Goal: Task Accomplishment & Management: Complete application form

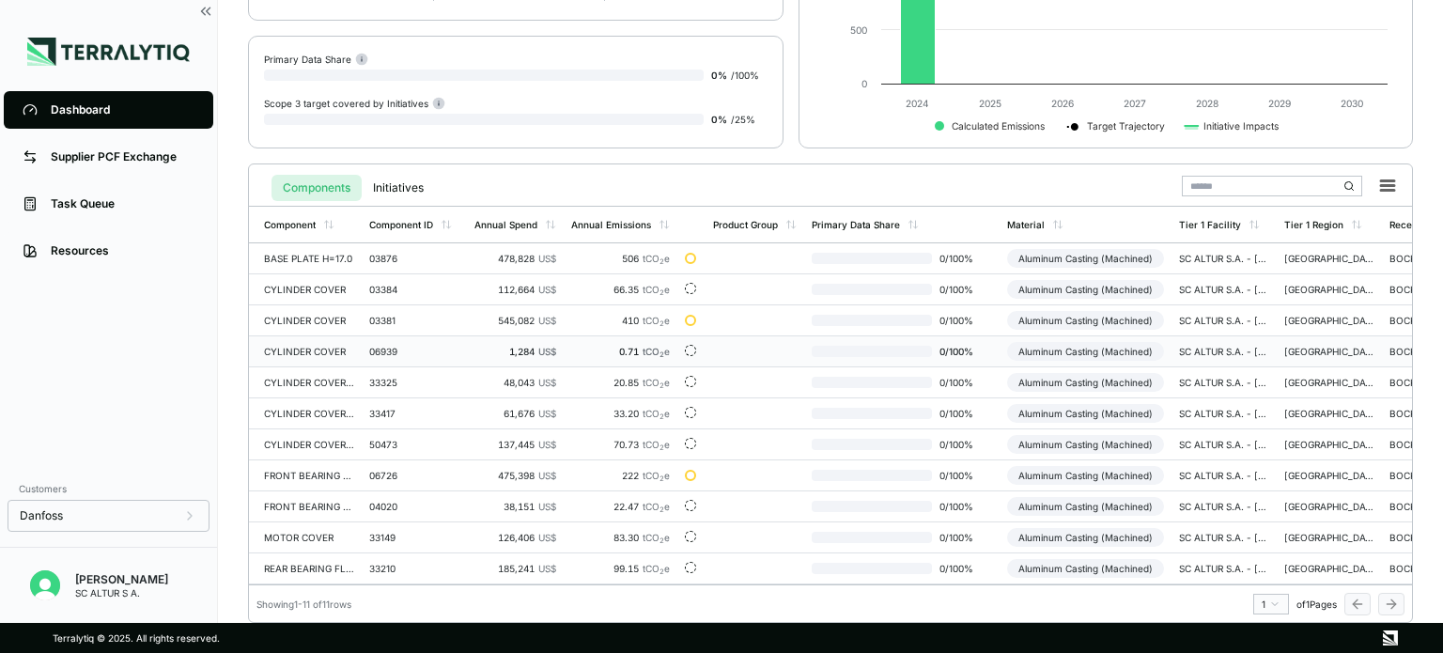
scroll to position [282, 0]
click at [316, 253] on div "BASE PLATE H=17.0" at bounding box center [309, 258] width 90 height 11
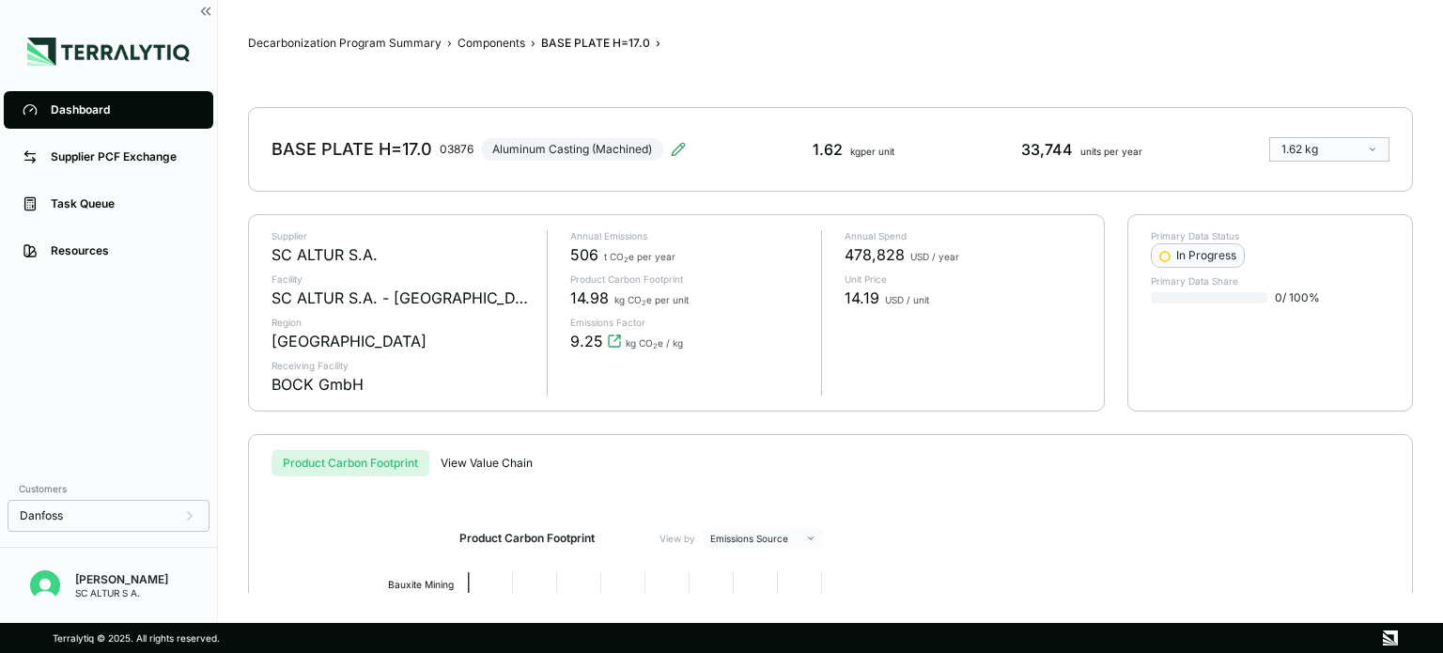
click at [101, 163] on div "Supplier PCF Exchange" at bounding box center [123, 156] width 144 height 15
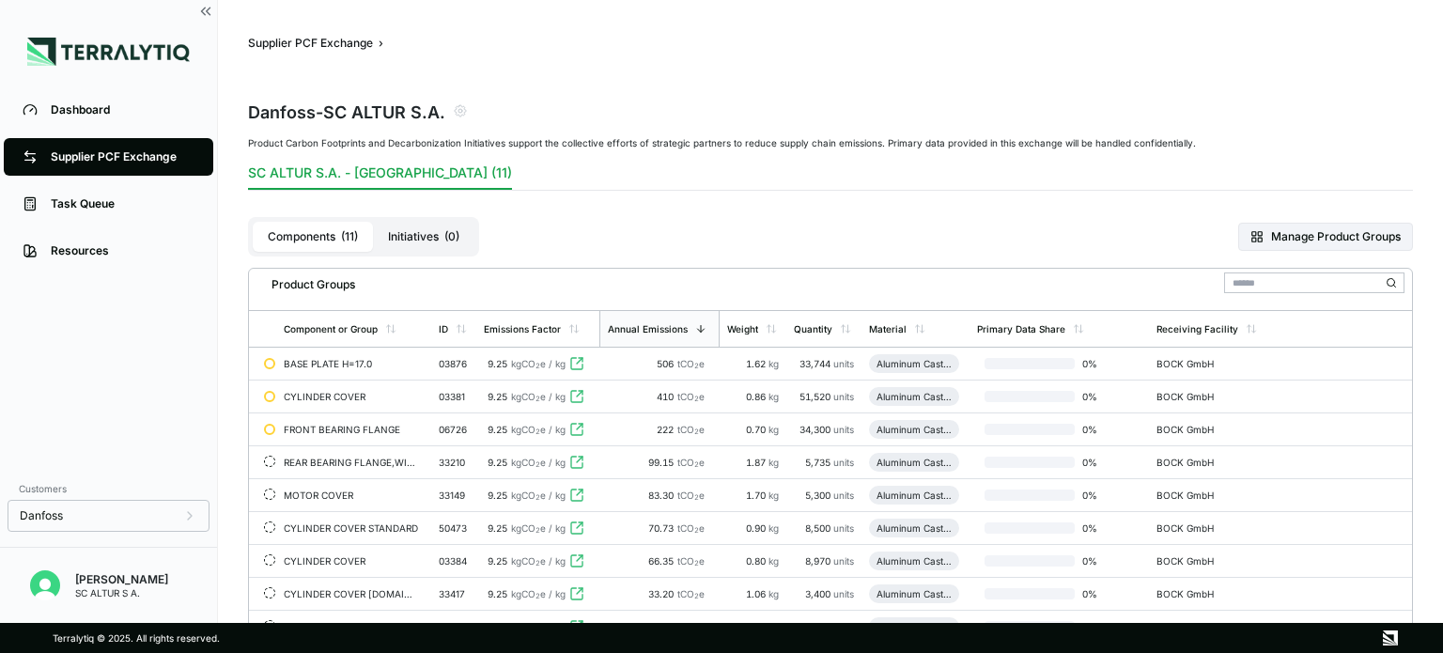
click at [101, 163] on div "Supplier PCF Exchange" at bounding box center [123, 156] width 144 height 15
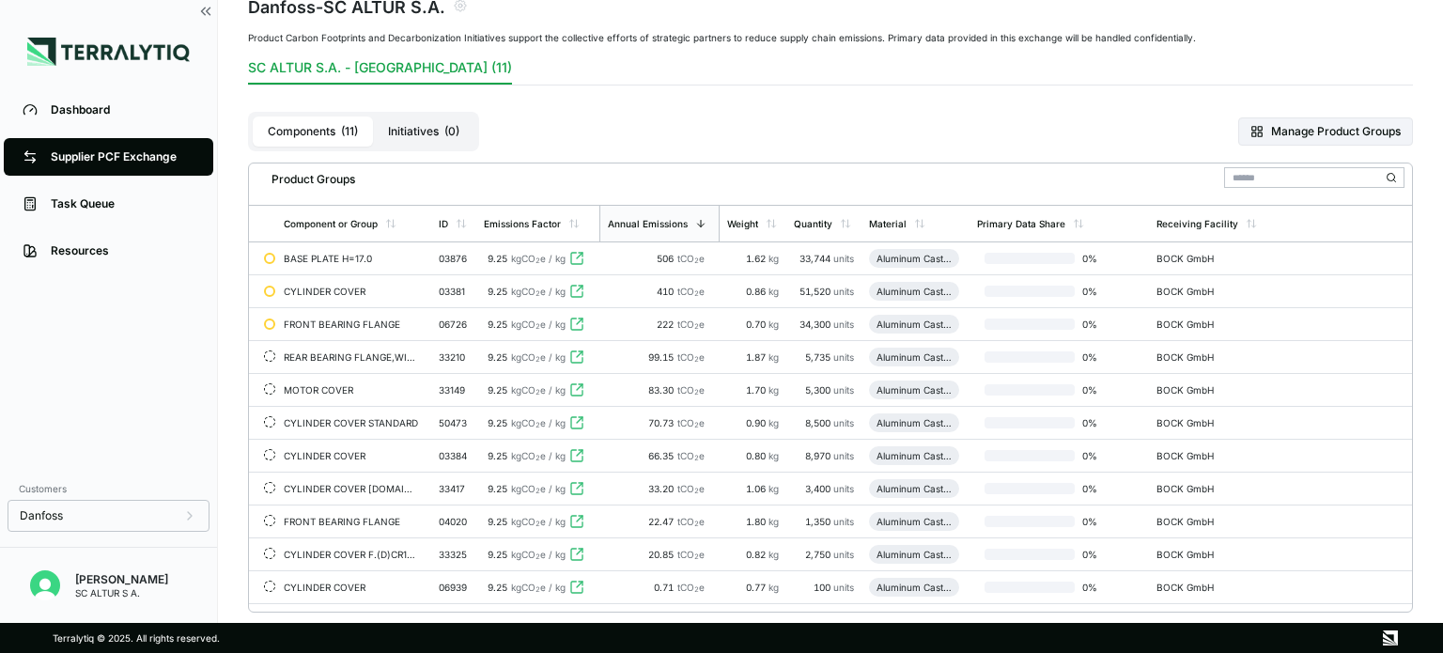
scroll to position [409, 0]
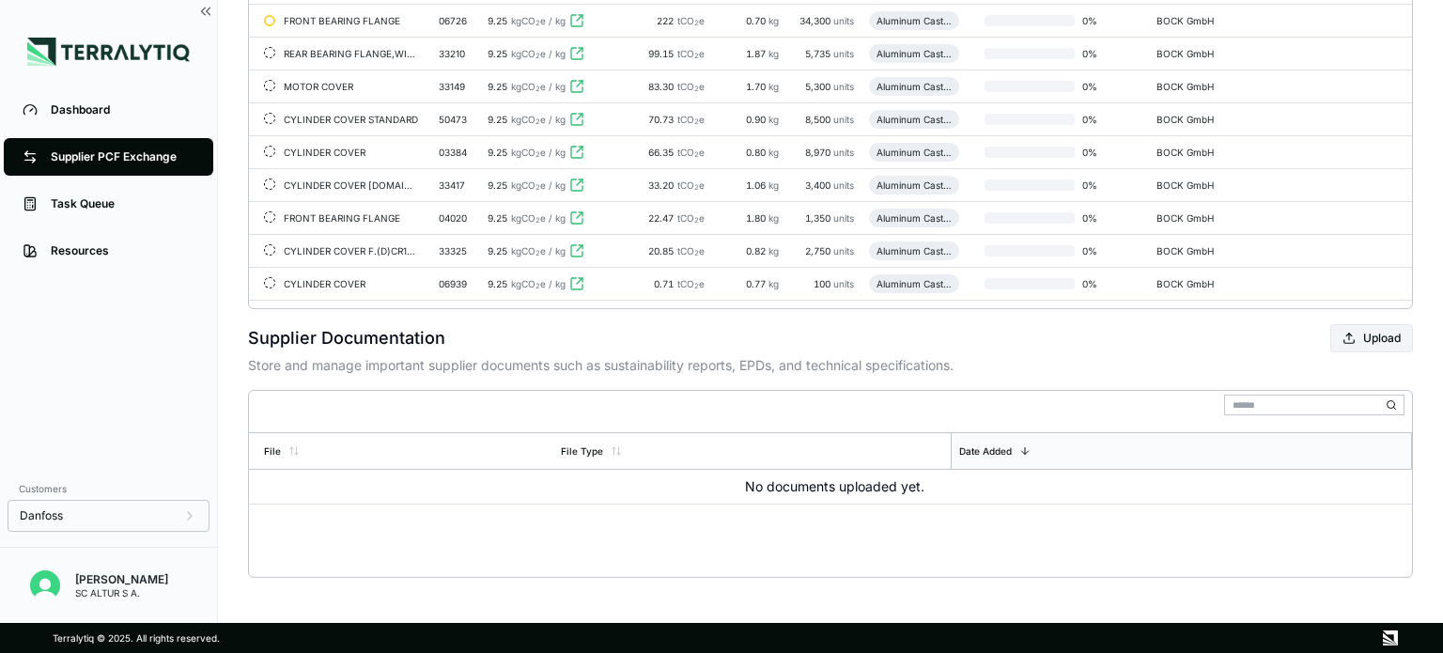
click at [607, 544] on div "File File Type Date Added No documents uploaded yet." at bounding box center [830, 484] width 1165 height 188
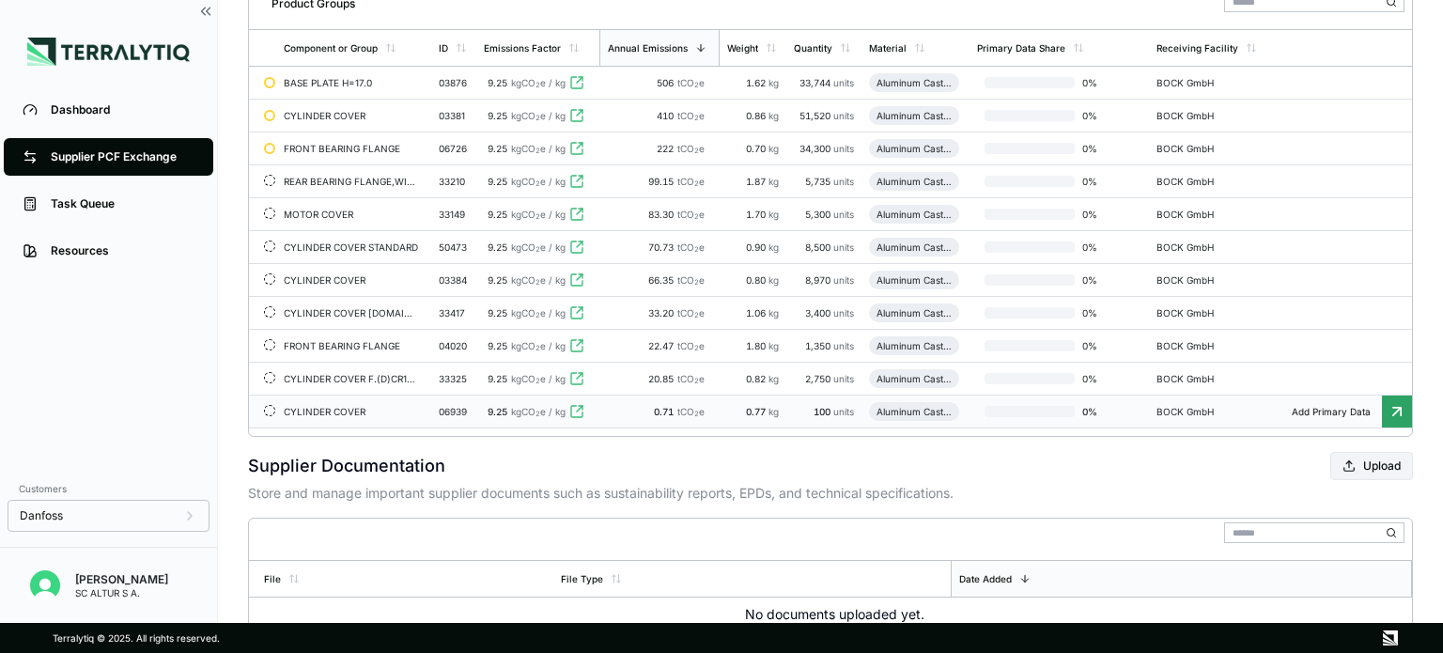
scroll to position [282, 0]
click at [325, 76] on div "BASE PLATE H=17.0" at bounding box center [351, 81] width 135 height 11
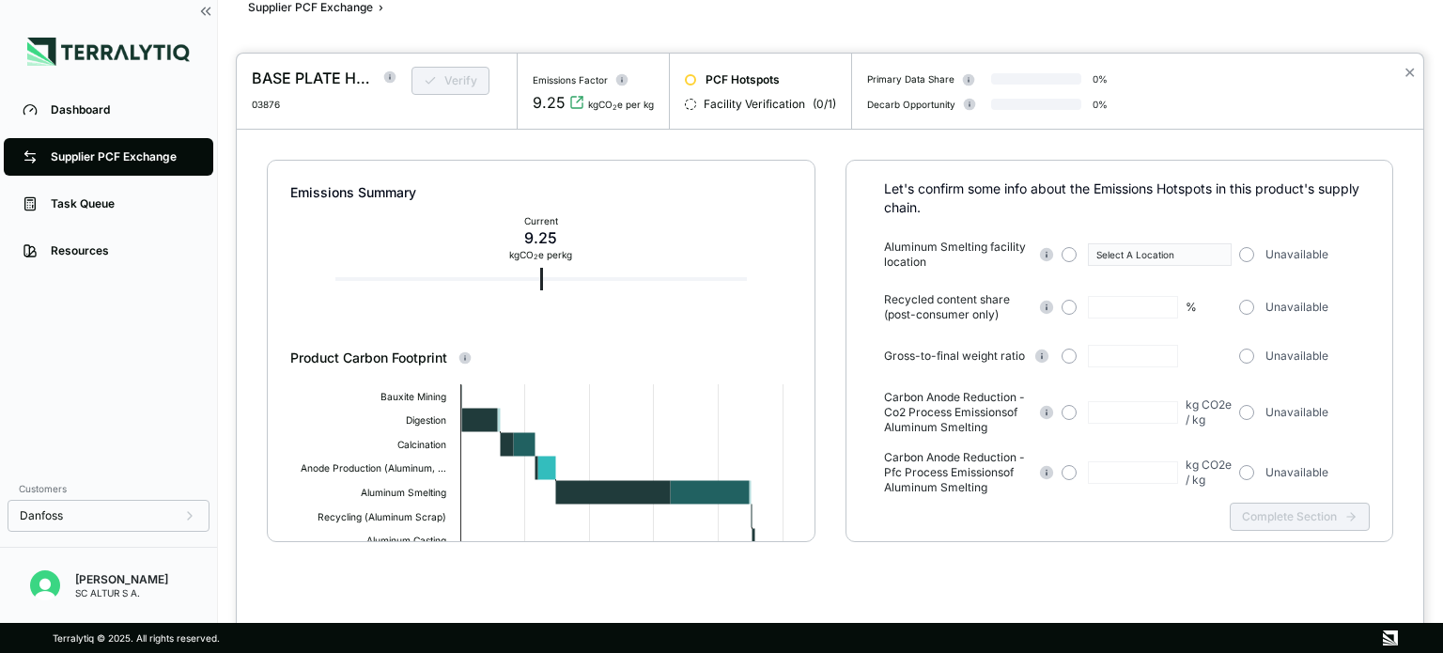
scroll to position [147, 0]
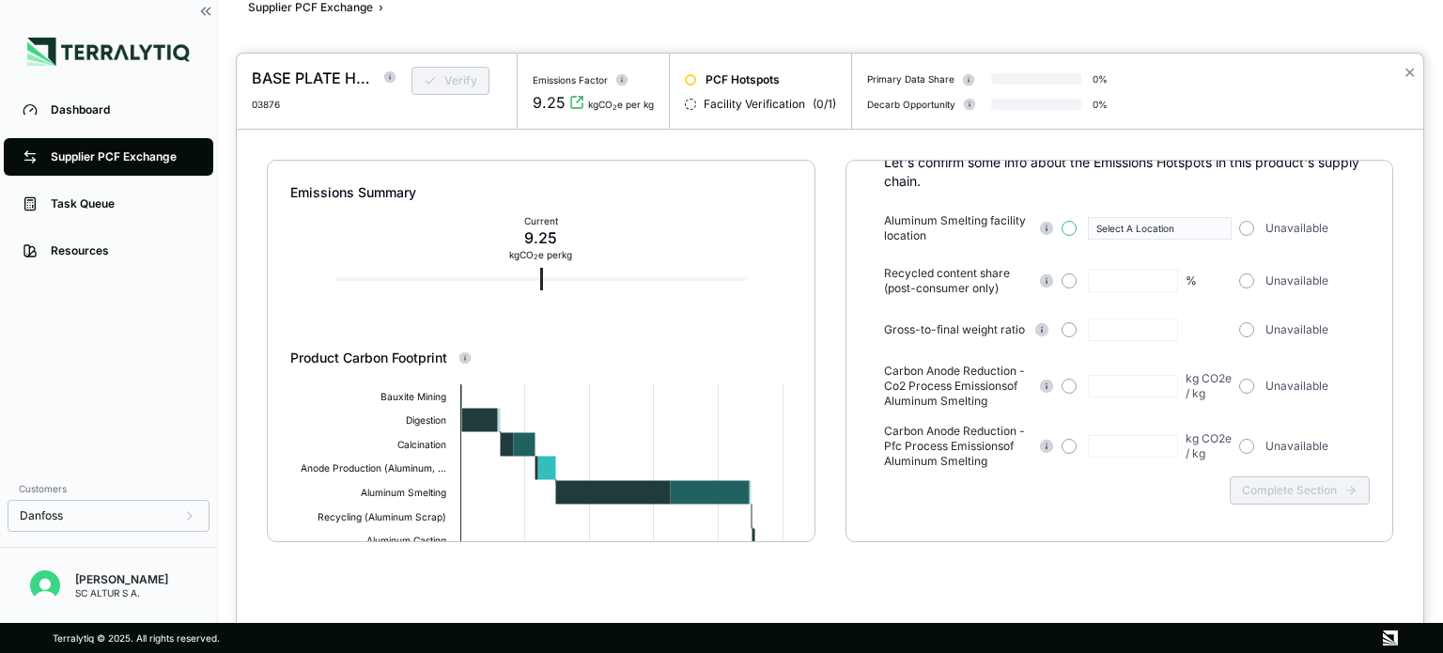
click at [1071, 225] on button "button" at bounding box center [1068, 228] width 15 height 15
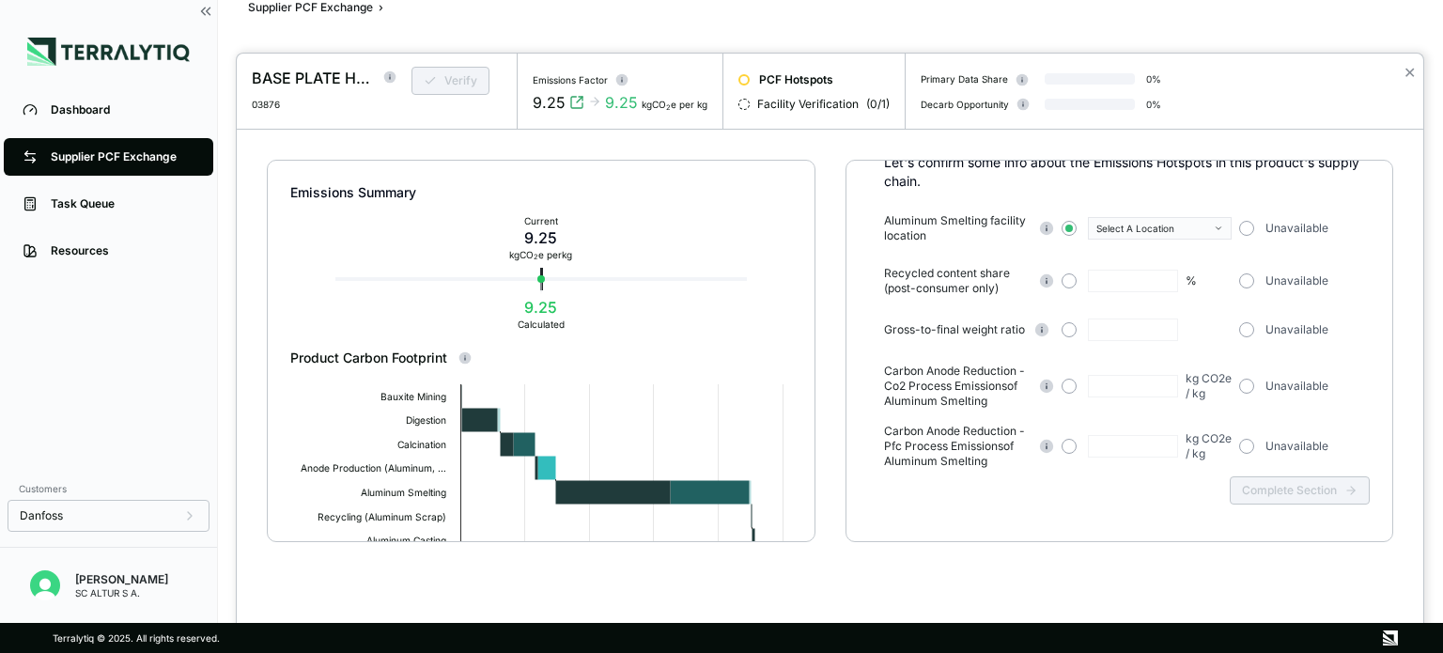
click at [1201, 229] on div "Select A Location" at bounding box center [1153, 228] width 114 height 11
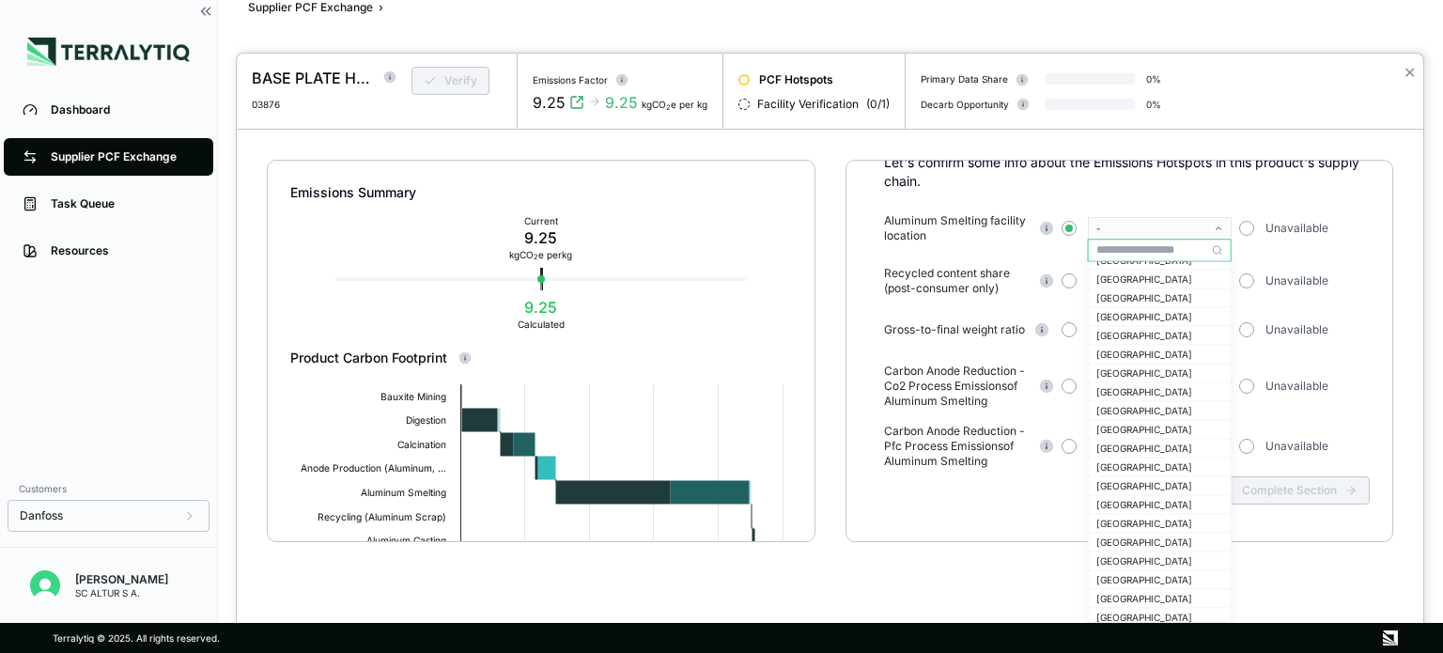
scroll to position [939, 0]
click at [1125, 421] on div "[GEOGRAPHIC_DATA]" at bounding box center [1159, 421] width 127 height 11
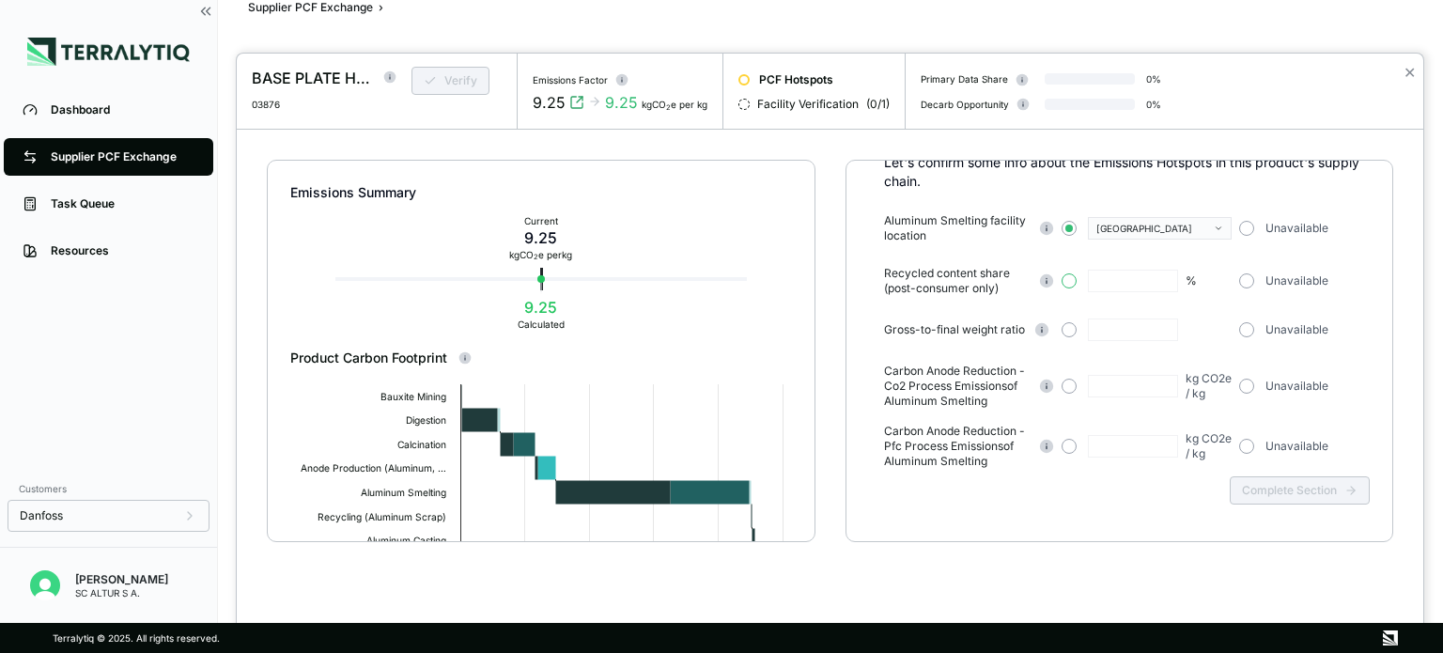
click at [1066, 277] on button "button" at bounding box center [1068, 280] width 15 height 15
click at [1134, 281] on input "text" at bounding box center [1133, 281] width 90 height 23
type input "*"
click at [1104, 279] on input "*" at bounding box center [1133, 281] width 90 height 23
drag, startPoint x: 1113, startPoint y: 279, endPoint x: 1076, endPoint y: 277, distance: 36.7
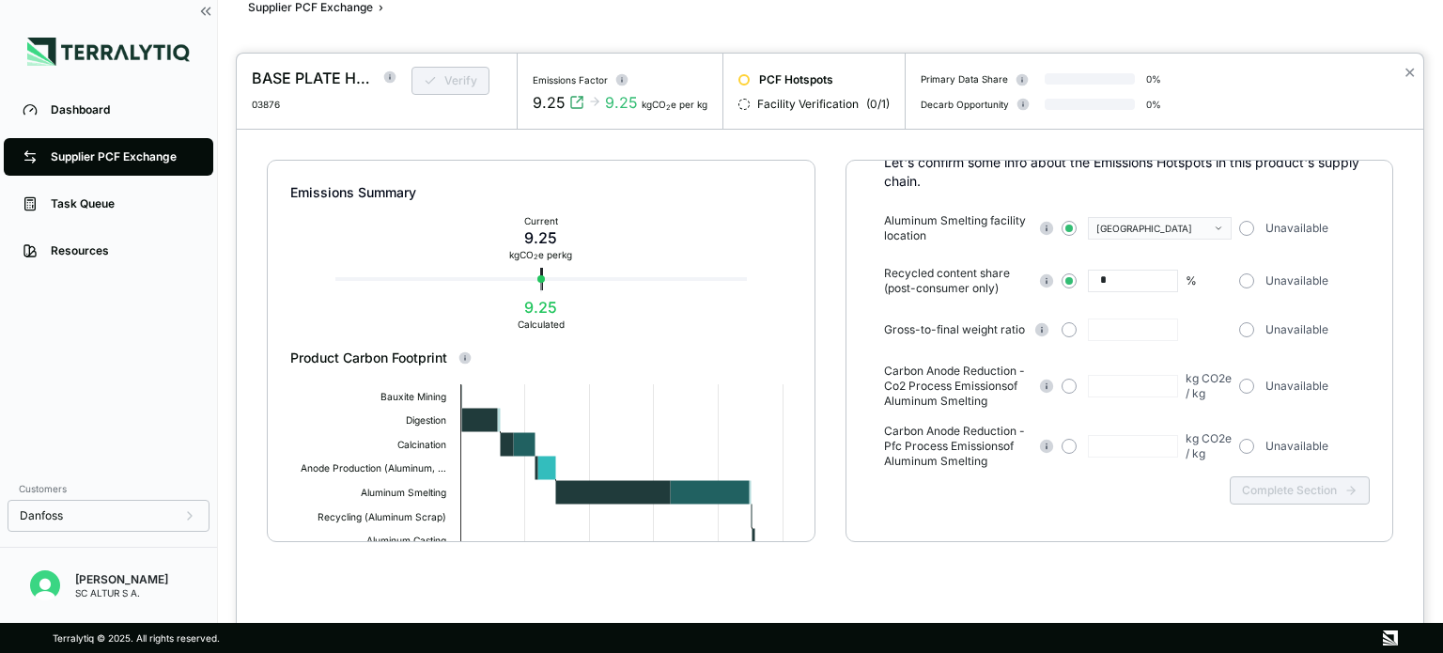
click at [1076, 277] on div "* %" at bounding box center [1146, 281] width 170 height 23
click at [1071, 330] on button "button" at bounding box center [1068, 329] width 15 height 15
click at [1109, 330] on input "text" at bounding box center [1133, 329] width 90 height 23
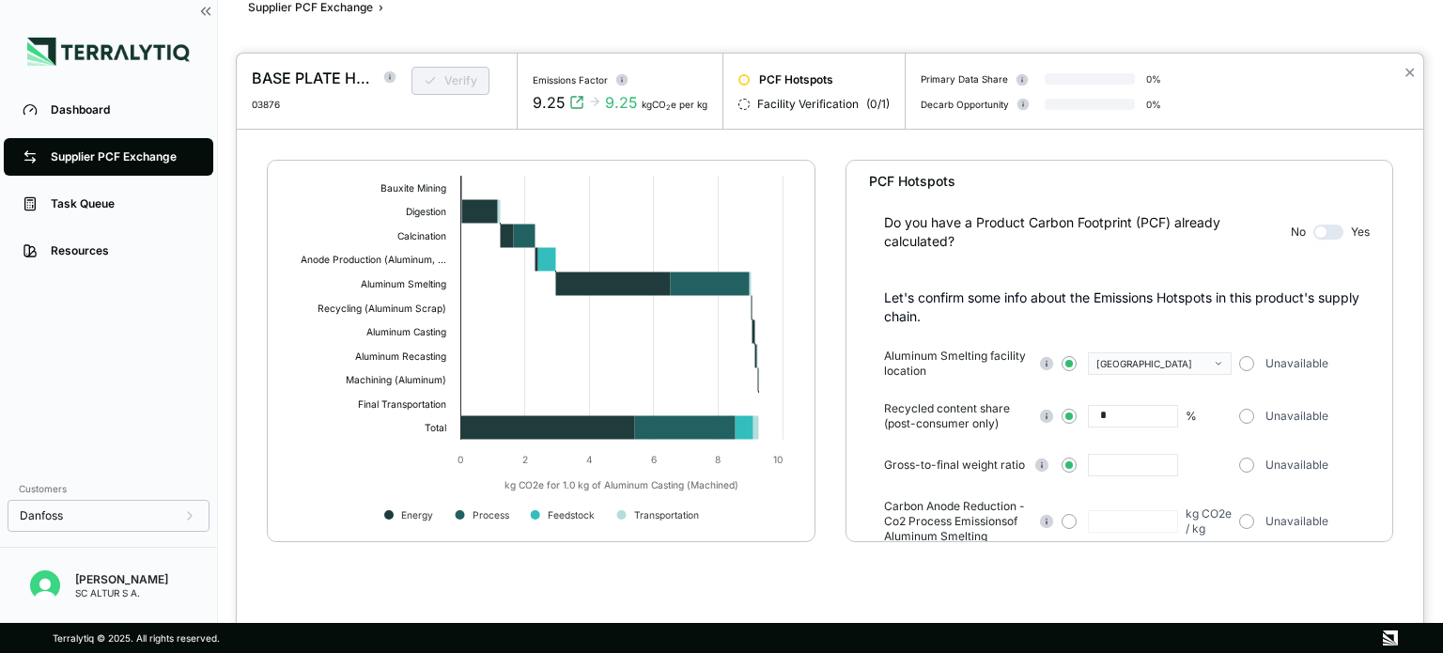
scroll to position [0, 0]
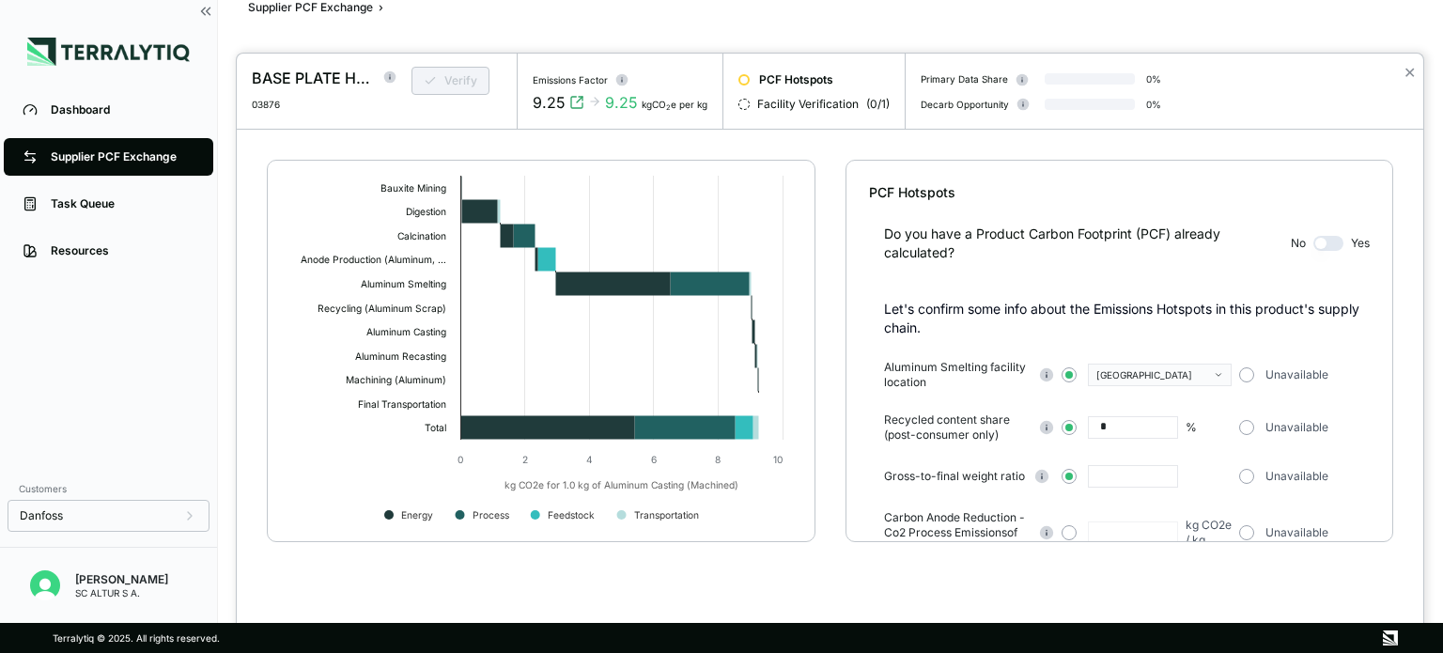
click at [462, 80] on div "Verify" at bounding box center [448, 88] width 105 height 43
click at [391, 82] on circle at bounding box center [390, 77] width 12 height 12
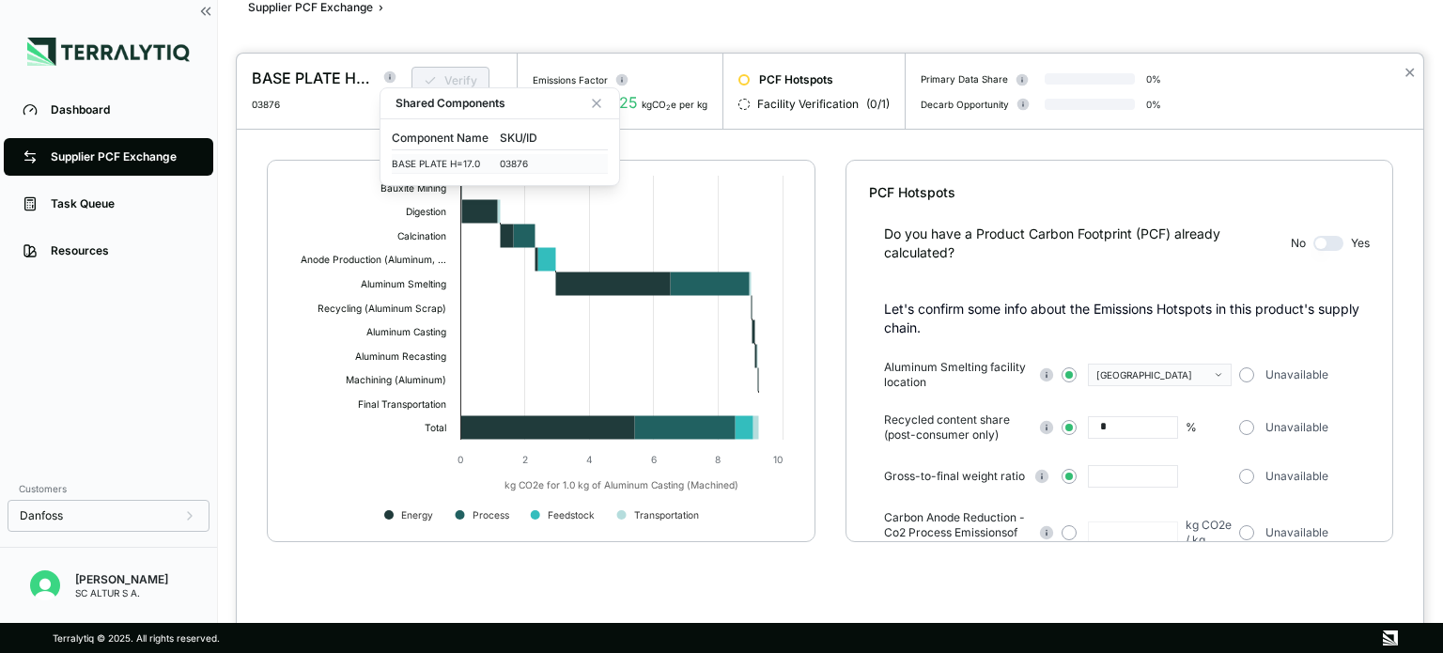
click at [485, 164] on div "BASE PLATE H=17.0" at bounding box center [446, 163] width 108 height 11
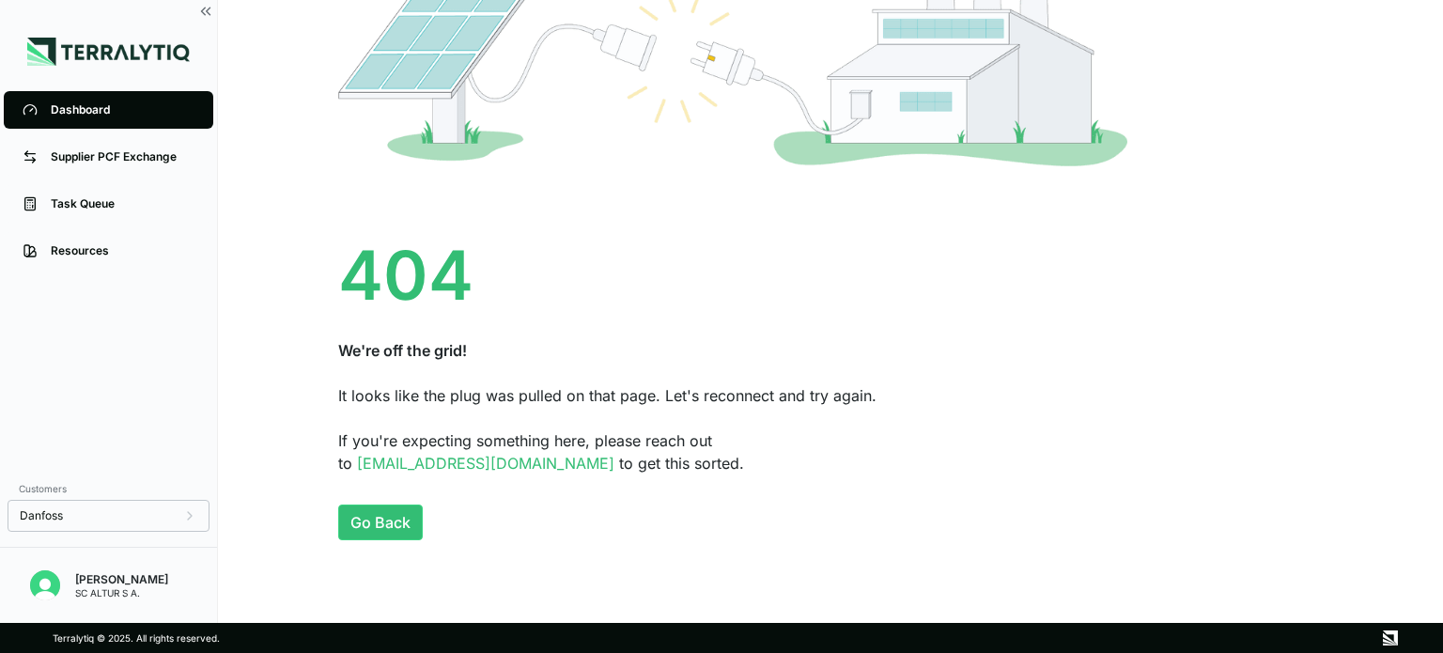
scroll to position [188, 0]
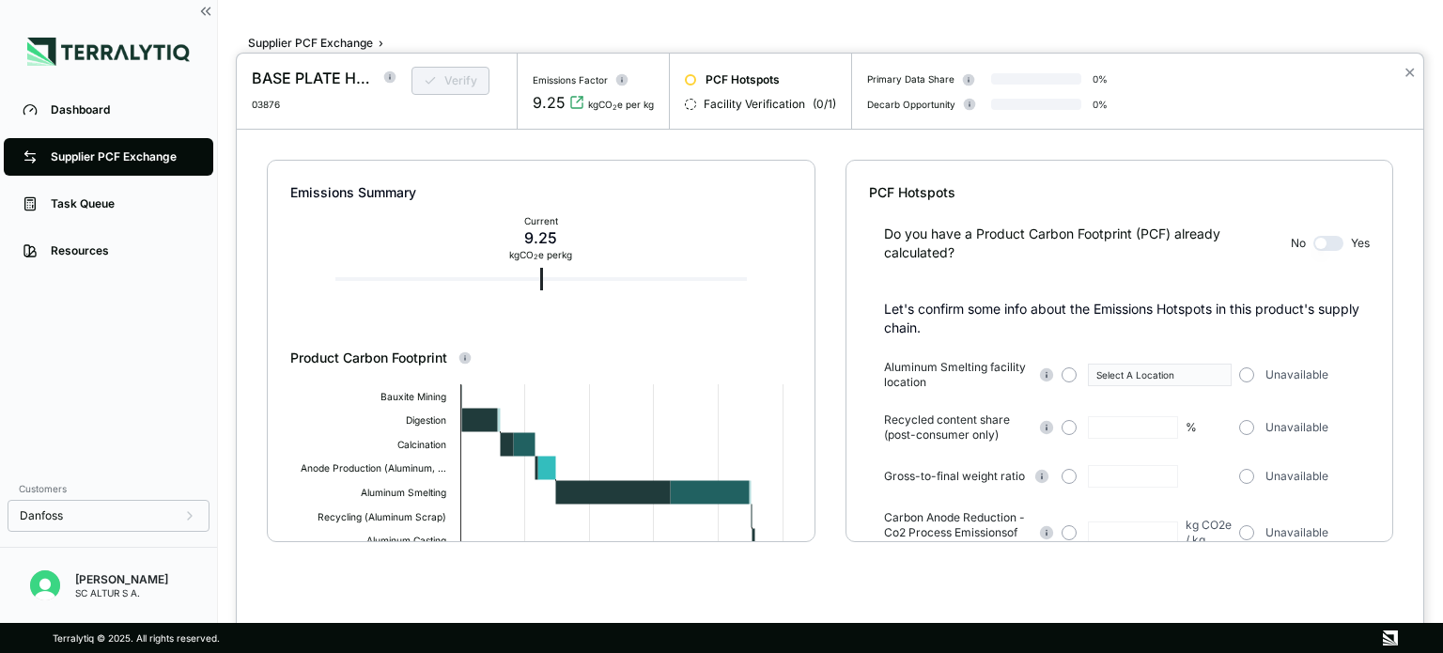
click at [85, 117] on div at bounding box center [721, 326] width 1443 height 653
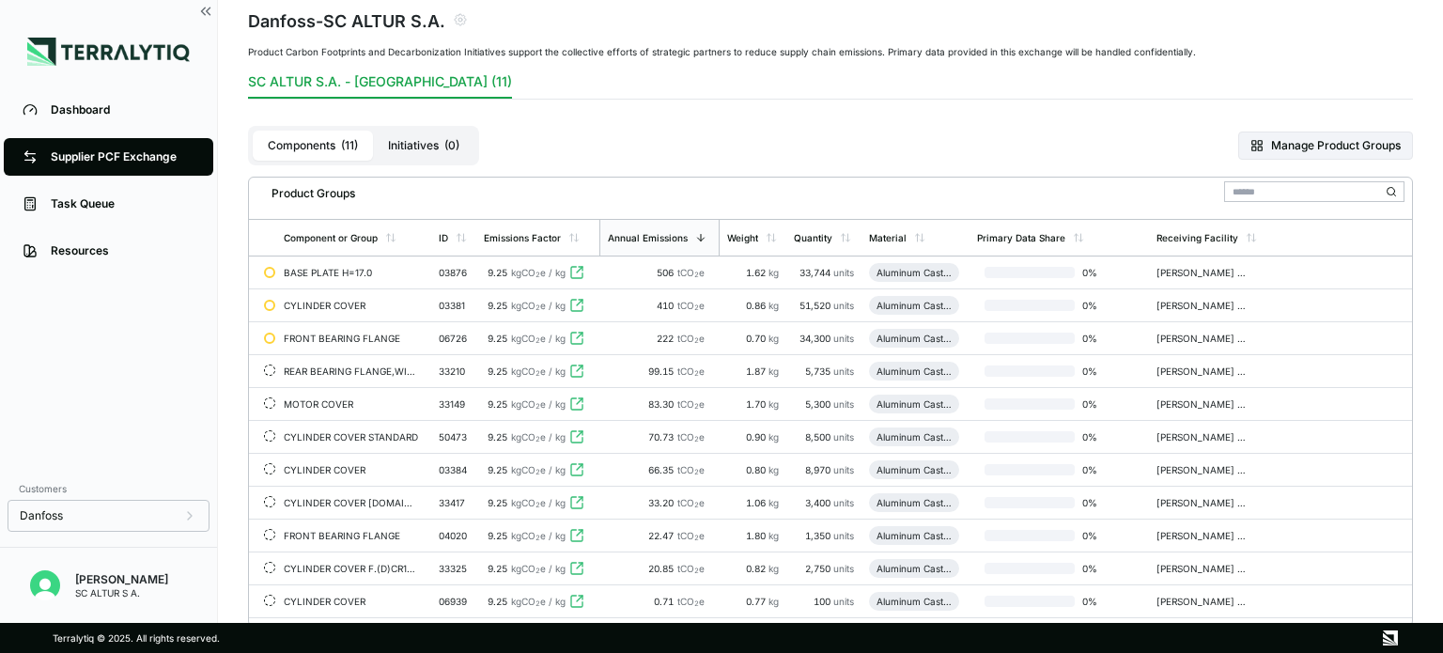
scroll to position [94, 0]
click at [770, 269] on span "kg" at bounding box center [773, 269] width 10 height 11
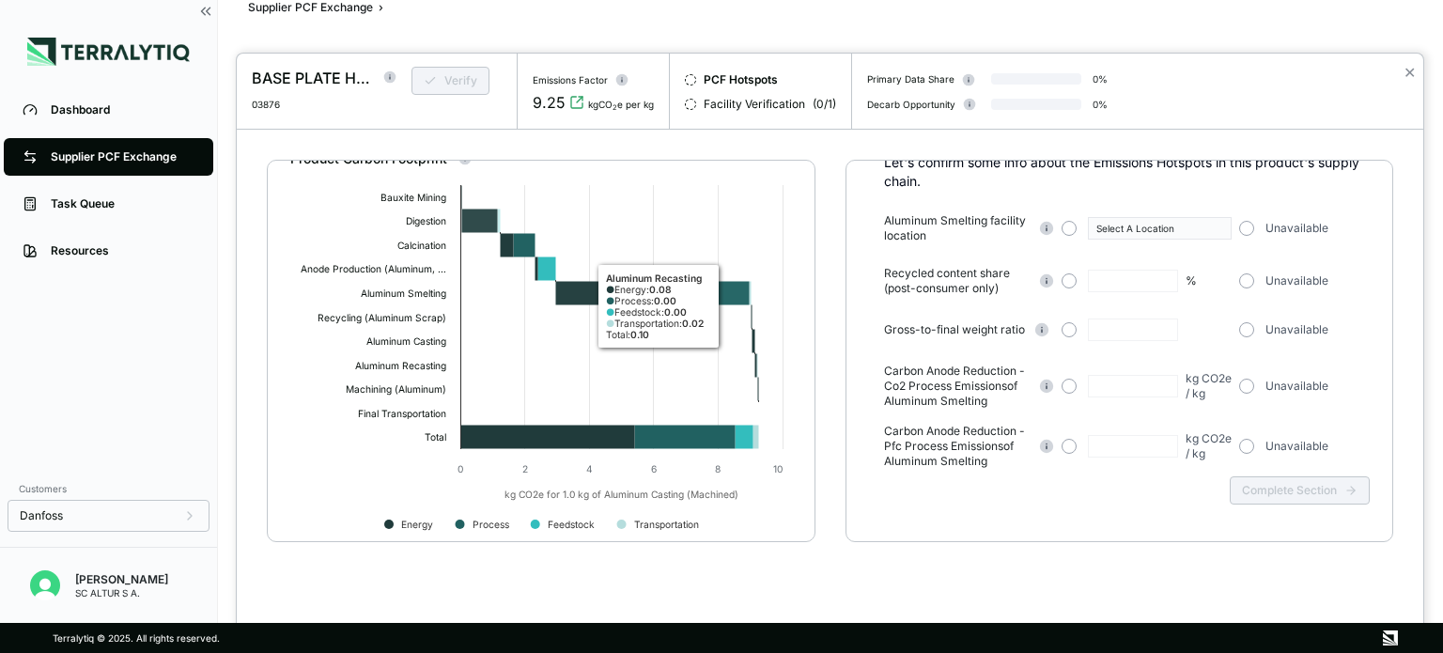
scroll to position [208, 0]
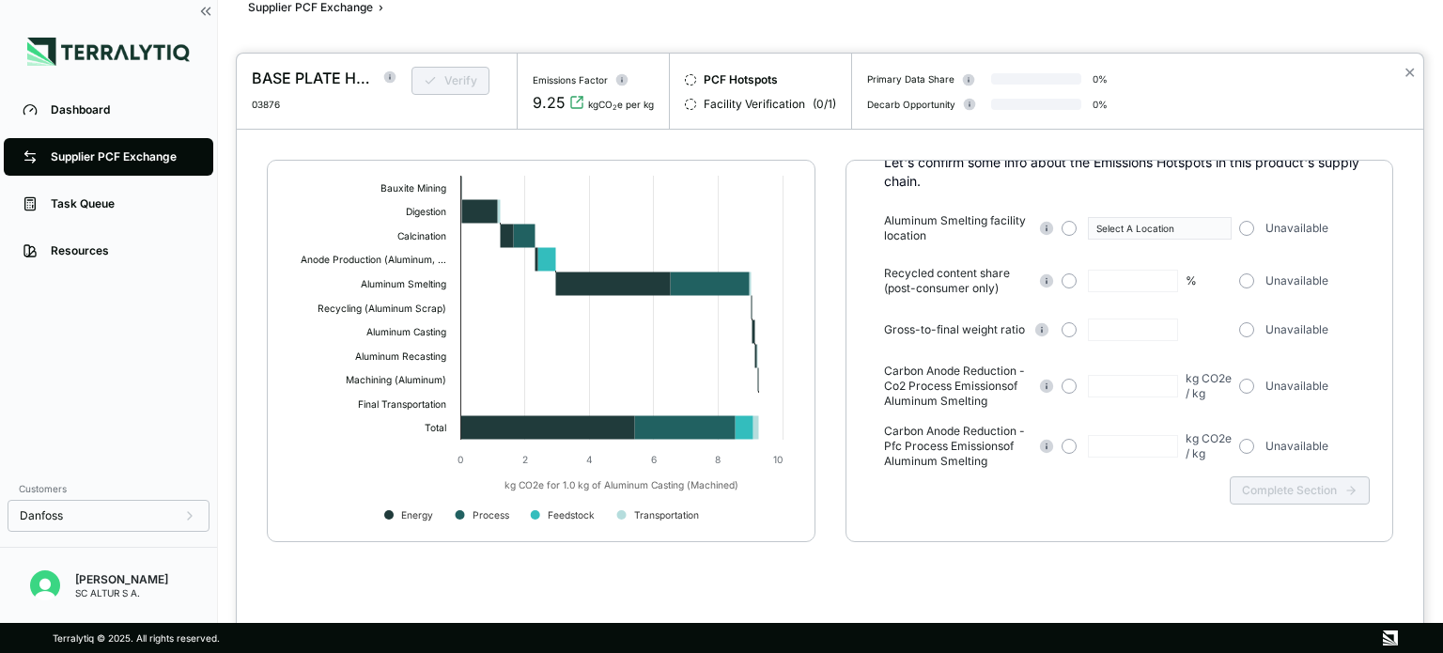
click at [135, 514] on div at bounding box center [721, 326] width 1443 height 653
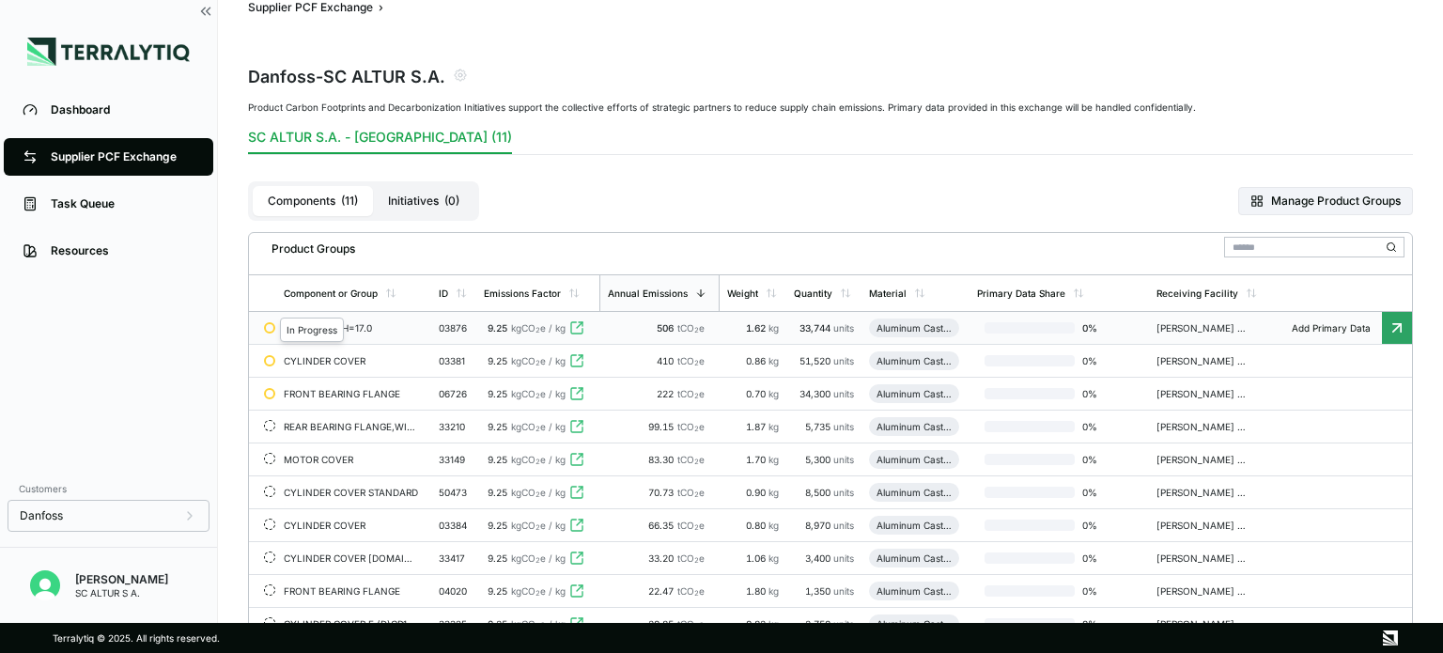
click at [269, 325] on div at bounding box center [269, 327] width 11 height 11
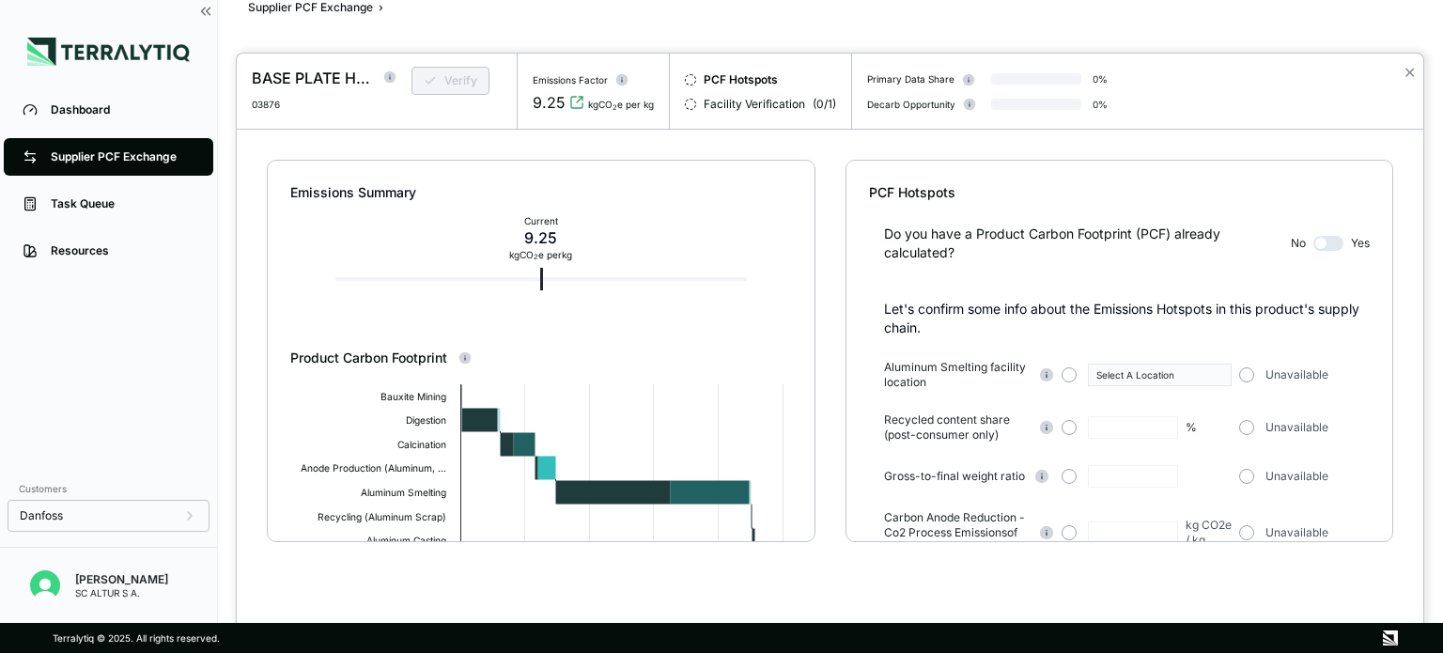
click at [388, 78] on circle at bounding box center [390, 77] width 12 height 12
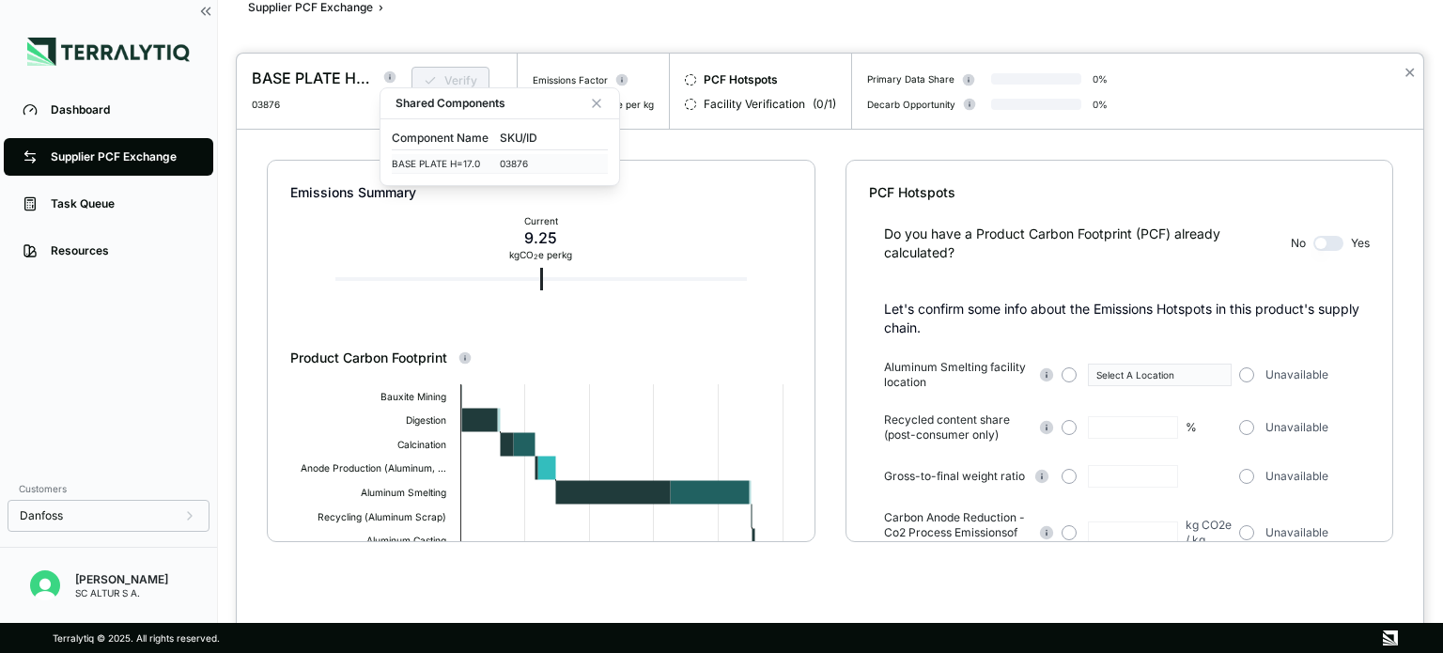
click at [481, 165] on div "BASE PLATE H=17.0" at bounding box center [446, 163] width 108 height 11
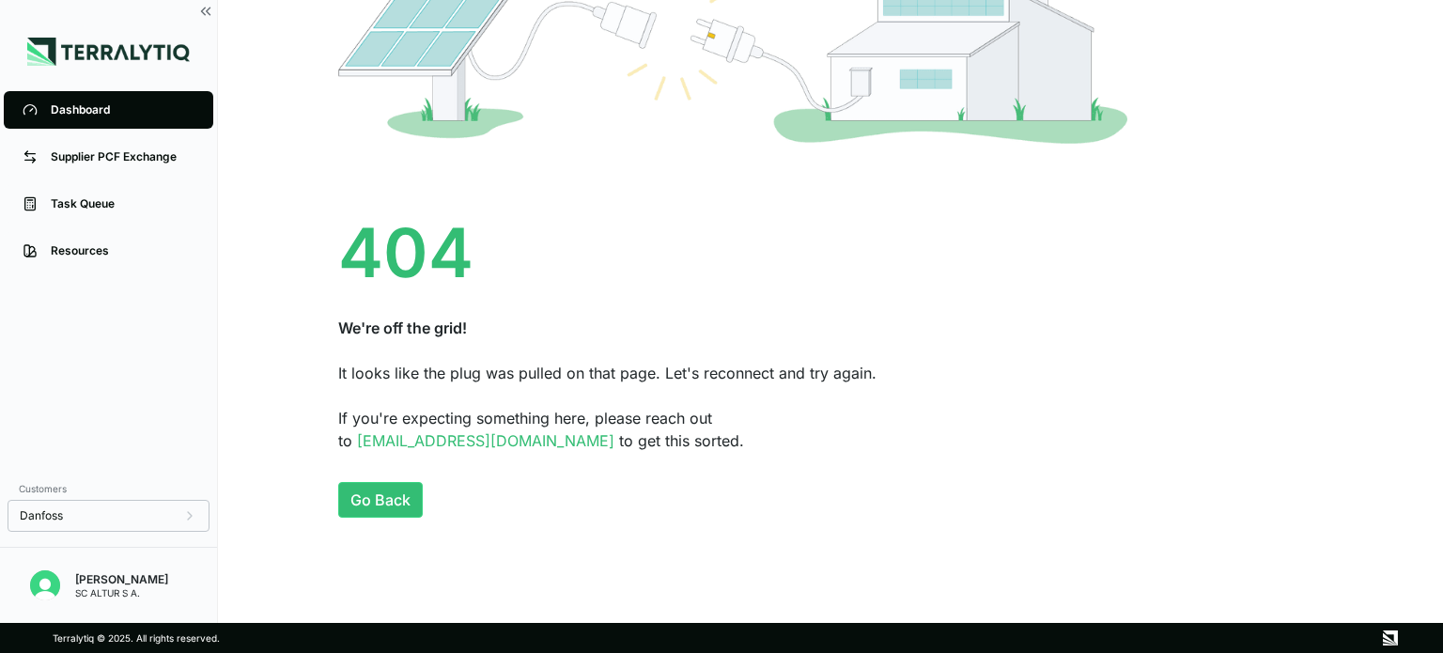
scroll to position [222, 0]
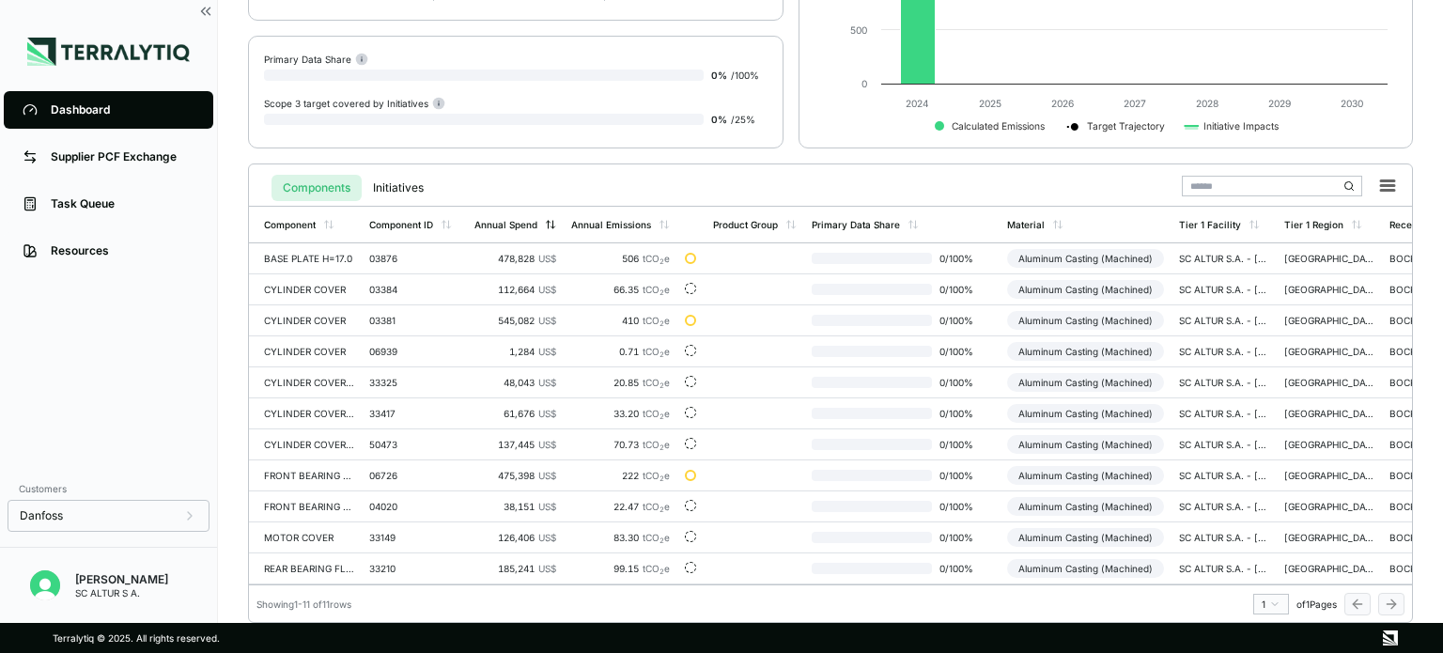
scroll to position [282, 0]
click at [158, 161] on div "Supplier PCF Exchange" at bounding box center [123, 156] width 144 height 15
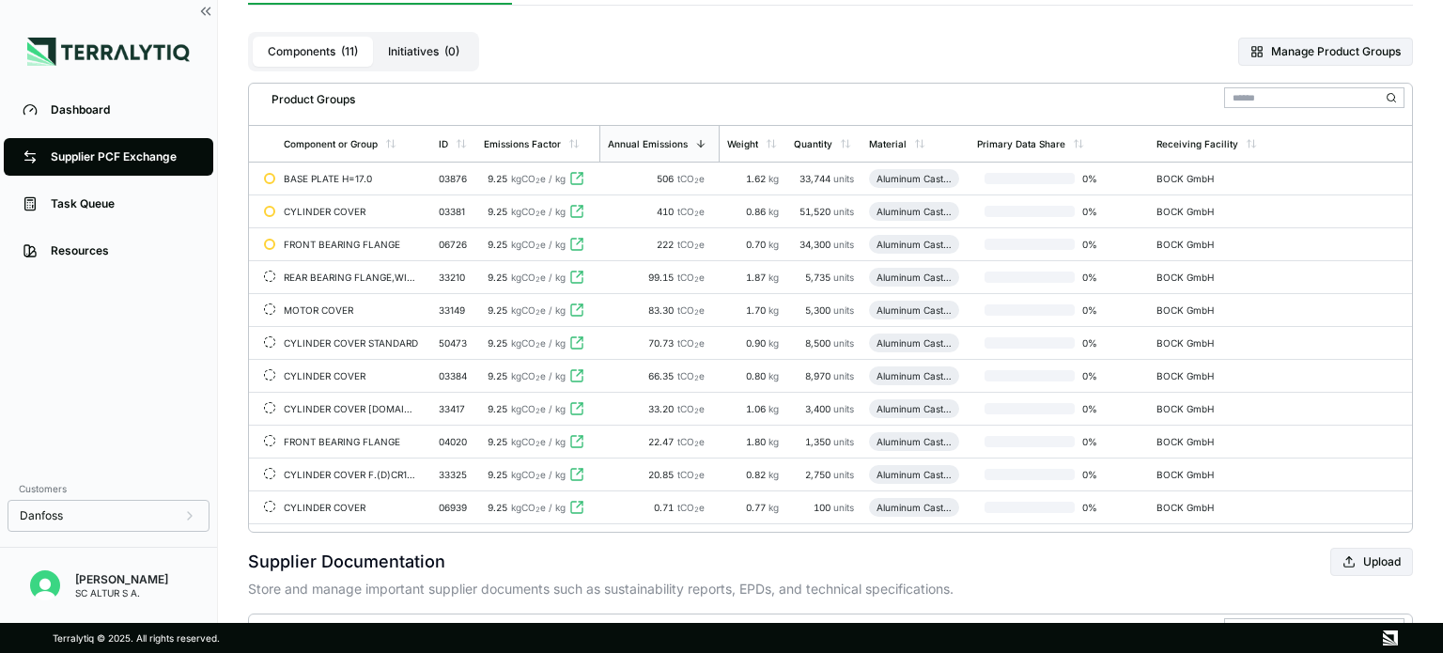
scroll to position [188, 0]
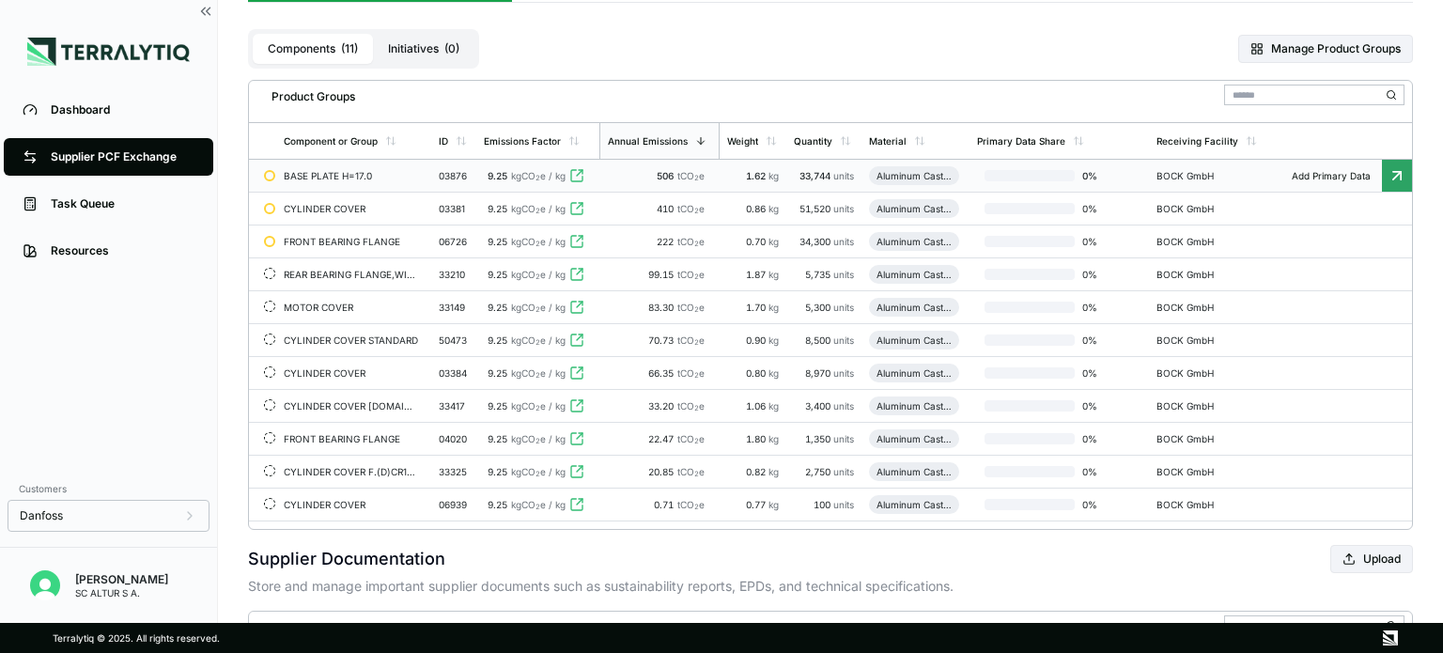
click at [574, 174] on icon at bounding box center [576, 175] width 11 height 11
click at [755, 173] on span "1.62" at bounding box center [757, 175] width 23 height 11
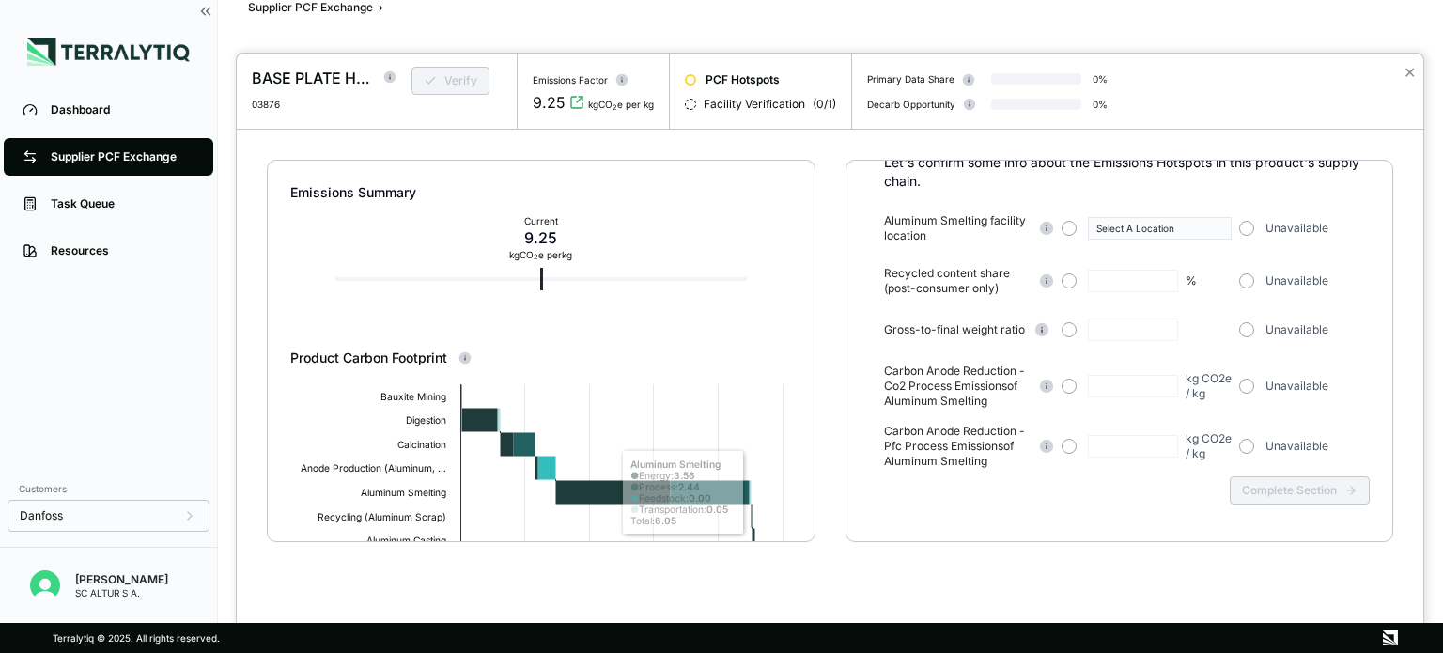
click at [132, 166] on div at bounding box center [721, 326] width 1443 height 653
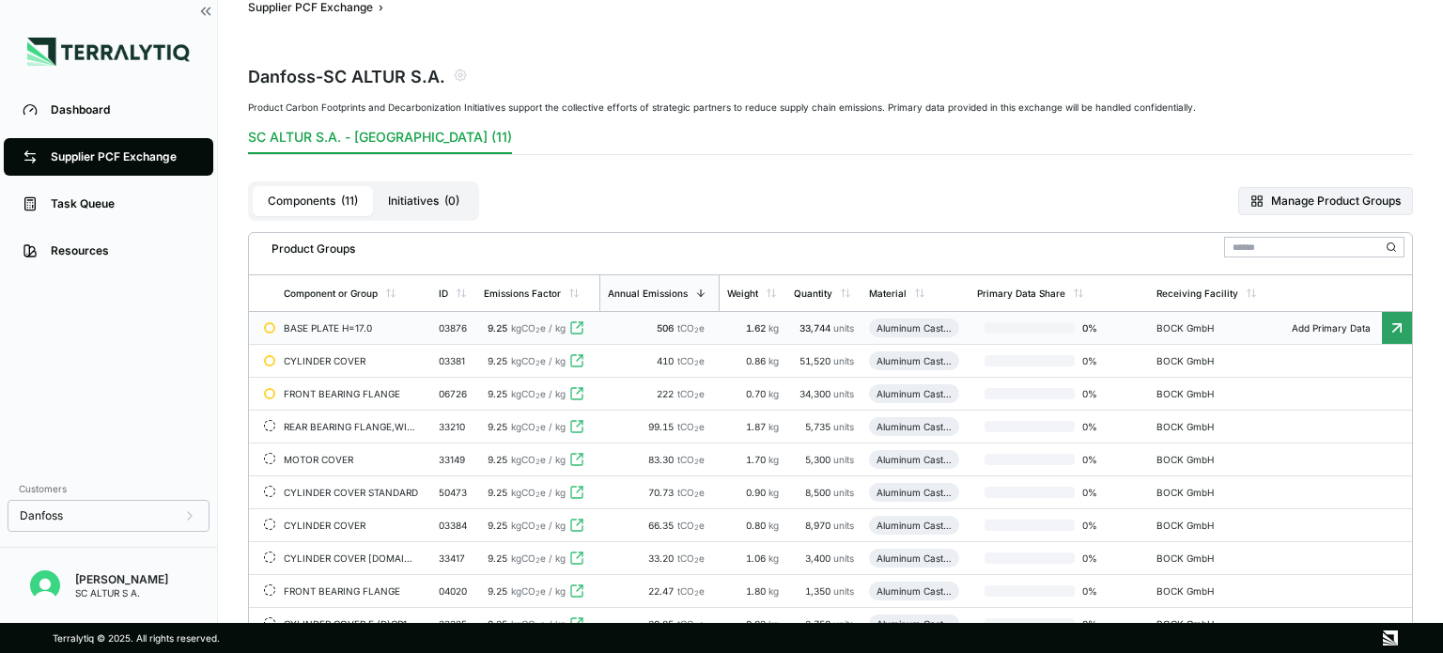
click at [1398, 324] on icon at bounding box center [1397, 327] width 8 height 8
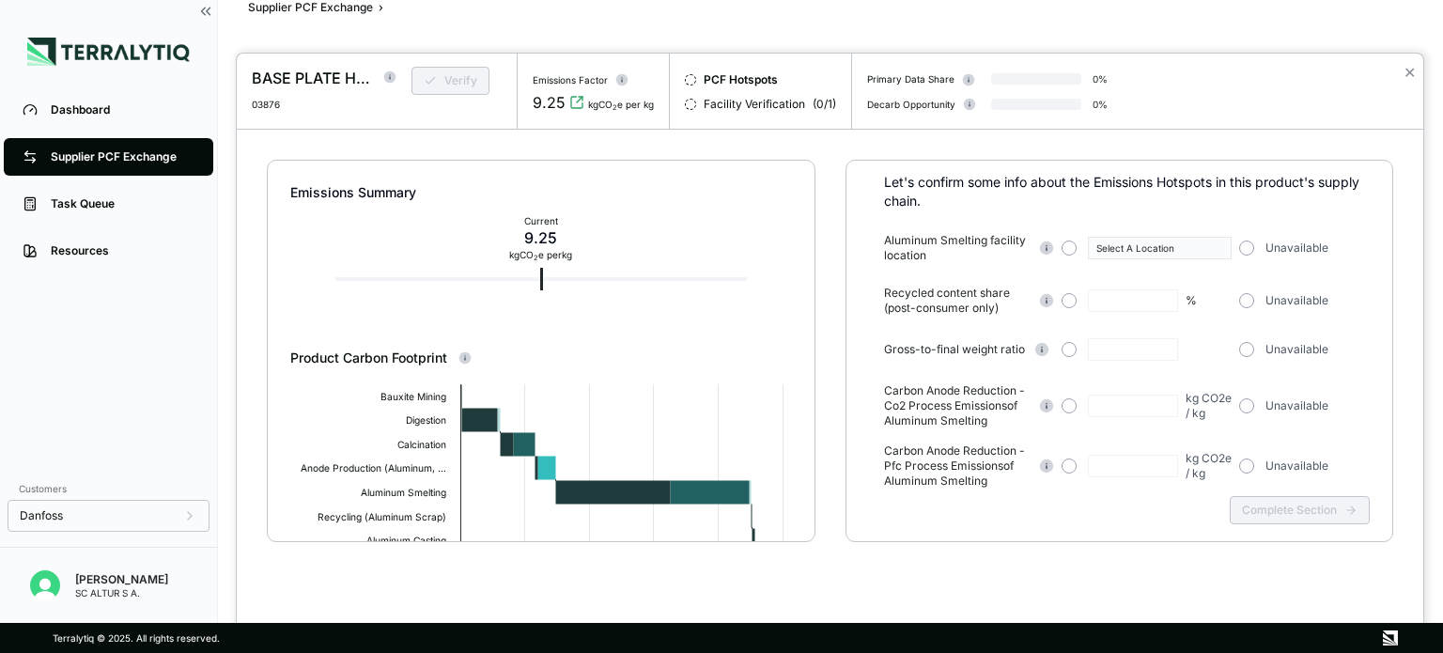
scroll to position [147, 0]
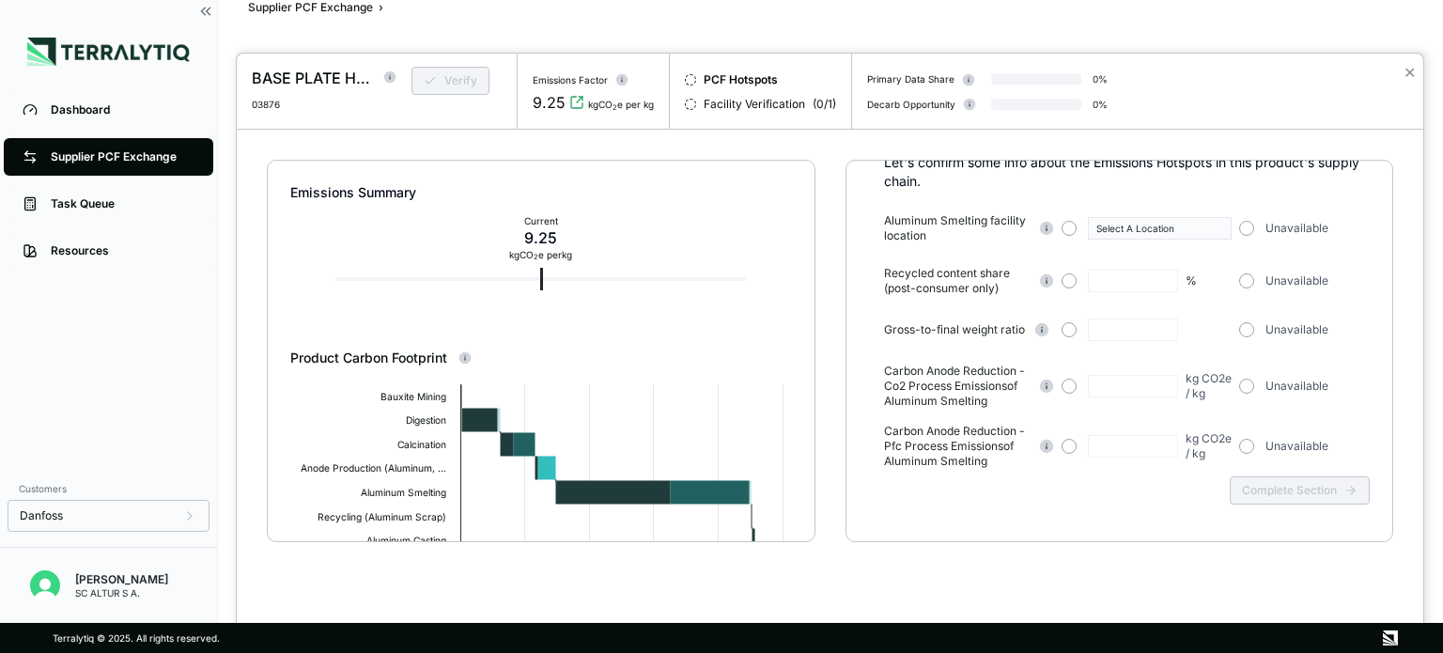
click at [127, 157] on div at bounding box center [721, 326] width 1443 height 653
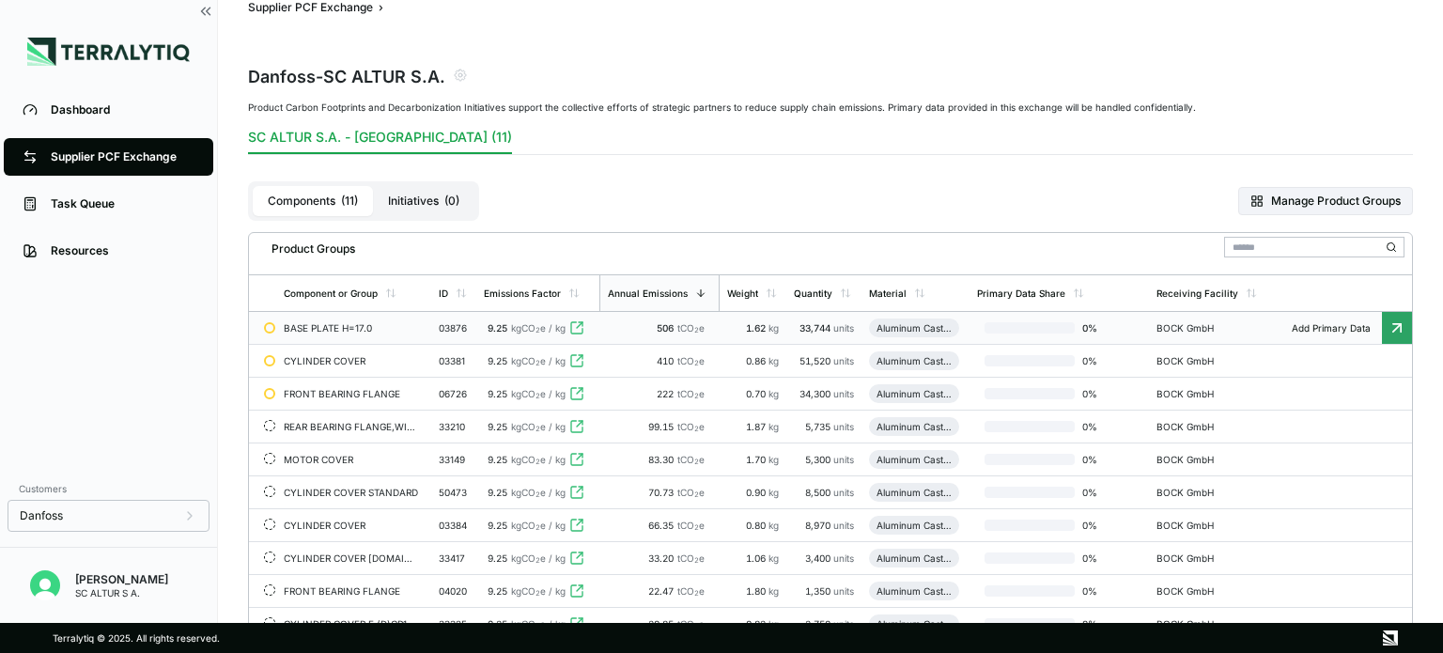
click at [316, 332] on td "BASE PLATE H=17.0" at bounding box center [353, 328] width 155 height 33
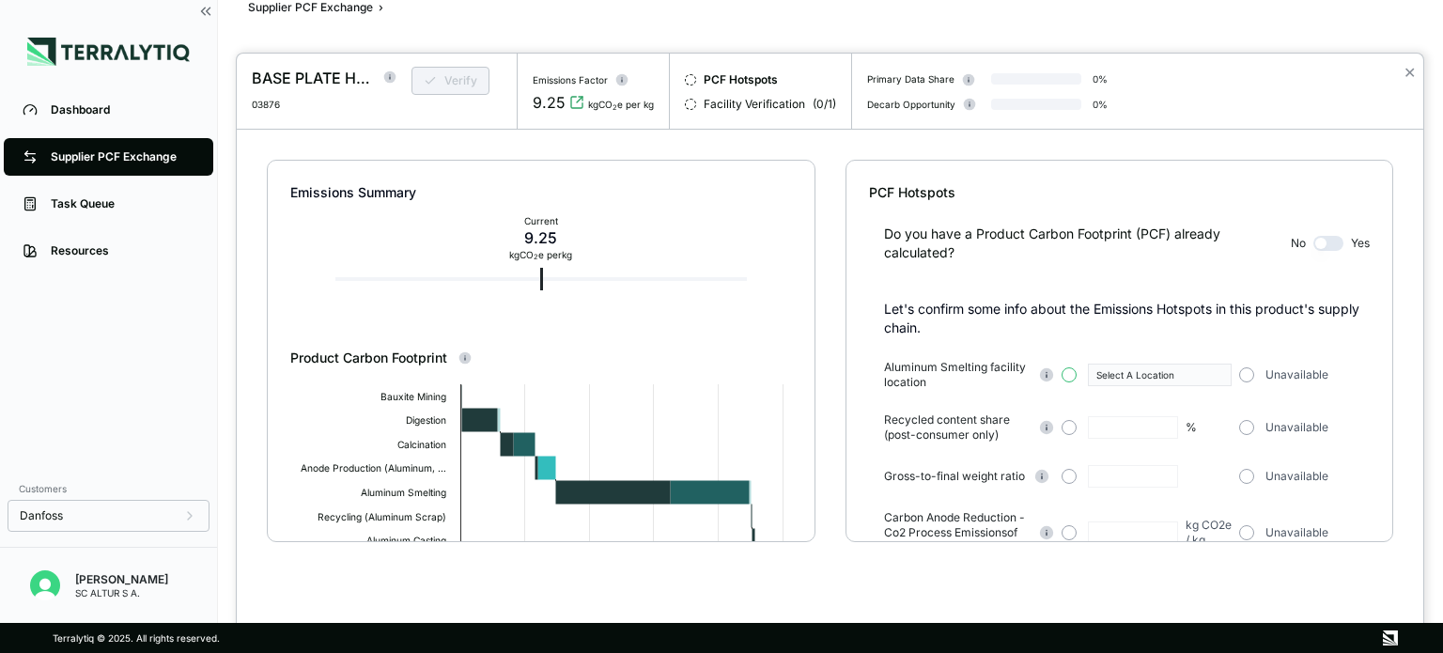
click at [1065, 378] on button "button" at bounding box center [1068, 374] width 15 height 15
click at [1222, 374] on icon "button" at bounding box center [1217, 374] width 9 height 9
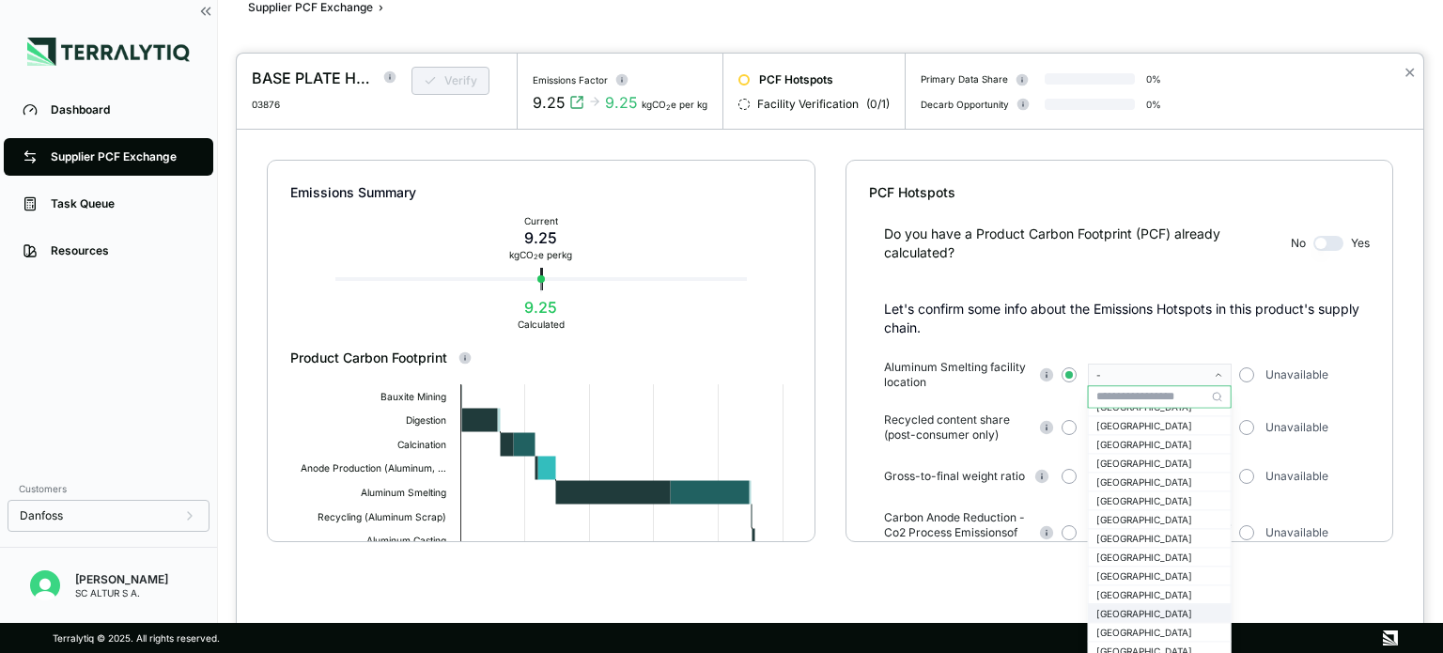
scroll to position [939, 0]
click at [1146, 570] on div "[GEOGRAPHIC_DATA]" at bounding box center [1159, 568] width 127 height 11
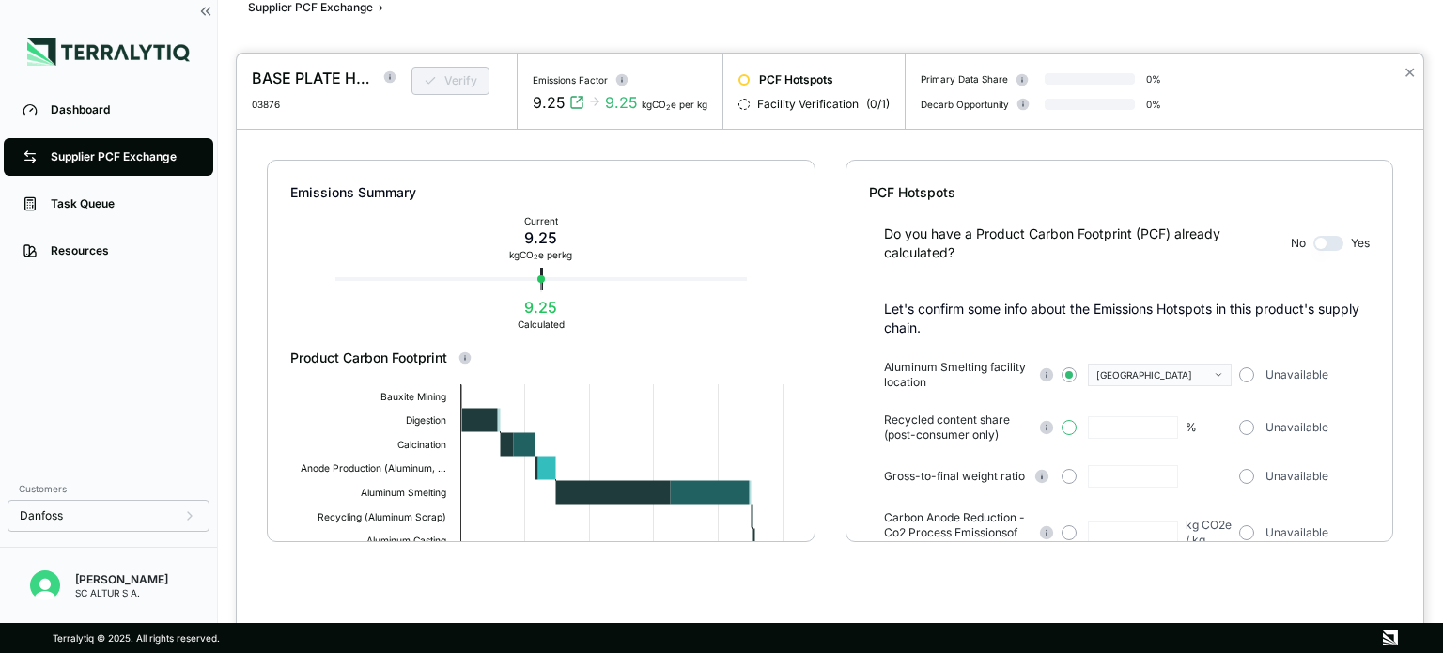
click at [1066, 427] on button "button" at bounding box center [1068, 427] width 15 height 15
click at [1131, 431] on input "text" at bounding box center [1133, 427] width 90 height 23
type input "*"
click at [1063, 476] on button "button" at bounding box center [1068, 476] width 15 height 15
click at [1119, 475] on input "text" at bounding box center [1133, 476] width 90 height 23
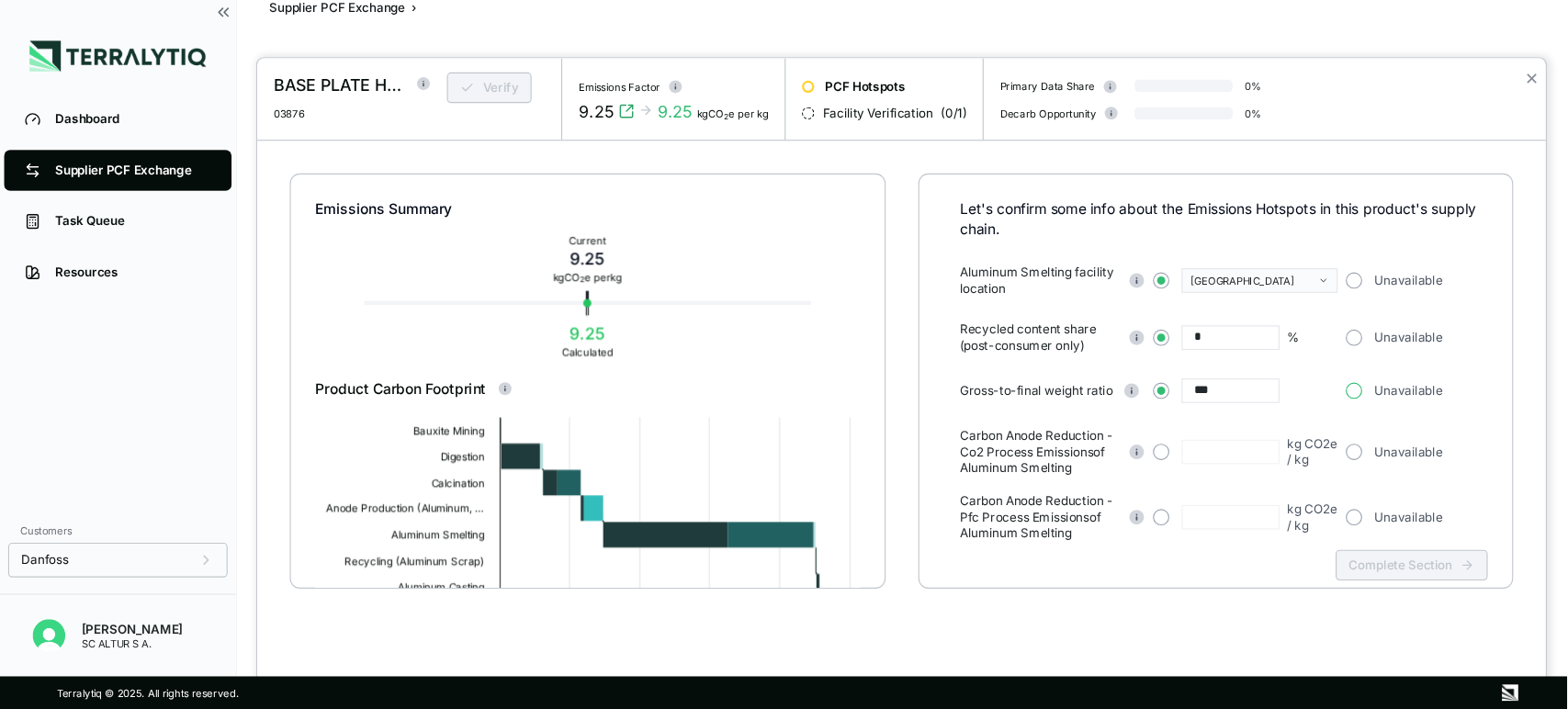
scroll to position [144, 0]
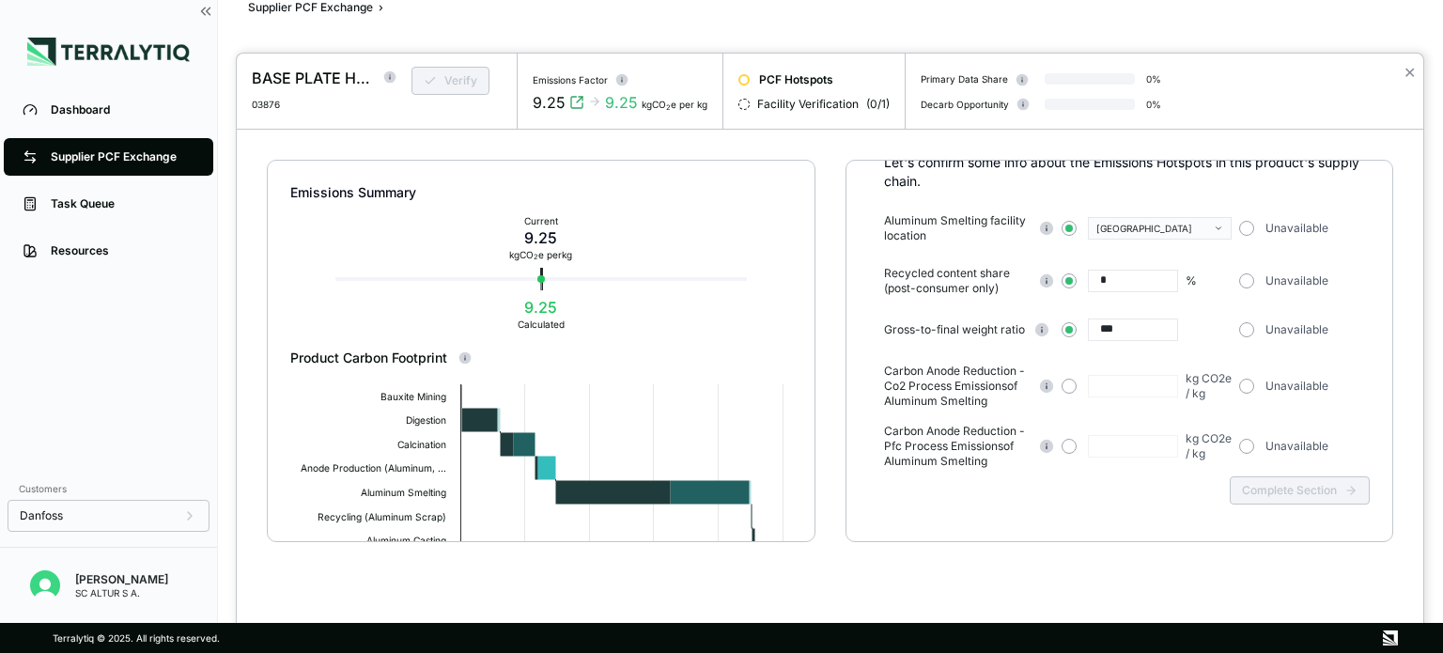
type input "***"
click at [1190, 504] on div "Complete Section" at bounding box center [1119, 505] width 501 height 73
click at [1249, 383] on button "button" at bounding box center [1246, 385] width 15 height 15
click at [1245, 446] on span "button" at bounding box center [1246, 446] width 8 height 8
click at [1317, 491] on button "Complete Section" at bounding box center [1299, 490] width 140 height 28
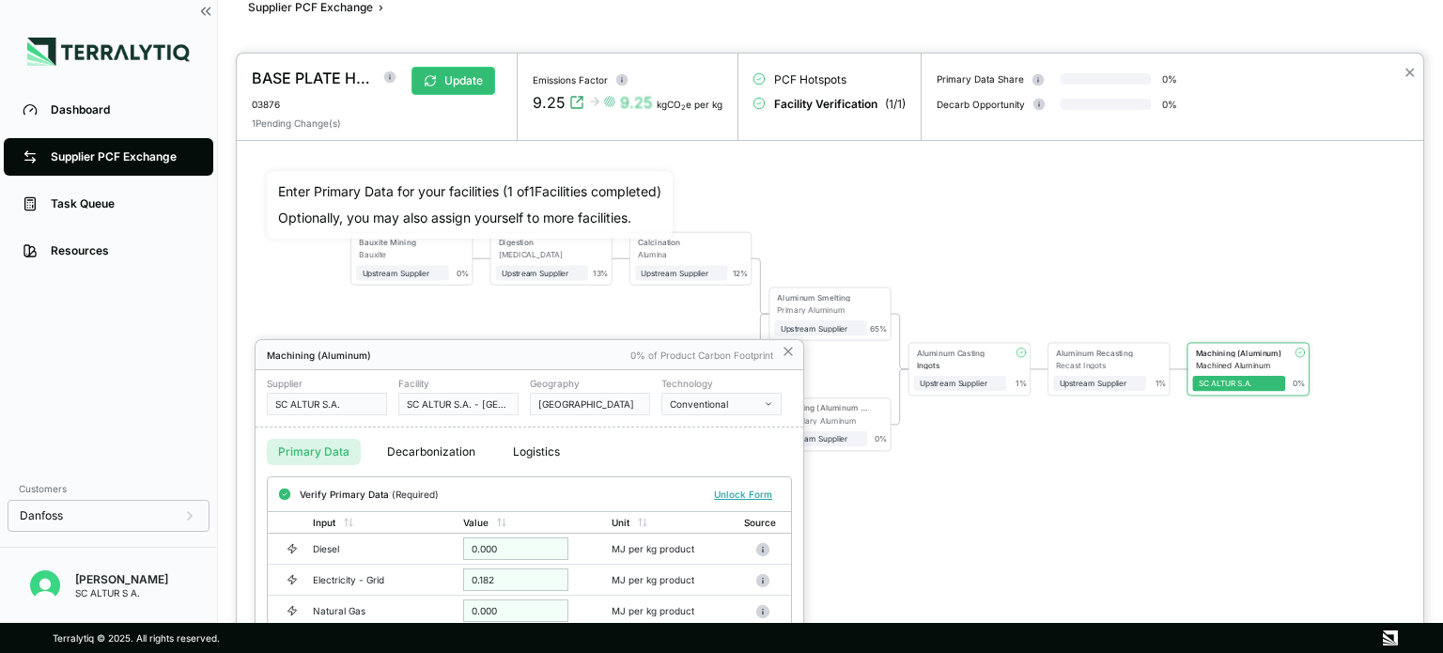
click at [1111, 282] on div at bounding box center [830, 353] width 1186 height 599
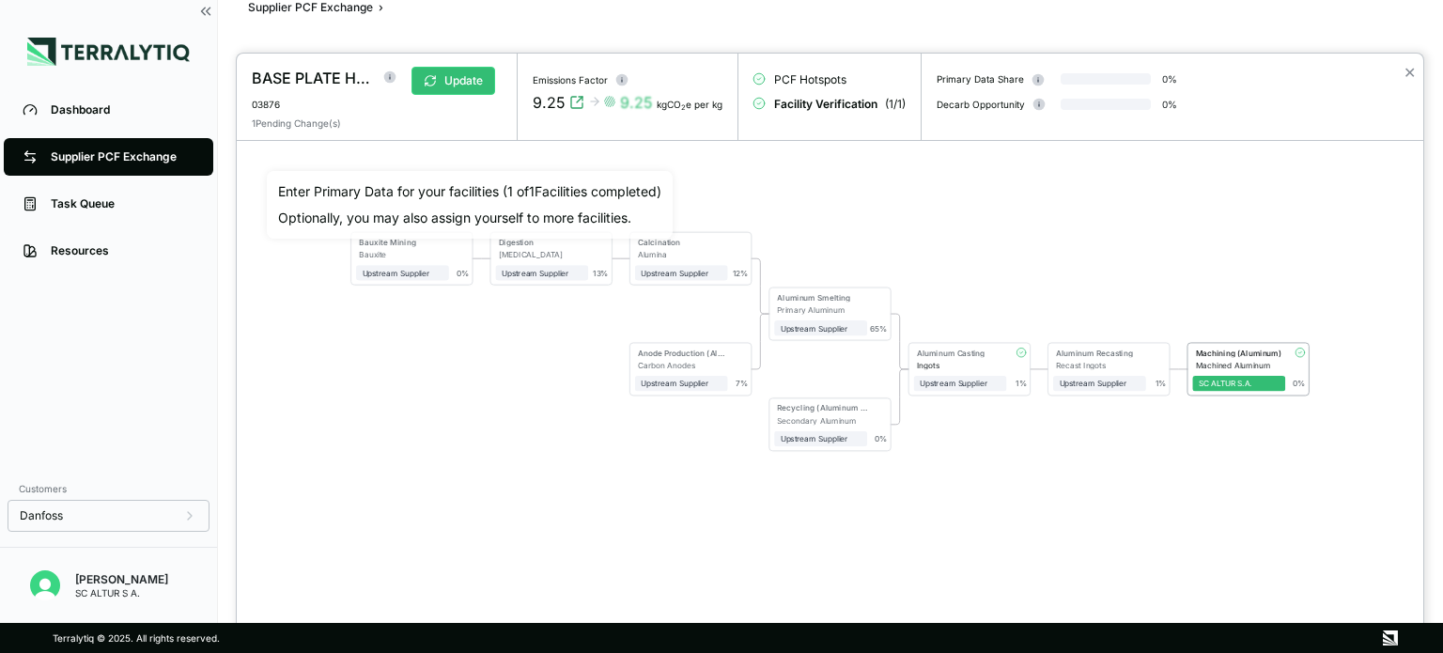
click at [1074, 536] on div "Enter Primary Data for your facilities ( 1 of 1 Facilities completed) Optionall…" at bounding box center [830, 382] width 1186 height 482
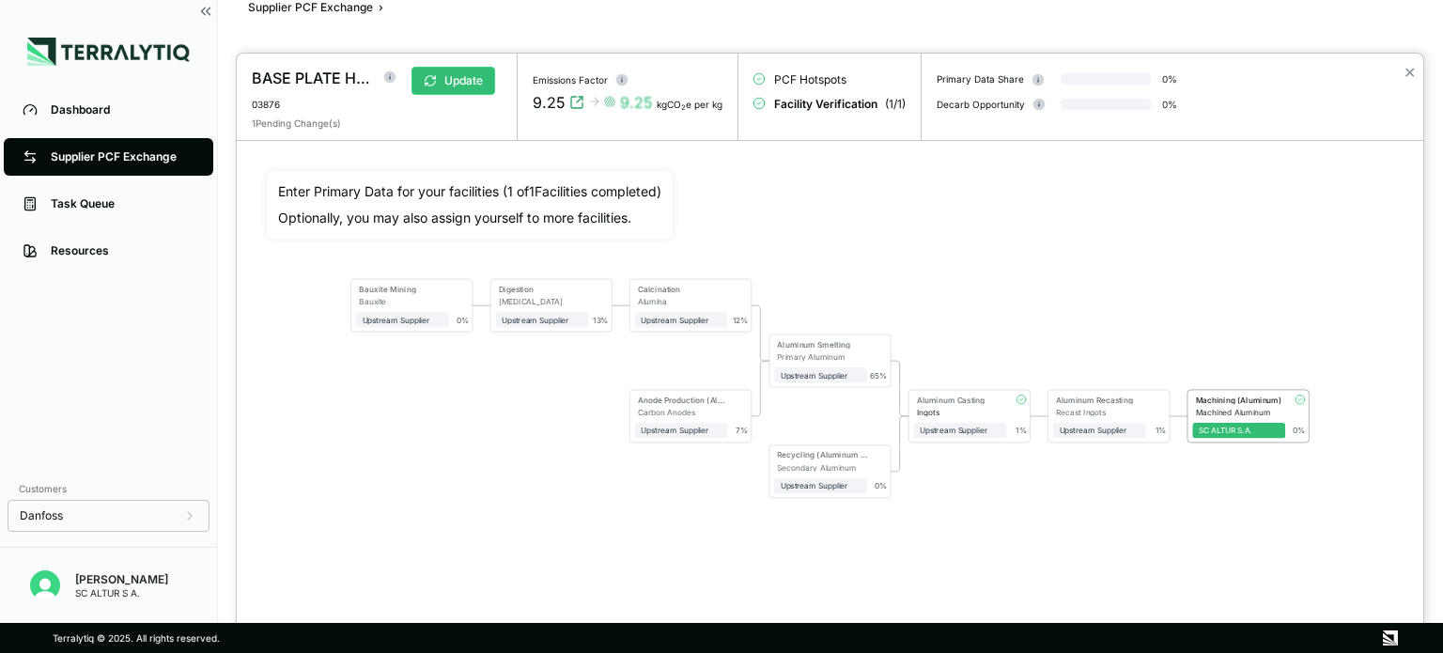
click at [1144, 407] on div "Recast Ingots" at bounding box center [1101, 411] width 90 height 9
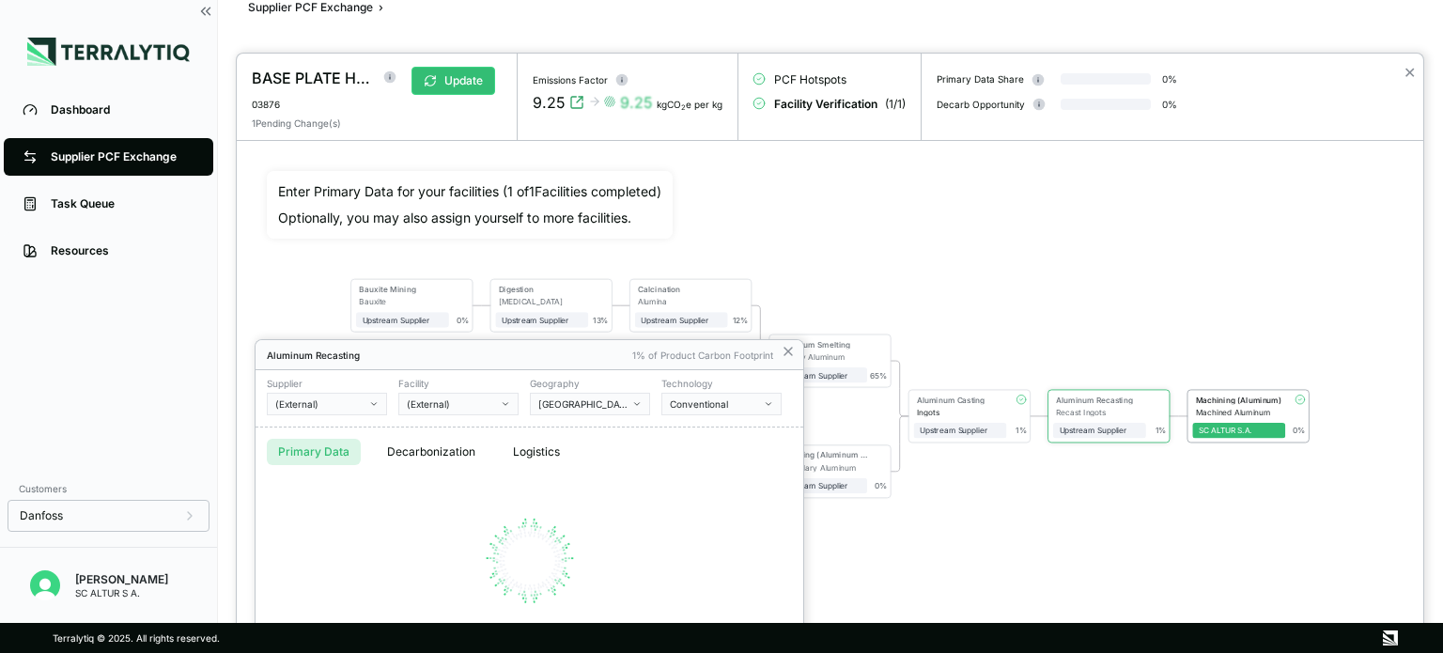
click at [1224, 407] on div at bounding box center [830, 353] width 1186 height 599
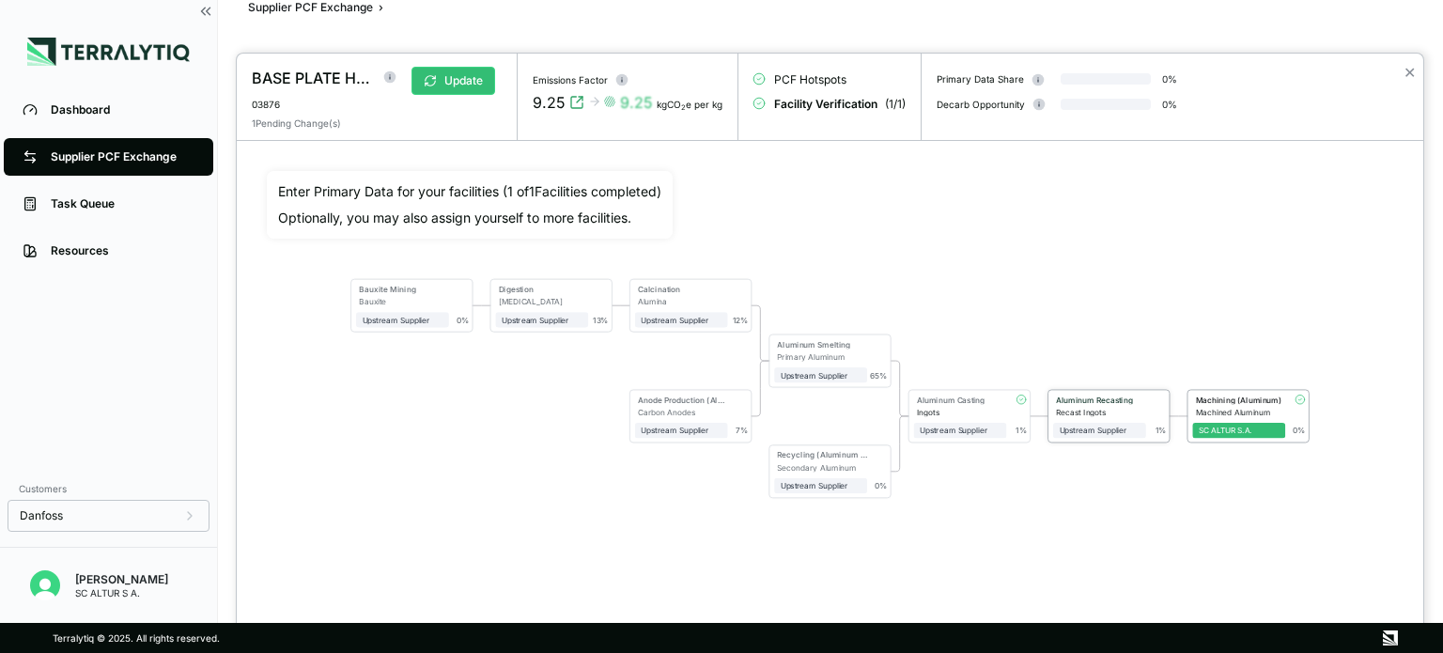
click at [1161, 415] on div "1 %" at bounding box center [1156, 414] width 21 height 40
click at [1155, 412] on div "1 %" at bounding box center [1156, 414] width 21 height 40
click at [1138, 418] on div "Upstream Supplier + Assign to me" at bounding box center [1099, 427] width 93 height 22
click at [1121, 407] on div "Recast Ingots" at bounding box center [1101, 411] width 90 height 9
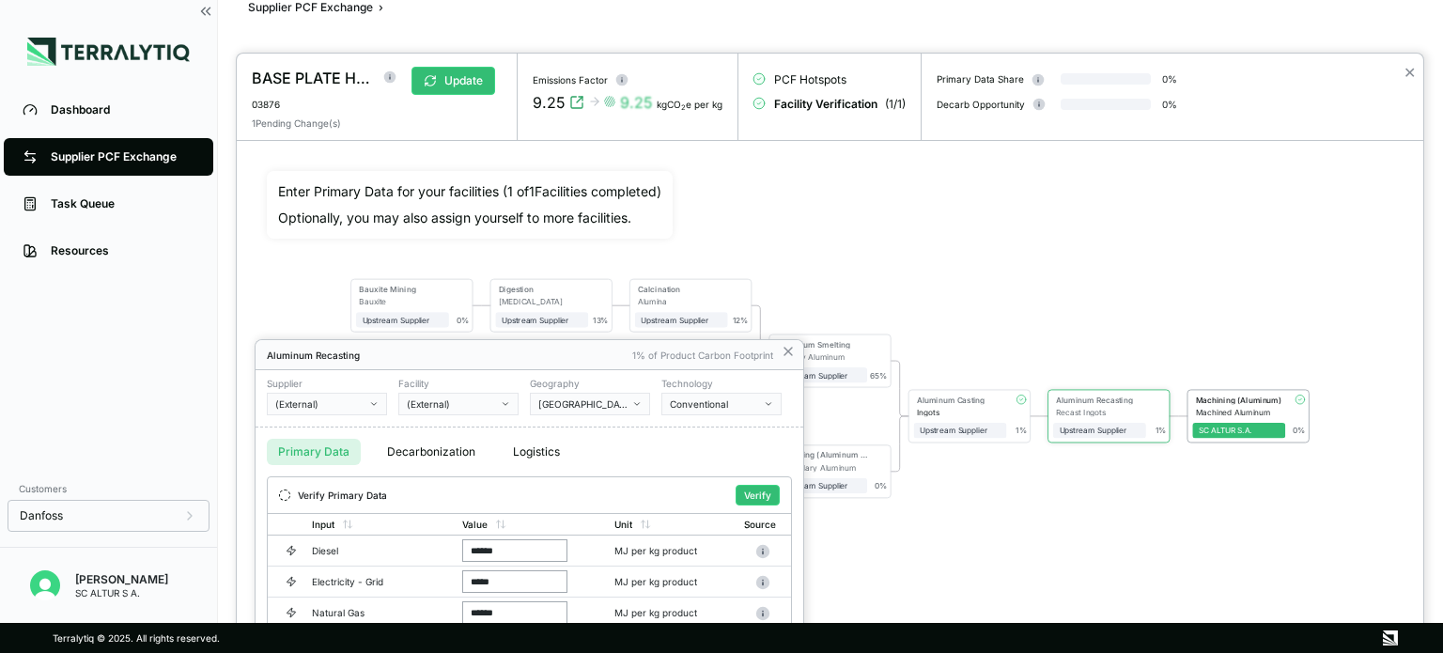
click at [1225, 407] on div at bounding box center [830, 353] width 1186 height 599
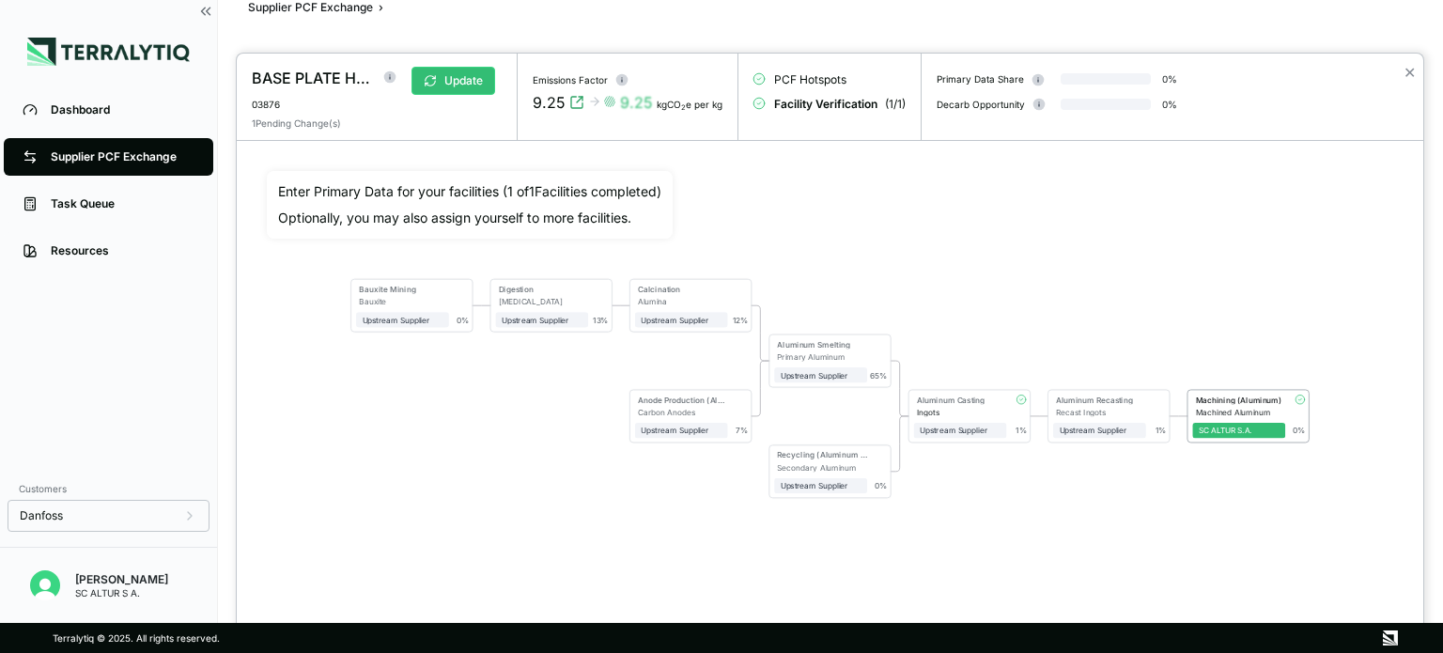
click at [1304, 501] on div "Bauxite Mining Bauxite Upstream Supplier + Assign to me 0 % Digestion [MEDICAL_…" at bounding box center [830, 341] width 1126 height 341
click at [1281, 409] on div "Machined Aluminum" at bounding box center [1241, 411] width 90 height 9
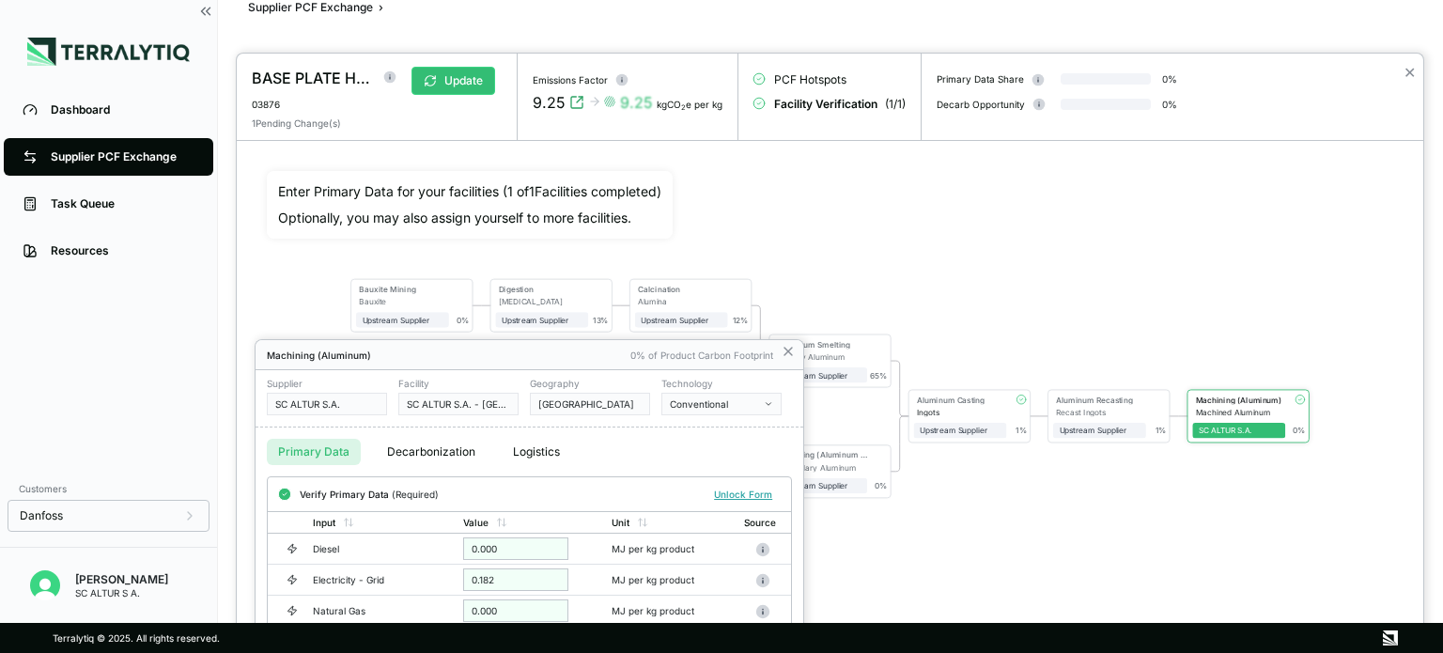
click at [1297, 397] on div at bounding box center [830, 353] width 1186 height 599
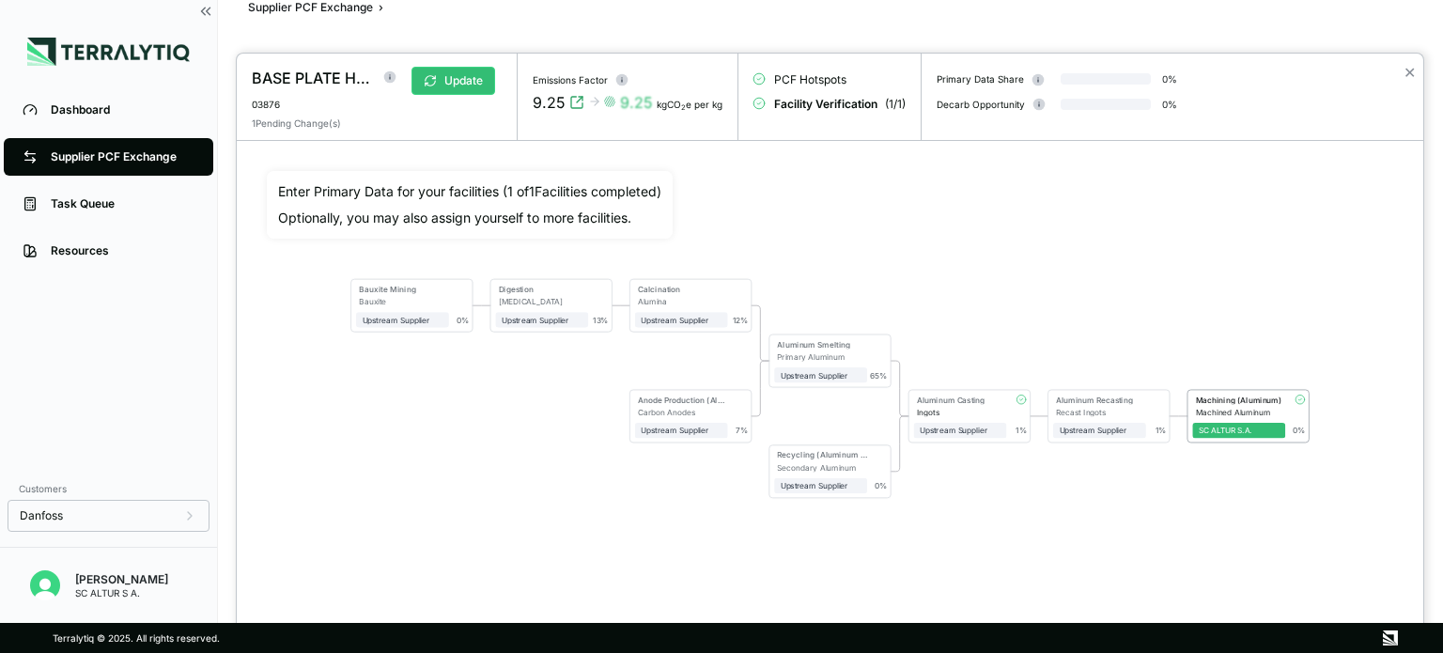
click at [1171, 396] on div "Bauxite Mining Bauxite Upstream Supplier + Assign to me 0 % Digestion [MEDICAL_…" at bounding box center [830, 341] width 1126 height 341
click at [1153, 405] on div "1 %" at bounding box center [1155, 414] width 21 height 40
click at [1255, 412] on div "Machined Aluminum" at bounding box center [1240, 411] width 90 height 9
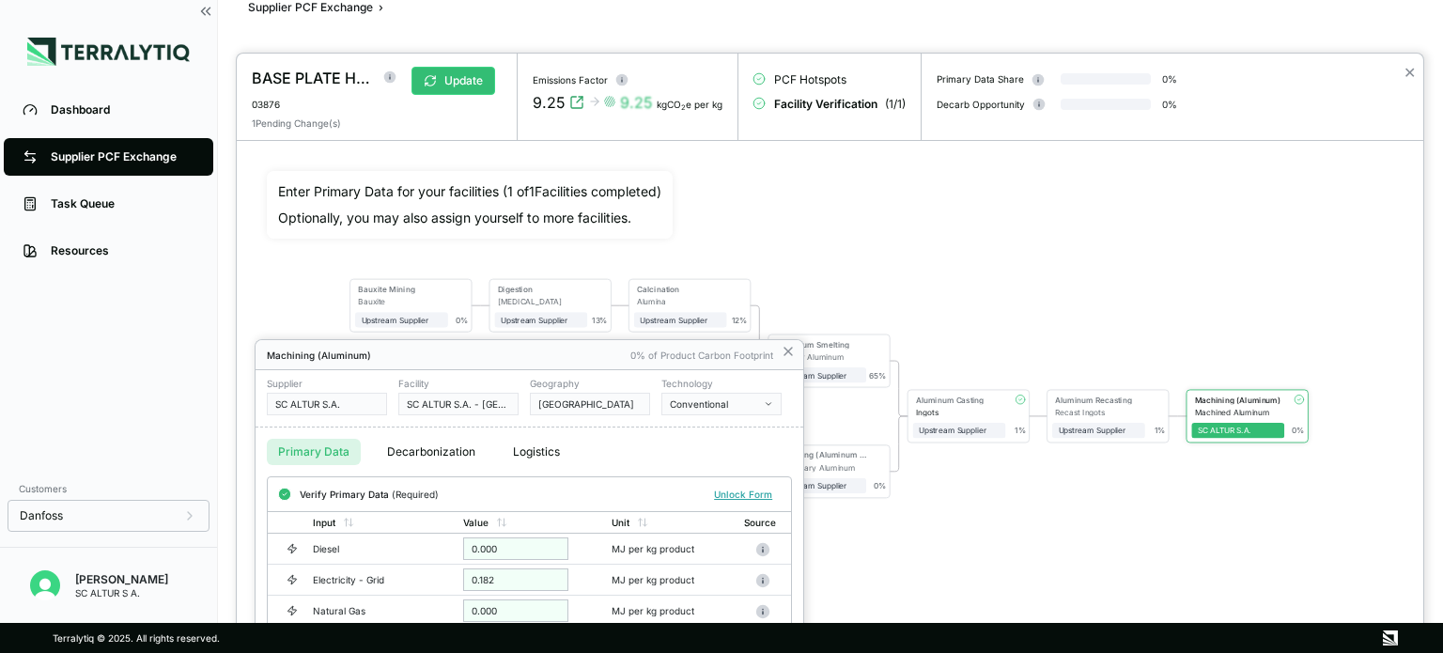
click at [1300, 315] on div at bounding box center [830, 353] width 1186 height 599
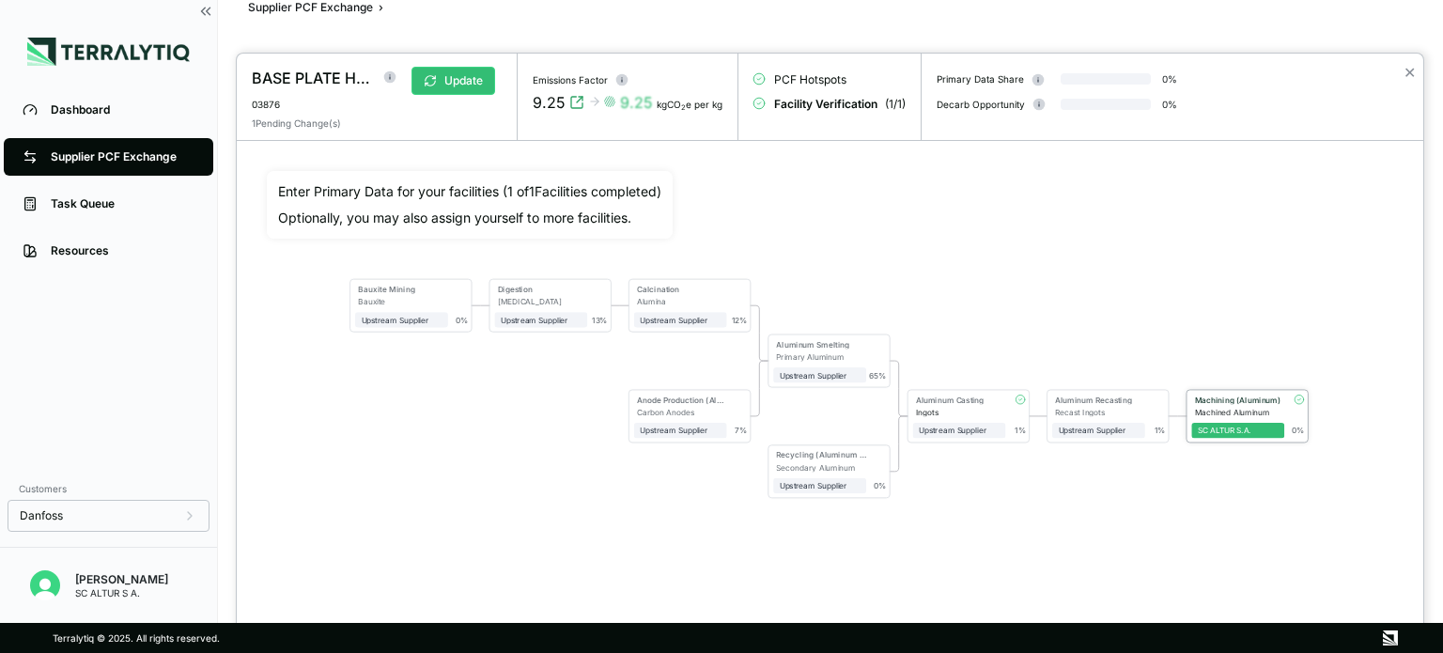
click at [1223, 416] on div "SC ALTUR S.A." at bounding box center [1238, 427] width 93 height 22
click at [1145, 405] on div "1 %" at bounding box center [1155, 414] width 21 height 40
click at [1253, 427] on div "SC ALTUR S.A." at bounding box center [1237, 429] width 81 height 9
click at [1134, 423] on span "+ Assign to me" at bounding box center [1098, 430] width 93 height 15
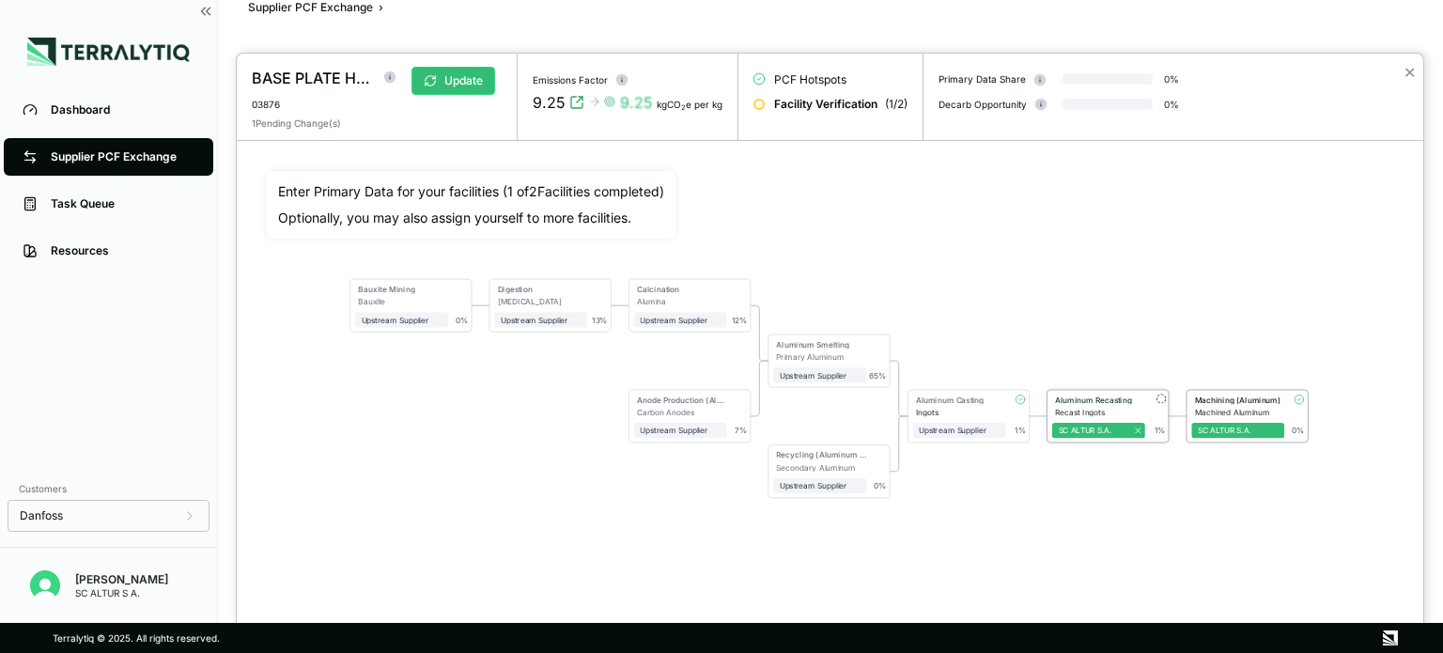
click at [1163, 400] on div at bounding box center [1160, 397] width 9 height 9
click at [1164, 409] on div "1 %" at bounding box center [1154, 415] width 21 height 40
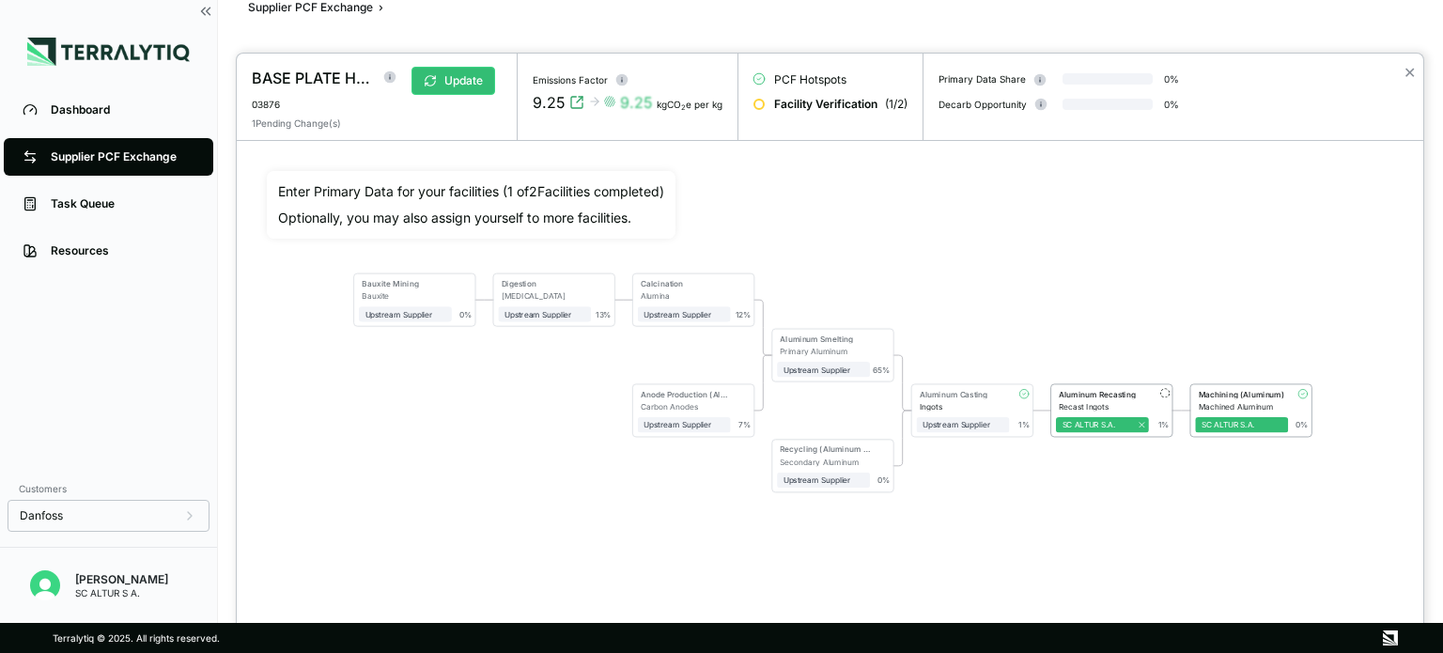
drag, startPoint x: 1155, startPoint y: 411, endPoint x: 1104, endPoint y: 502, distance: 104.3
click at [1088, 540] on div "Enter Primary Data for your facilities ( 1 of 2 Facilities completed) Optionall…" at bounding box center [830, 382] width 1186 height 482
click at [455, 83] on button "Update" at bounding box center [453, 81] width 84 height 28
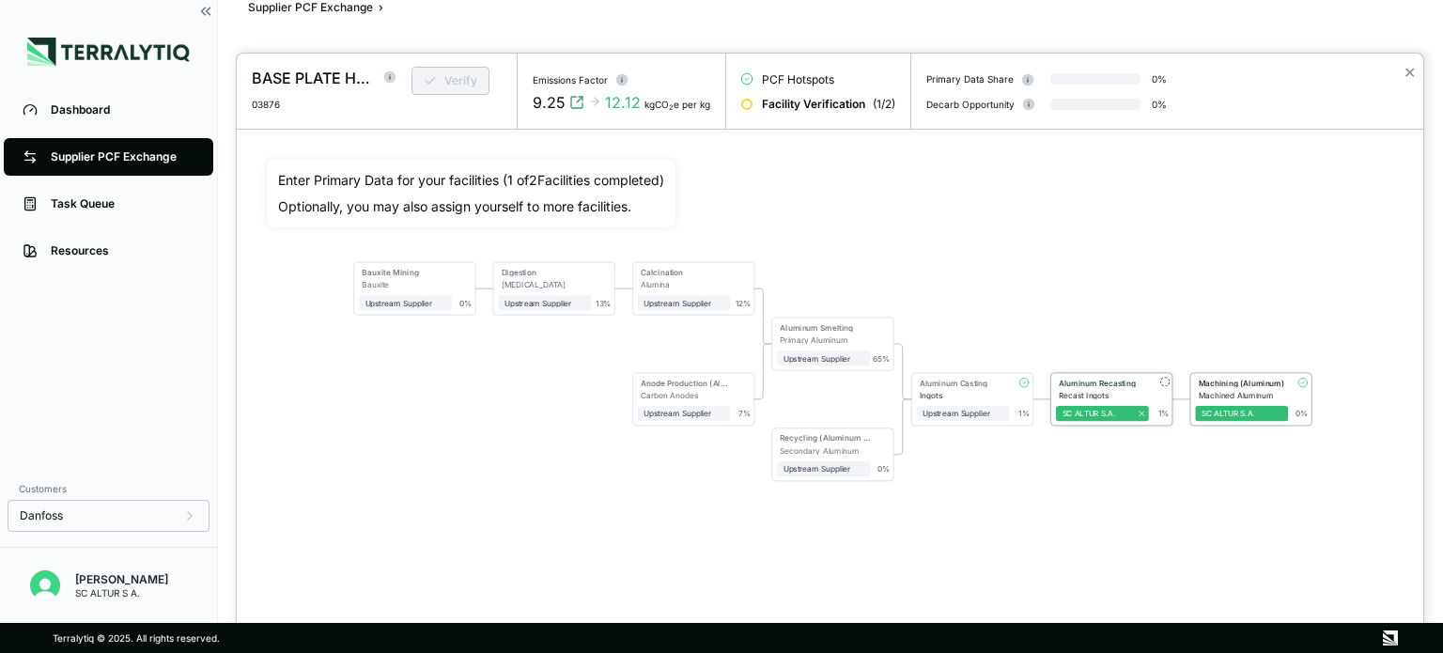
click at [1119, 393] on div "Recast Ingots" at bounding box center [1103, 394] width 90 height 9
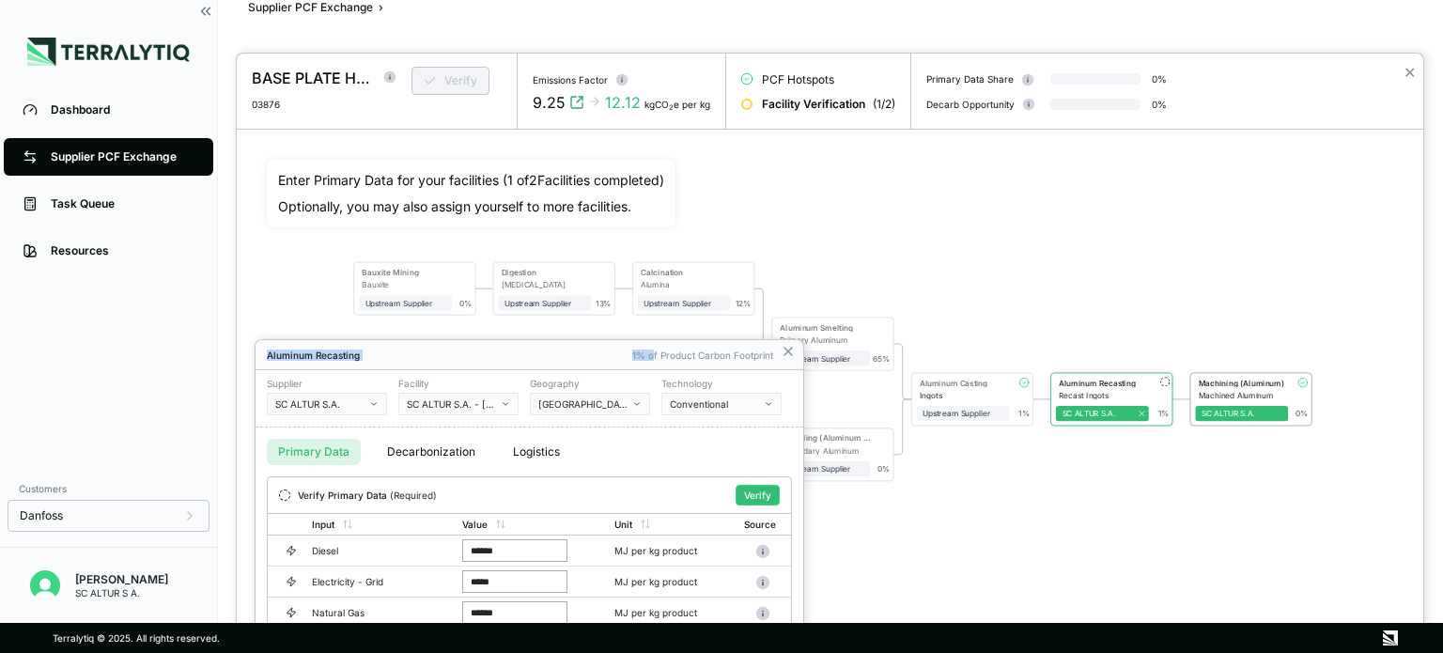
drag, startPoint x: 656, startPoint y: 351, endPoint x: 681, endPoint y: 331, distance: 32.7
click at [681, 652] on div "BASE PLATE H=17.0 03876 Verify Emissions Factor 9.25 12.12 kgCO 2 e per kg PCF …" at bounding box center [721, 653] width 1443 height 0
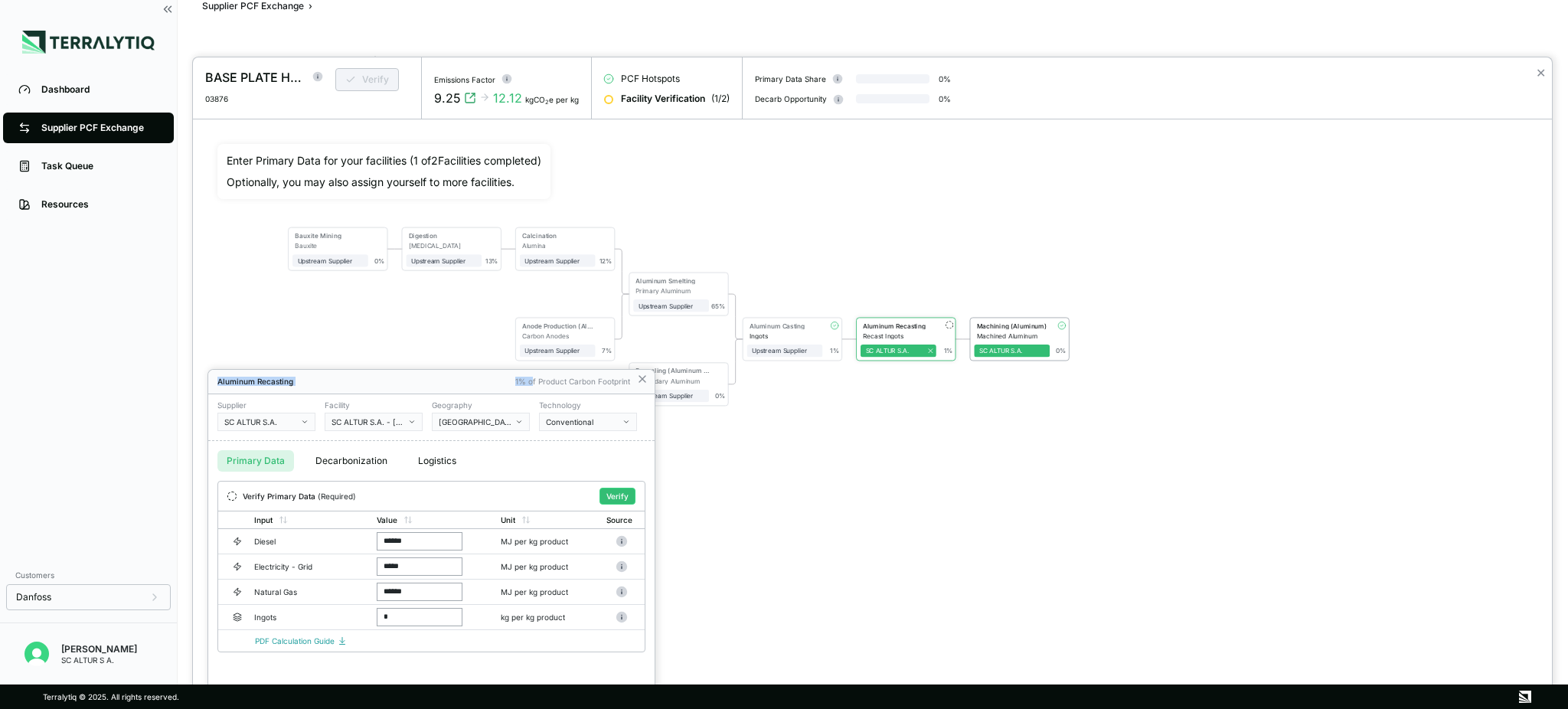
scroll to position [29, 0]
click at [396, 531] on input "*" at bounding box center [419, 617] width 86 height 19
drag, startPoint x: 417, startPoint y: 571, endPoint x: 347, endPoint y: 572, distance: 70.0
drag, startPoint x: 448, startPoint y: 589, endPoint x: 406, endPoint y: 607, distance: 45.7
click at [506, 423] on div "[GEOGRAPHIC_DATA]" at bounding box center [475, 421] width 73 height 9
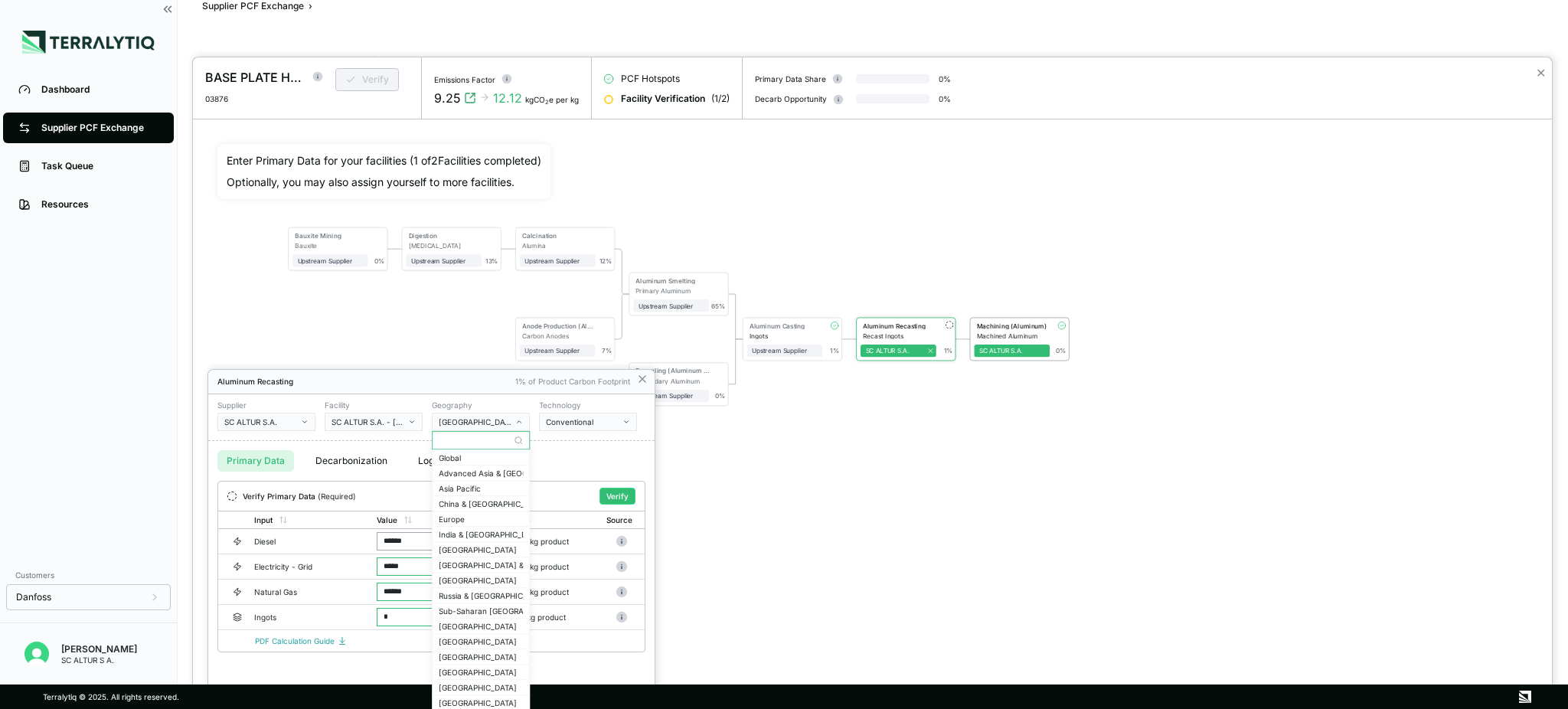
click at [506, 423] on div "[GEOGRAPHIC_DATA]" at bounding box center [475, 421] width 73 height 9
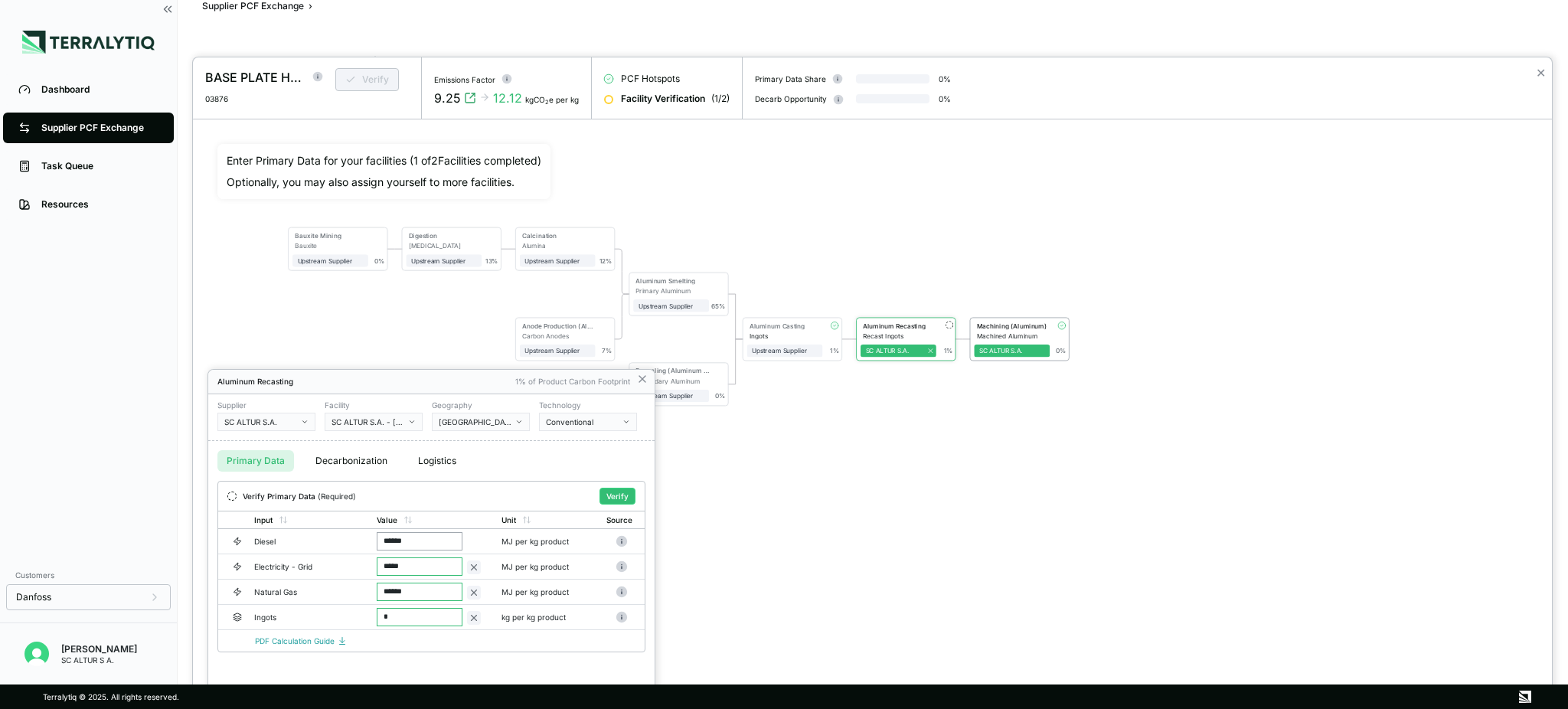
click at [589, 421] on div "Conventional" at bounding box center [583, 421] width 73 height 9
click at [1029, 447] on div at bounding box center [872, 382] width 1359 height 651
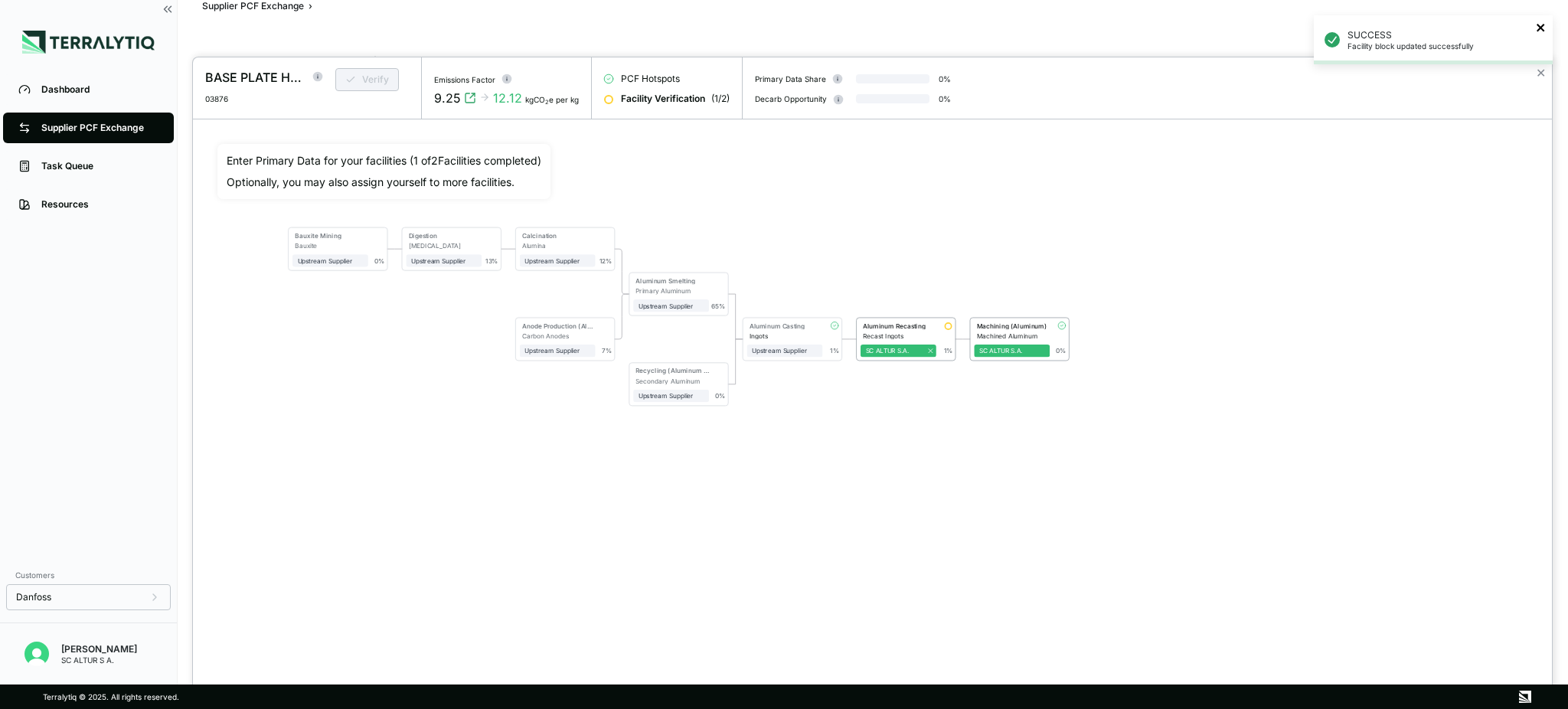
click at [1176, 21] on icon "close" at bounding box center [1541, 27] width 11 height 12
click at [951, 354] on div "Remove supplier assignment" at bounding box center [931, 366] width 118 height 23
click at [1031, 352] on div "SC ALTUR S.A." at bounding box center [1012, 350] width 66 height 7
click at [1037, 351] on div "SC ALTUR S.A." at bounding box center [1012, 350] width 66 height 7
click at [942, 353] on div "1 %" at bounding box center [945, 337] width 17 height 33
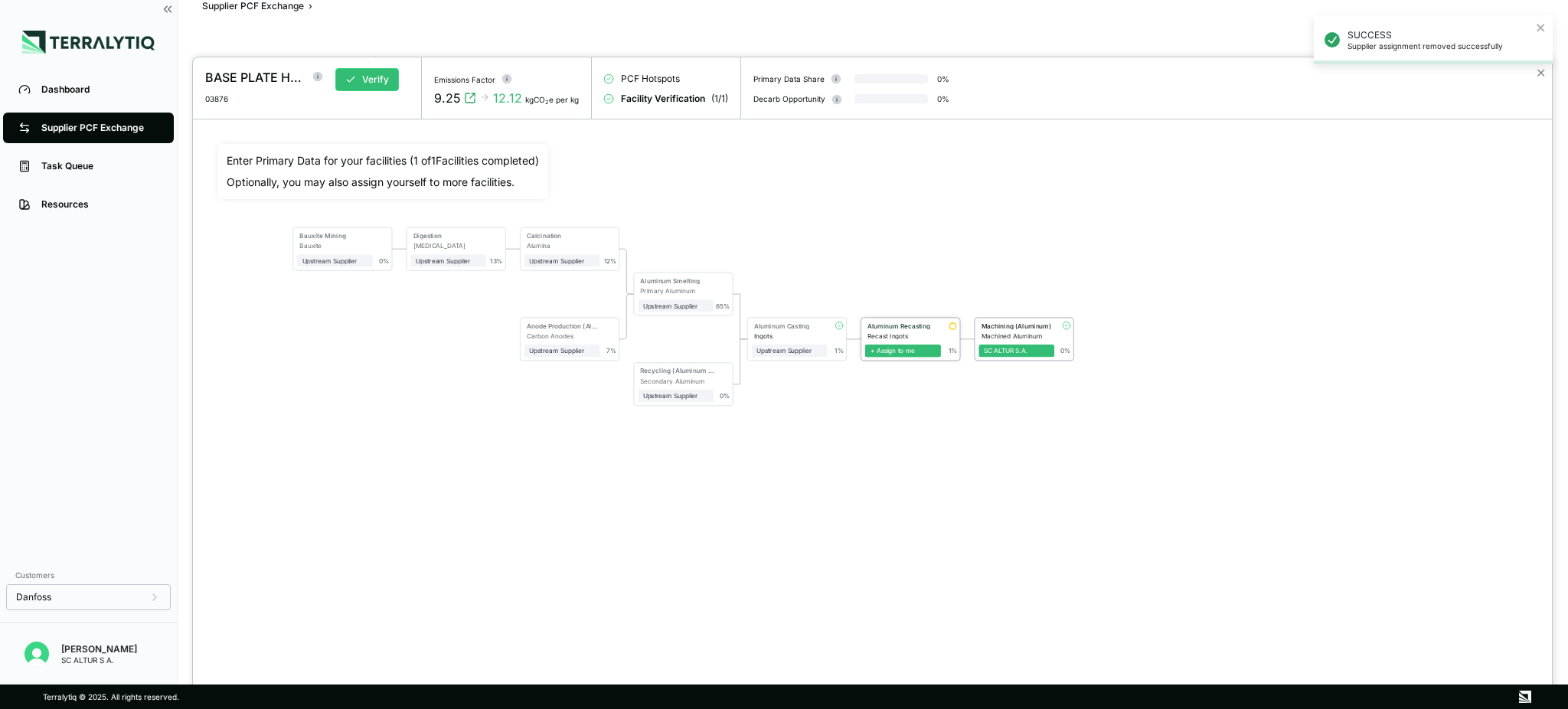
click at [923, 352] on span "+ Assign to me" at bounding box center [903, 350] width 76 height 12
click at [938, 359] on div "Aluminum Recasting Recast Ingots SC ALTUR S.A. 1 %" at bounding box center [911, 339] width 99 height 42
click at [937, 352] on icon at bounding box center [934, 350] width 7 height 7
click at [1037, 330] on div "Machining (Aluminum)" at bounding box center [1014, 326] width 73 height 10
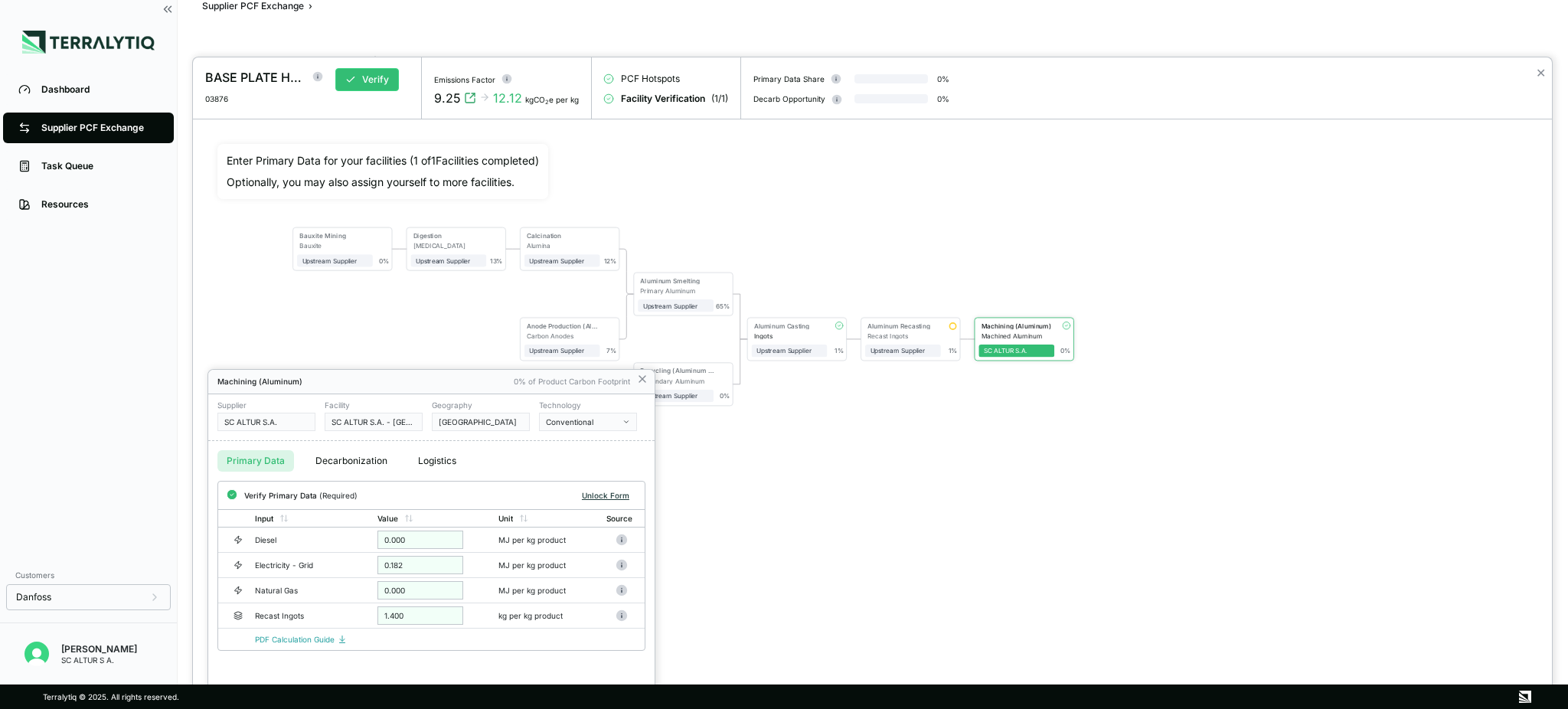
click at [620, 491] on button "Unlock Form" at bounding box center [605, 495] width 60 height 15
drag, startPoint x: 417, startPoint y: 540, endPoint x: 369, endPoint y: 544, distance: 48.2
click at [369, 531] on tr "Diesel * MJ per kg product" at bounding box center [431, 541] width 426 height 25
drag, startPoint x: 435, startPoint y: 565, endPoint x: 347, endPoint y: 562, distance: 88.1
drag, startPoint x: 420, startPoint y: 596, endPoint x: 349, endPoint y: 597, distance: 71.0
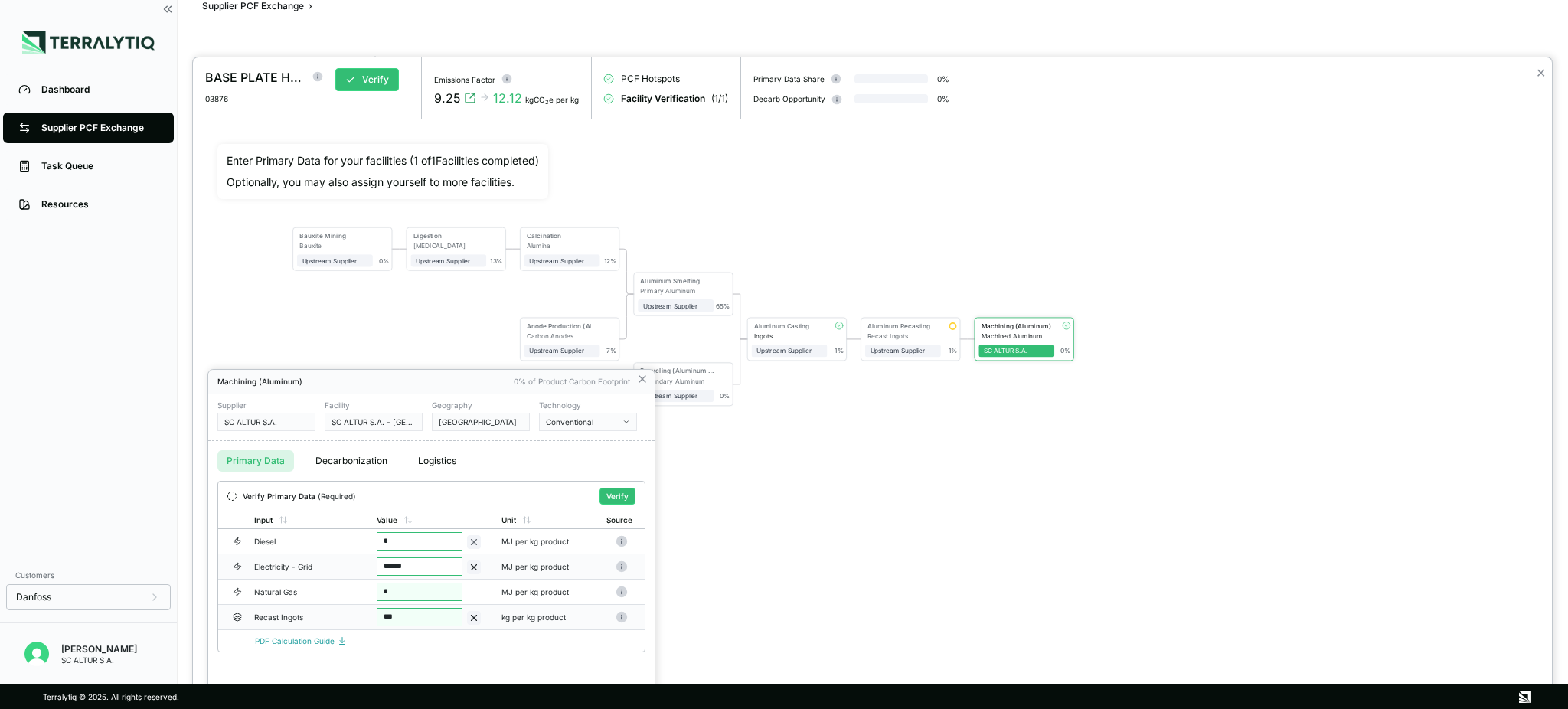
drag, startPoint x: 398, startPoint y: 616, endPoint x: 347, endPoint y: 615, distance: 51.0
click at [351, 531] on tr "Recast Ingots *** kg per kg product" at bounding box center [431, 617] width 426 height 25
click at [831, 531] on div at bounding box center [872, 382] width 1359 height 651
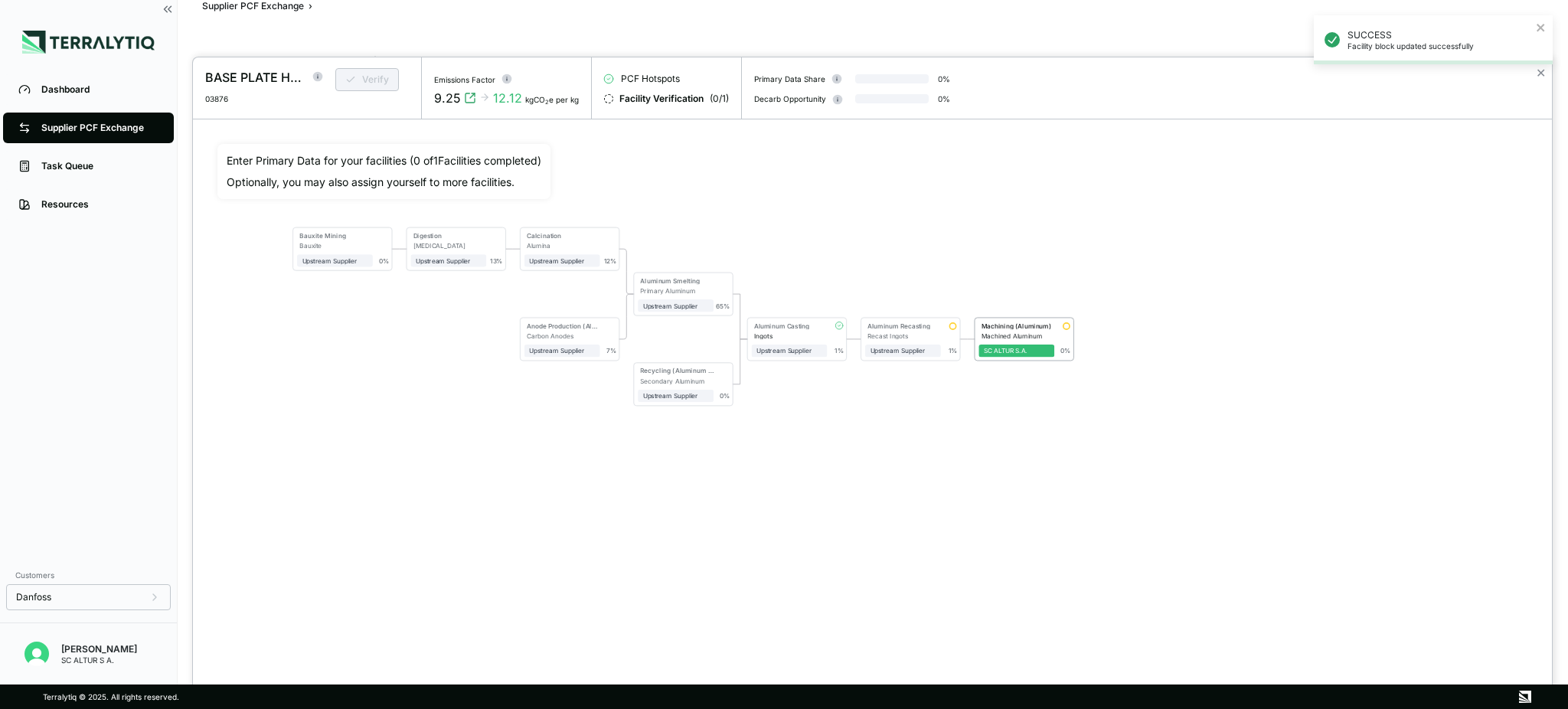
click at [1069, 414] on div "Bauxite Mining Bauxite Upstream Supplier + Assign to me 0 % Digestion [MEDICAL_…" at bounding box center [872, 372] width 1310 height 455
click at [1068, 333] on div "0 %" at bounding box center [1062, 337] width 17 height 33
click at [941, 353] on span "+ Assign to me" at bounding box center [978, 350] width 76 height 12
click at [937, 359] on div "Aluminum Recasting Recast Ingots SC ALTUR S.A. 1 %" at bounding box center [911, 339] width 99 height 42
click at [934, 345] on span "SC ALTUR S.A." at bounding box center [902, 350] width 76 height 12
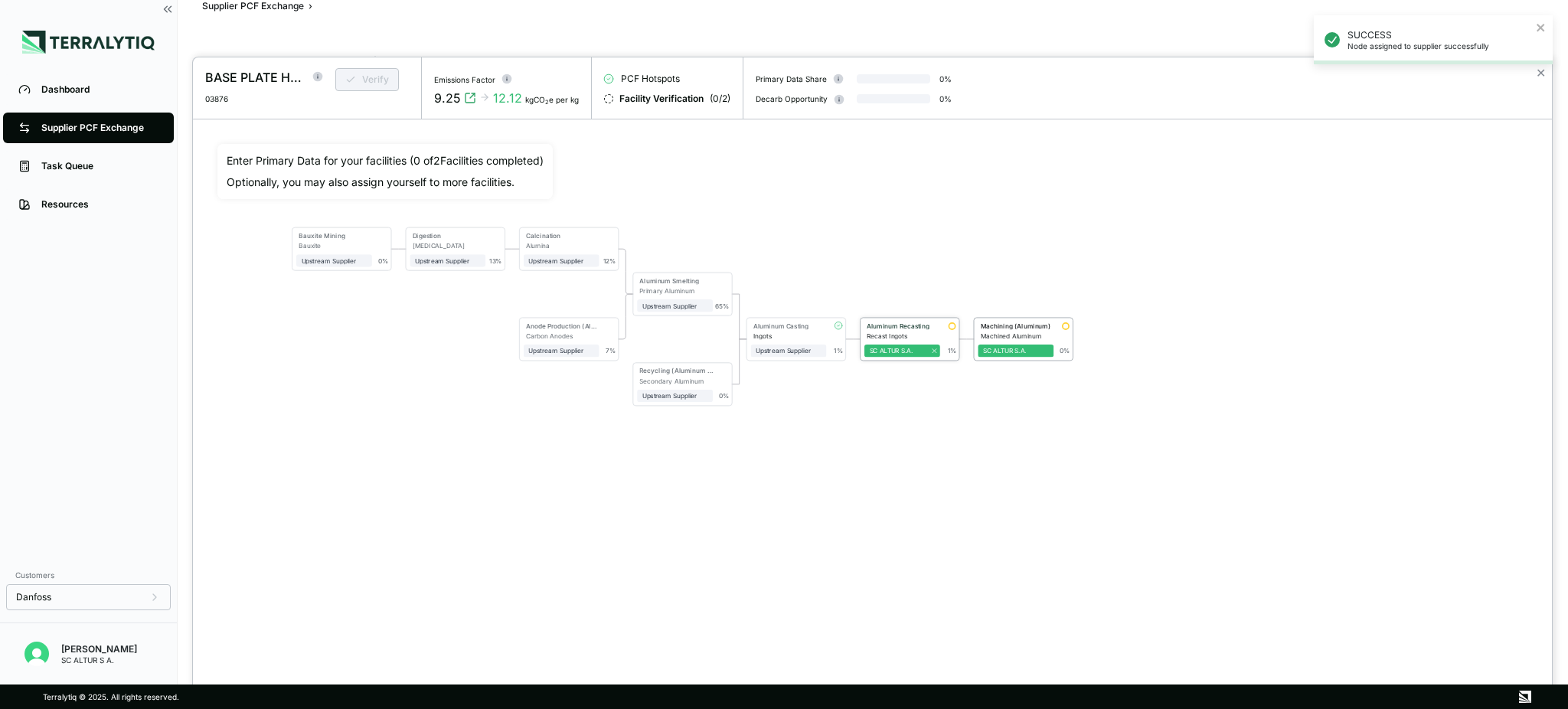
click at [907, 337] on div "Recast Ingots" at bounding box center [903, 336] width 73 height 7
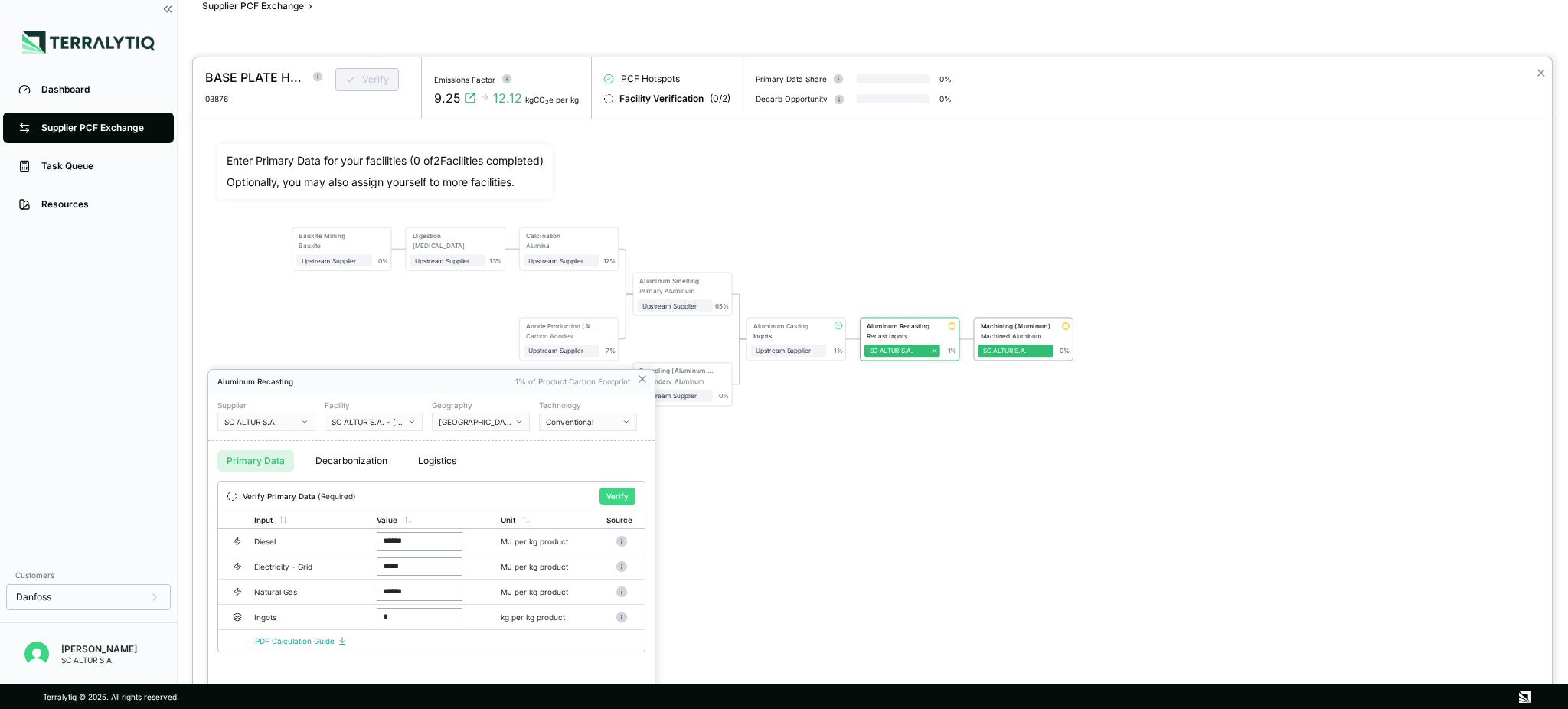
click at [627, 487] on button "Verify" at bounding box center [617, 495] width 36 height 17
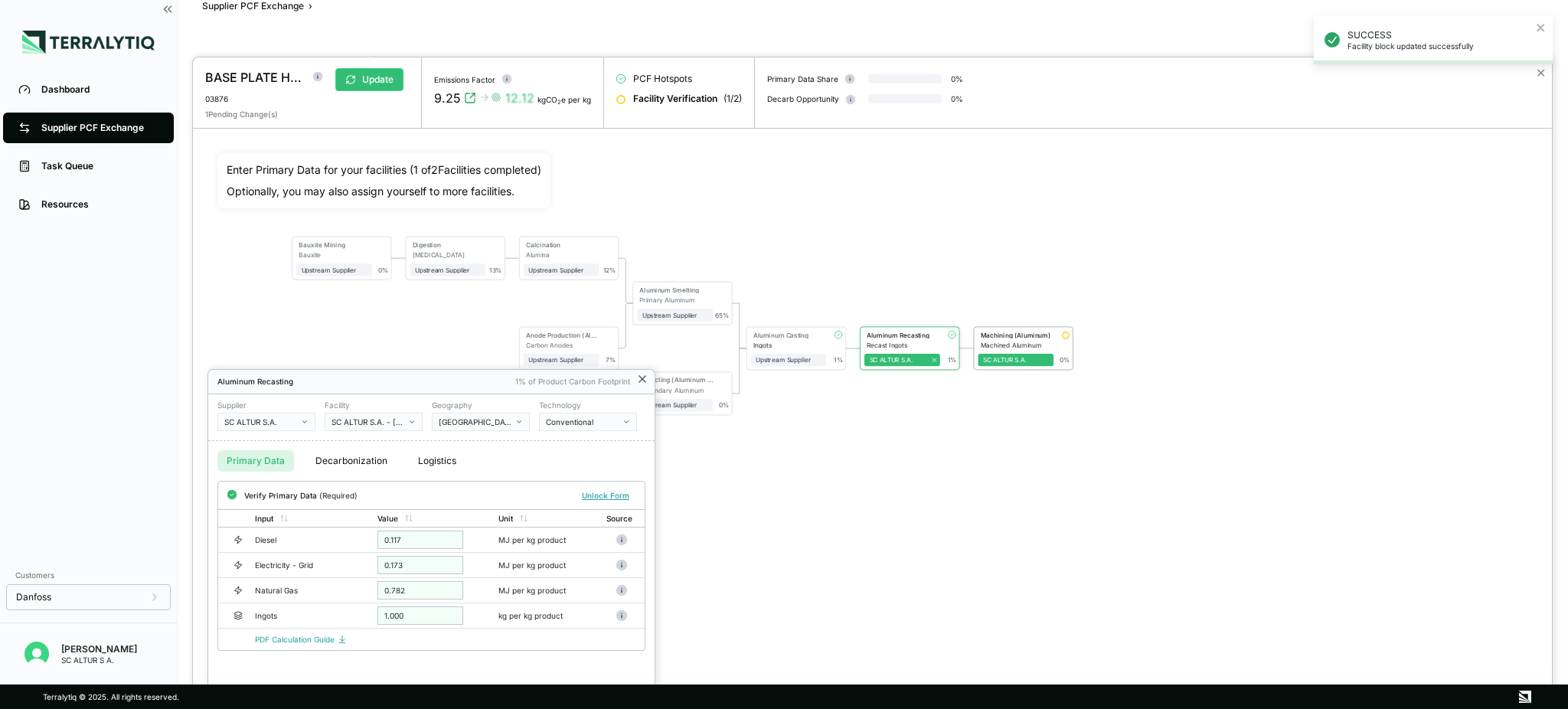
click at [644, 380] on icon at bounding box center [642, 378] width 12 height 12
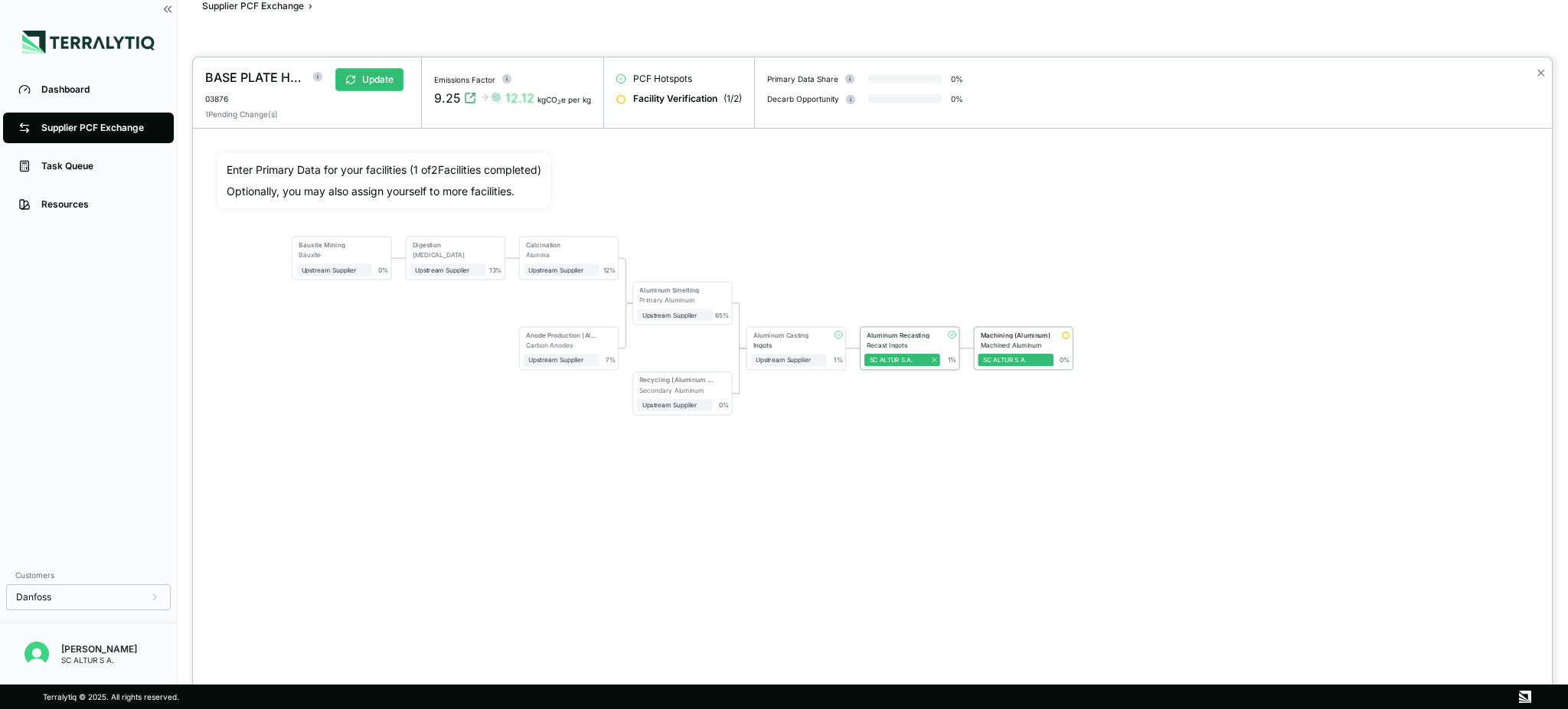
click at [950, 339] on div at bounding box center [952, 335] width 9 height 9
click at [950, 368] on div "Aluminum Recasting Recast Ingots SC ALTUR S.A. 1 %" at bounding box center [910, 348] width 99 height 42
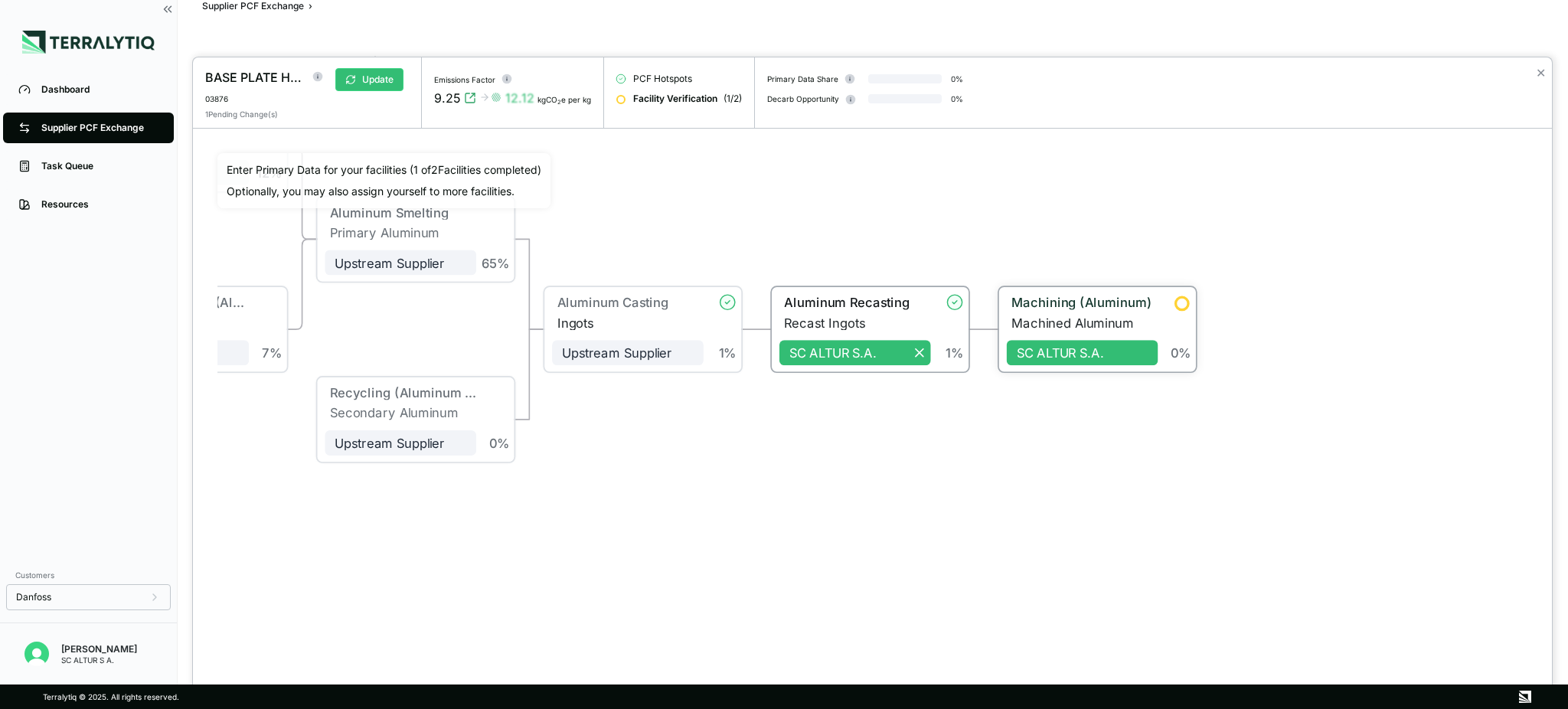
click at [1176, 304] on div at bounding box center [1182, 303] width 15 height 15
click at [1176, 318] on div "0 %" at bounding box center [1173, 330] width 34 height 66
click at [1118, 351] on div "SC ALTUR S.A." at bounding box center [1080, 355] width 131 height 15
drag, startPoint x: 1116, startPoint y: 359, endPoint x: 1100, endPoint y: 363, distance: 16.5
click at [1115, 359] on div "SC ALTUR S.A." at bounding box center [1080, 355] width 131 height 15
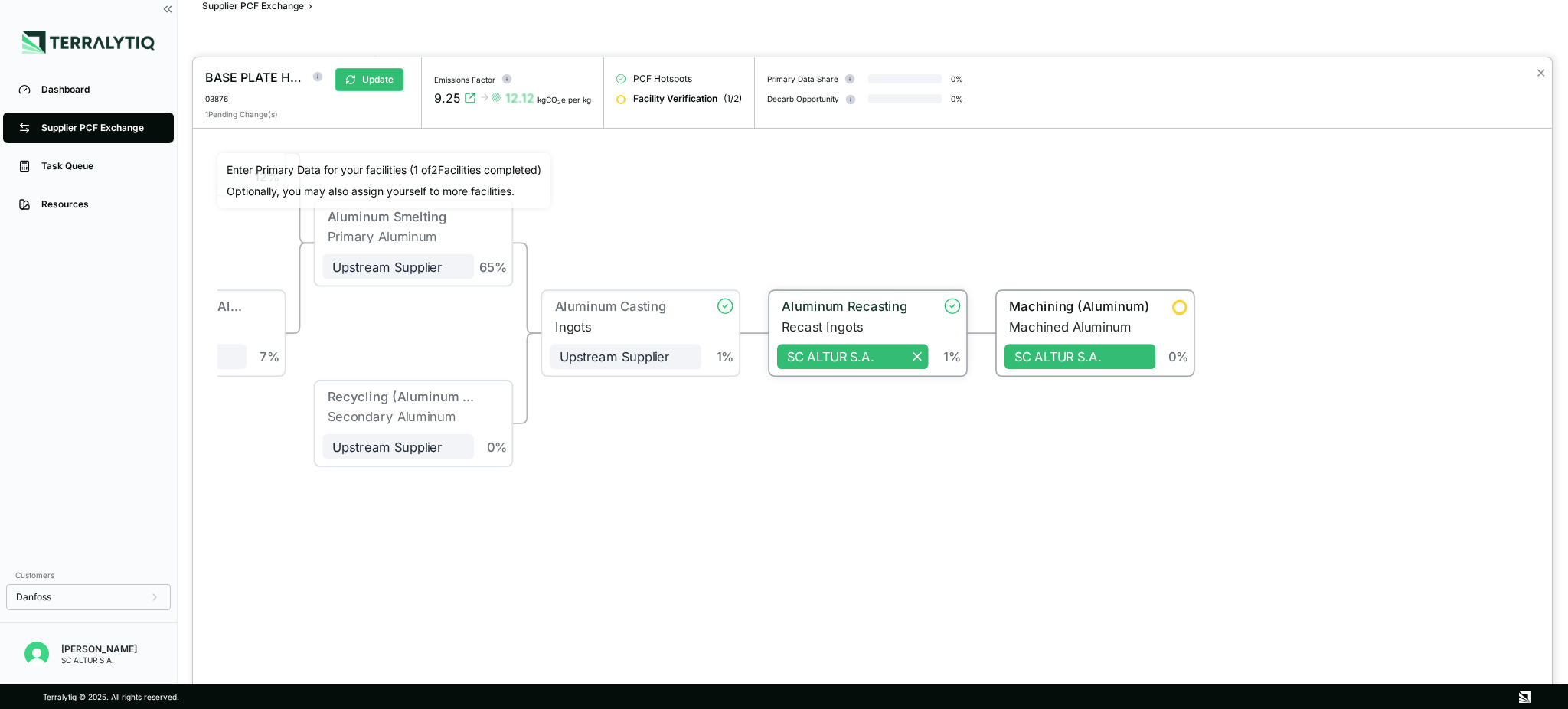
click at [957, 313] on div at bounding box center [954, 306] width 18 height 18
drag, startPoint x: 944, startPoint y: 313, endPoint x: 952, endPoint y: 310, distance: 8.5
click at [952, 310] on icon at bounding box center [952, 303] width 18 height 18
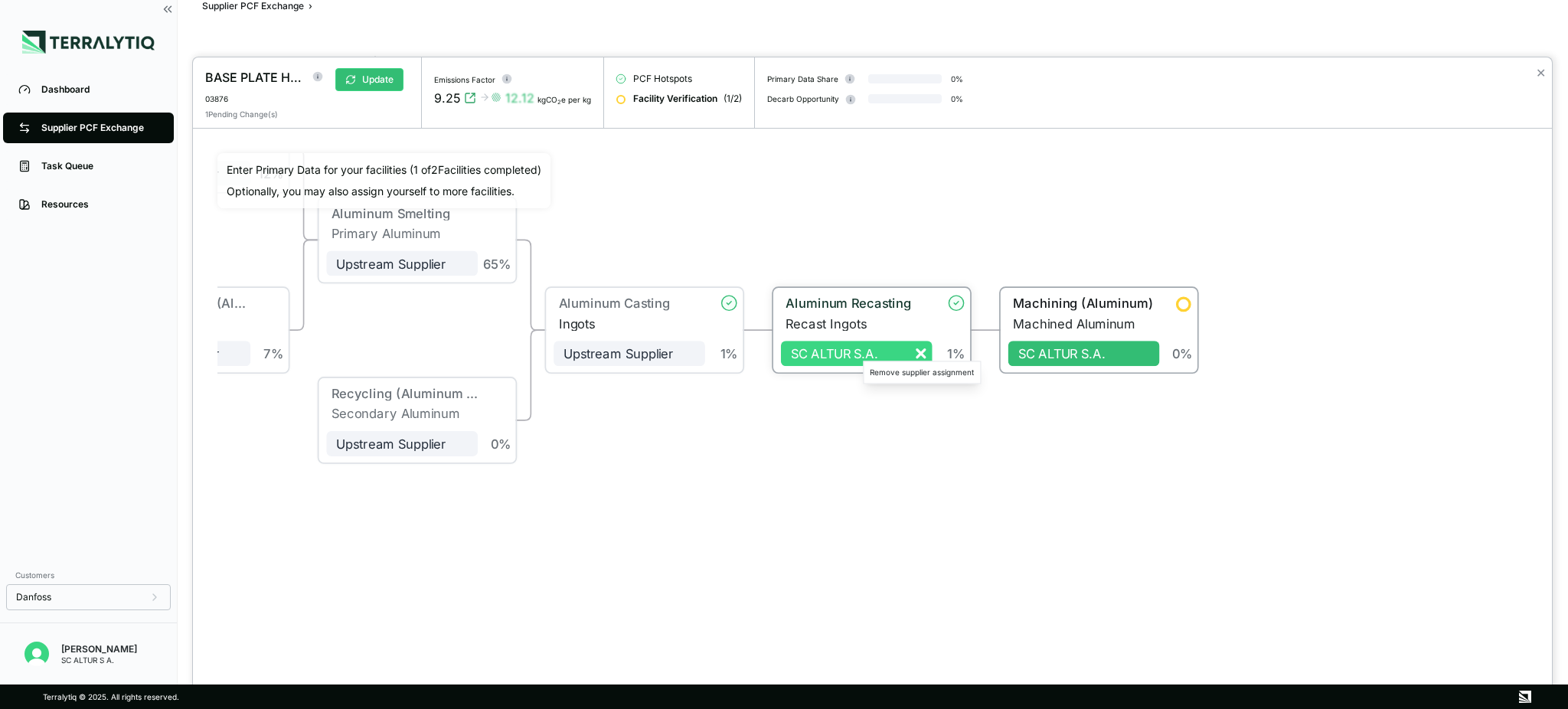
click at [921, 359] on icon at bounding box center [921, 353] width 15 height 15
click at [922, 354] on icon at bounding box center [920, 353] width 7 height 7
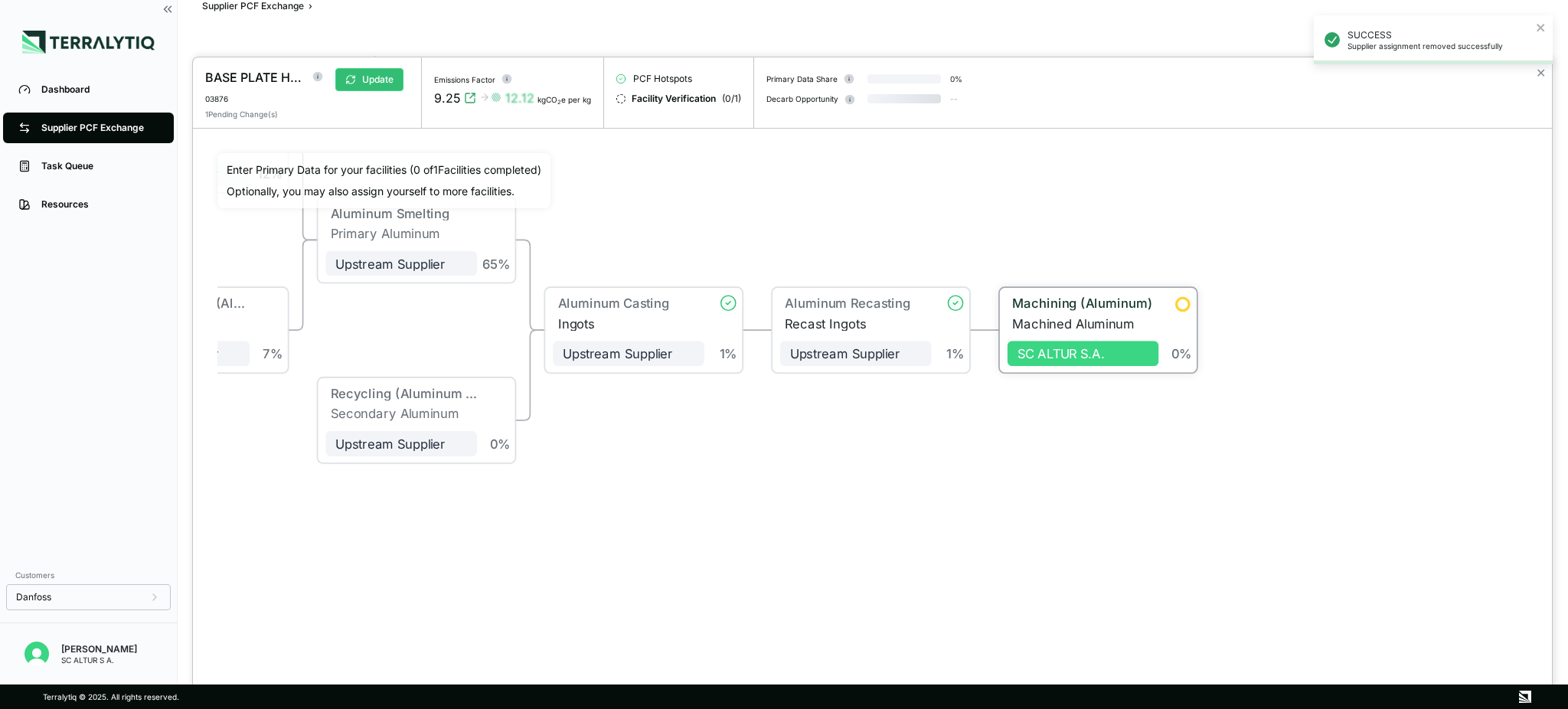
click at [1146, 359] on div "SC ALTUR S.A." at bounding box center [1083, 353] width 131 height 15
click at [1176, 310] on div at bounding box center [1183, 303] width 15 height 15
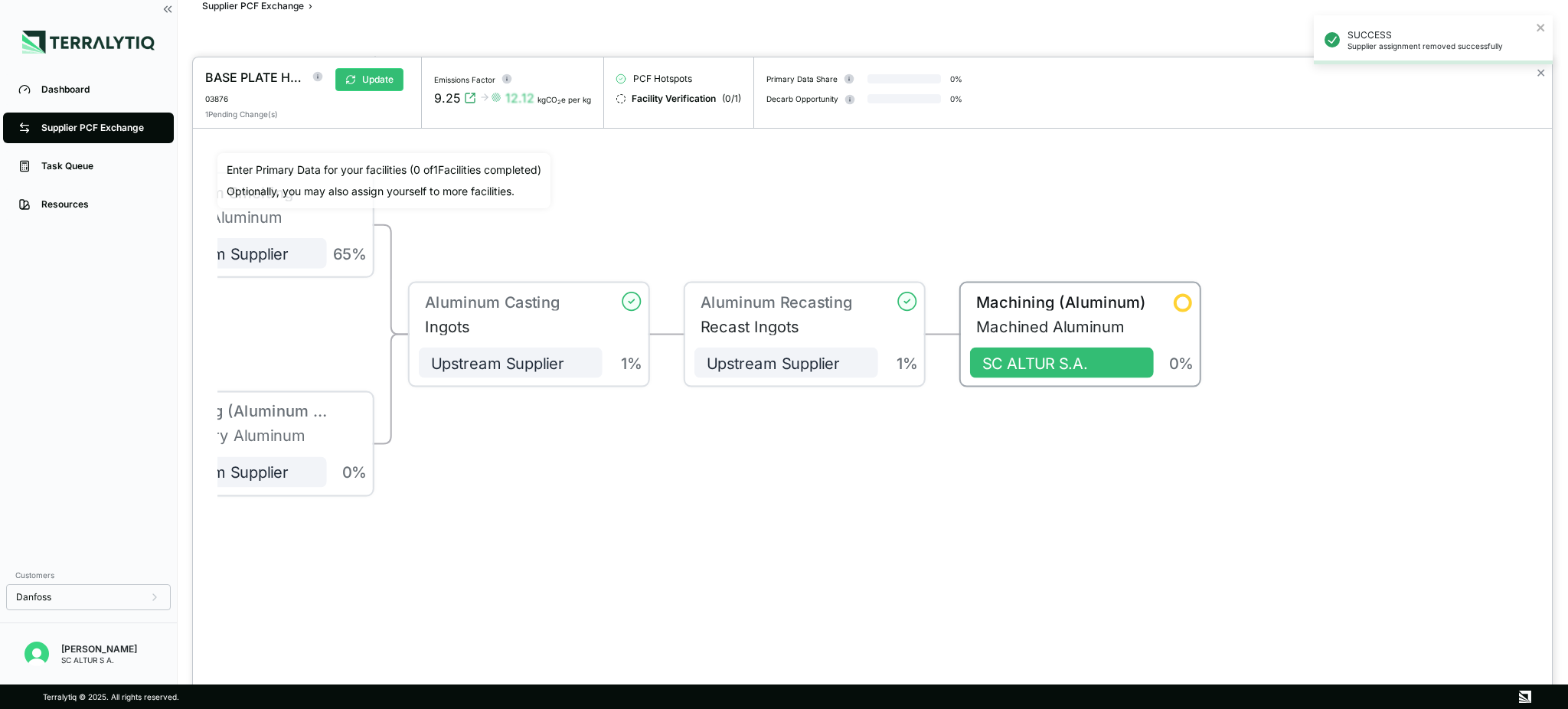
click at [1176, 313] on div at bounding box center [1185, 304] width 21 height 21
click at [1103, 364] on div "SC ALTUR S.A." at bounding box center [1062, 363] width 159 height 19
click at [1067, 319] on div "Machined Aluminum" at bounding box center [1065, 326] width 178 height 19
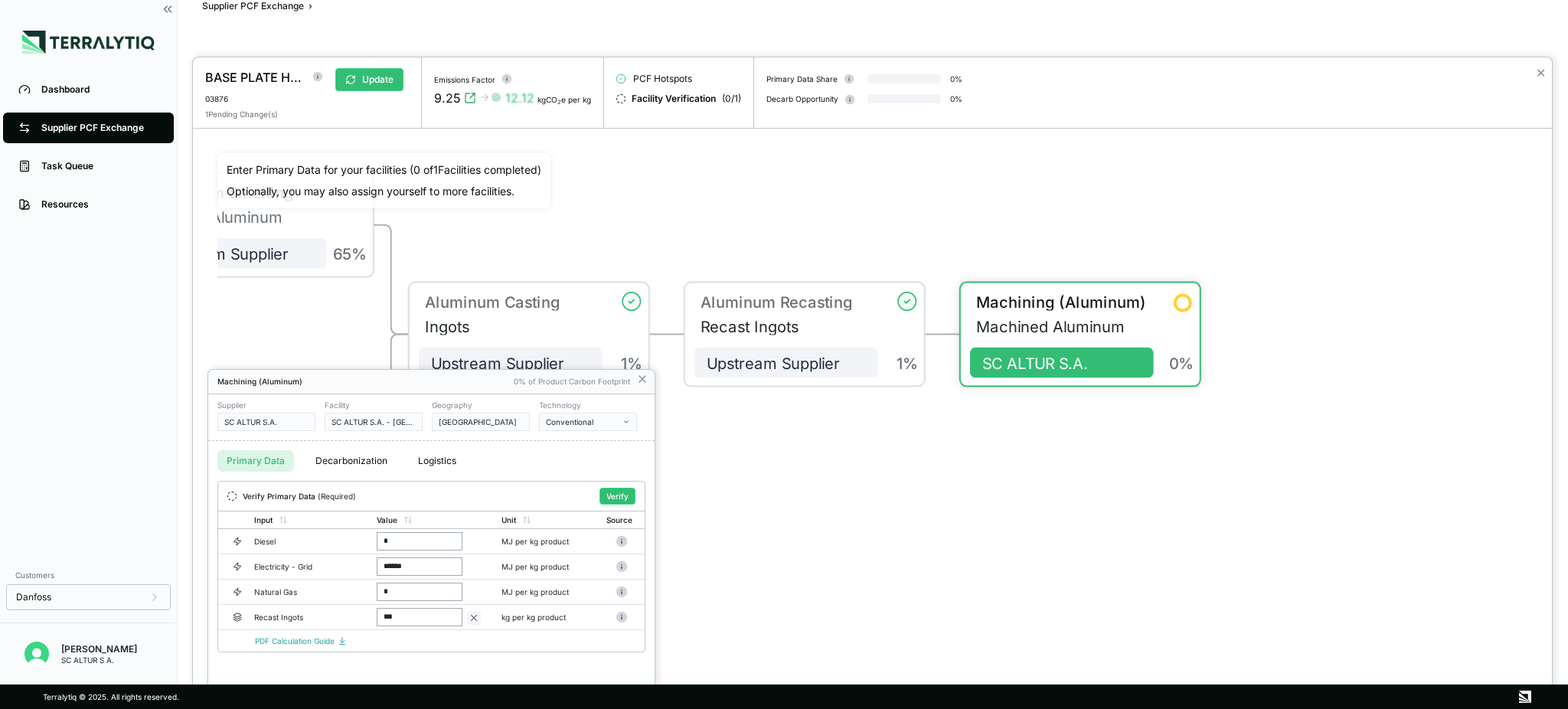
click at [1176, 297] on div at bounding box center [872, 382] width 1359 height 651
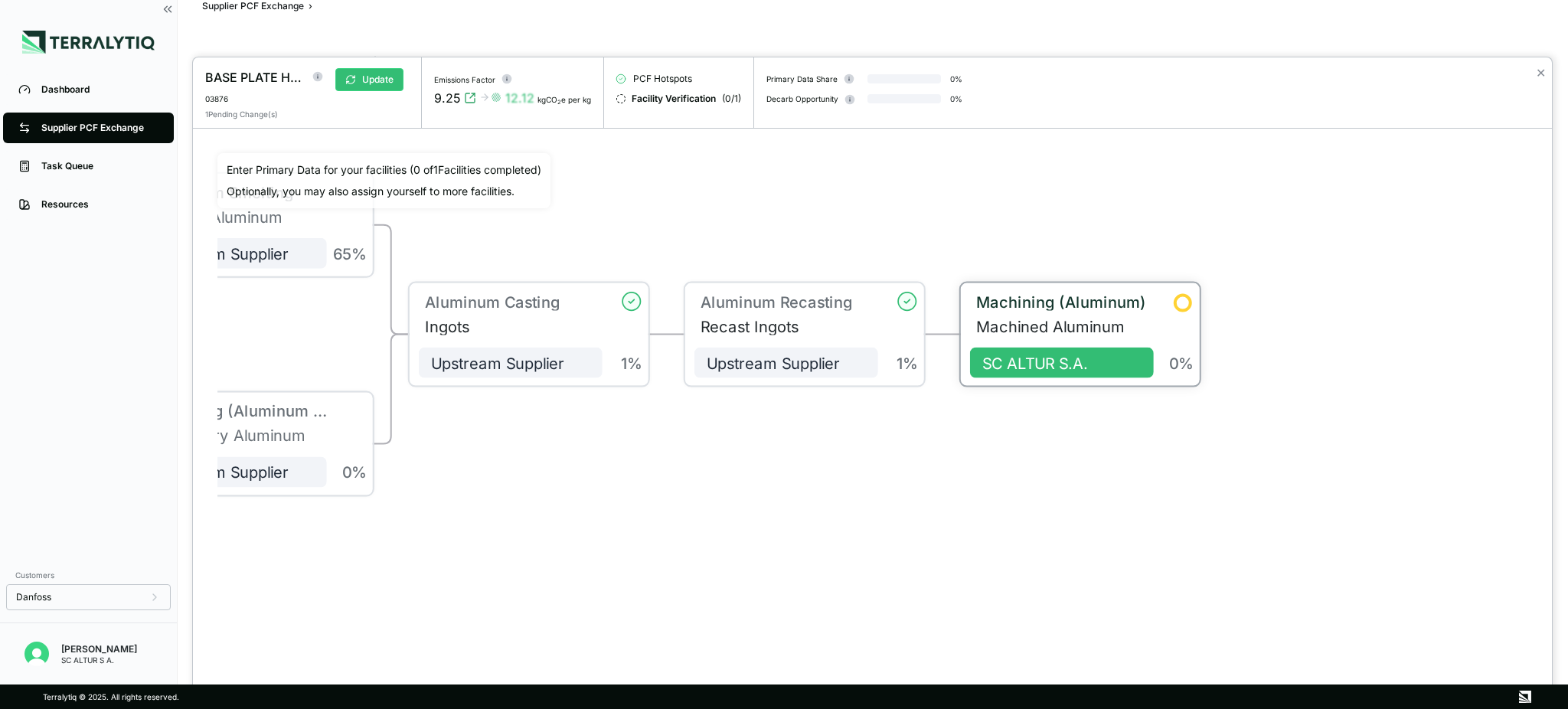
click at [1176, 300] on div at bounding box center [1183, 302] width 19 height 19
drag, startPoint x: 970, startPoint y: 555, endPoint x: 949, endPoint y: 545, distance: 23.3
click at [965, 531] on div "Bauxite Mining Bauxite Upstream Supplier + Assign to me 0 % Digestion [MEDICAL_…" at bounding box center [872, 381] width 1310 height 455
click at [82, 171] on div at bounding box center [784, 354] width 1568 height 709
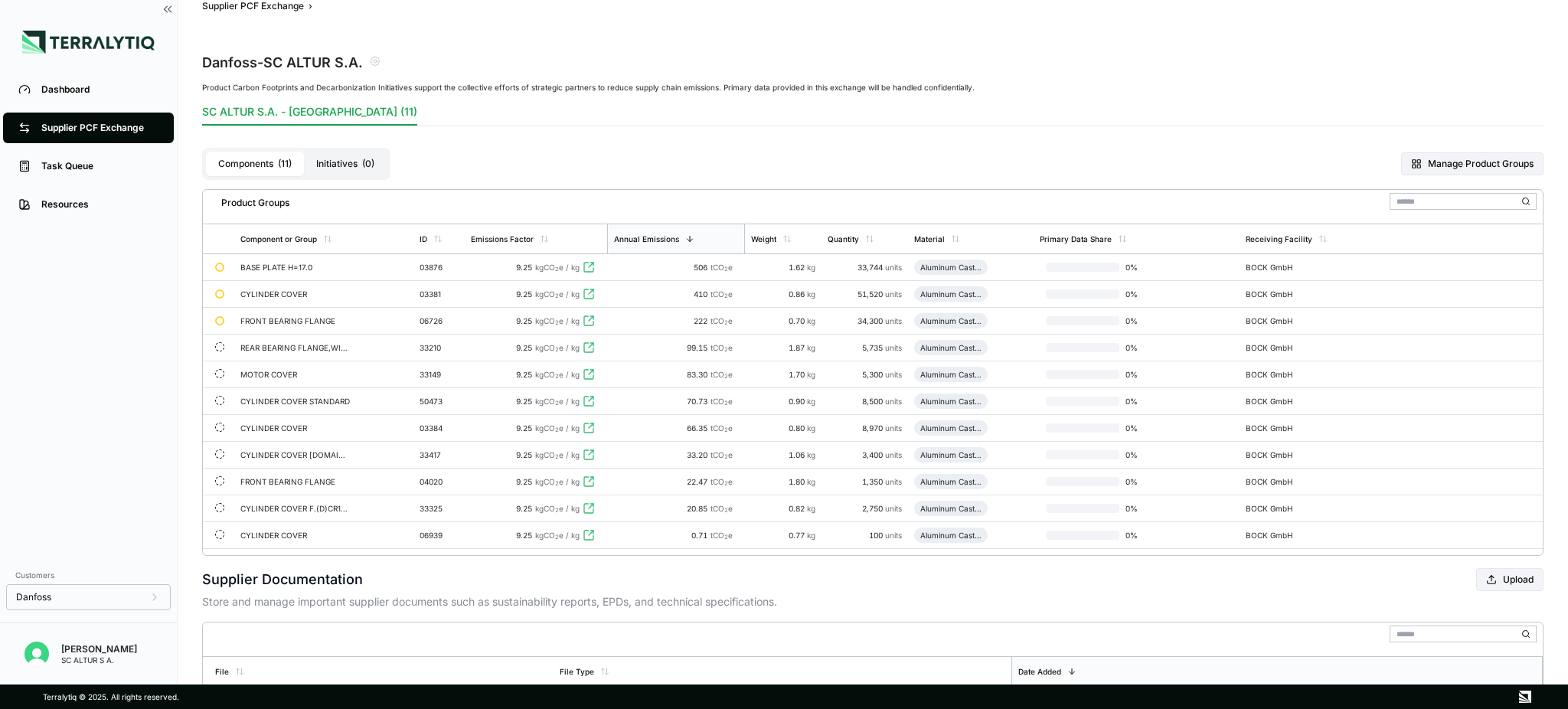
click at [113, 130] on div "Supplier PCF Exchange" at bounding box center [100, 127] width 117 height 12
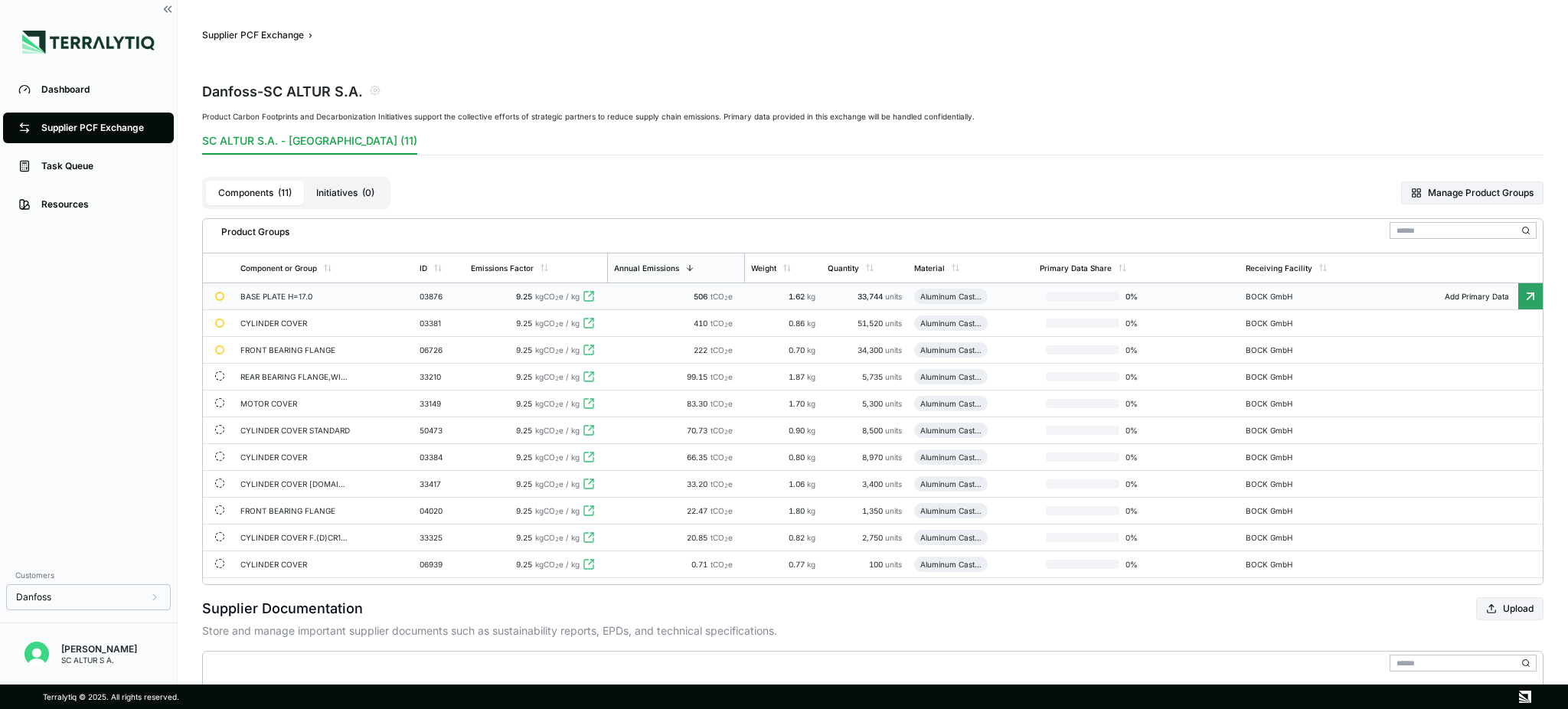
click at [289, 295] on div "BASE PLATE H=17.0" at bounding box center [295, 296] width 110 height 9
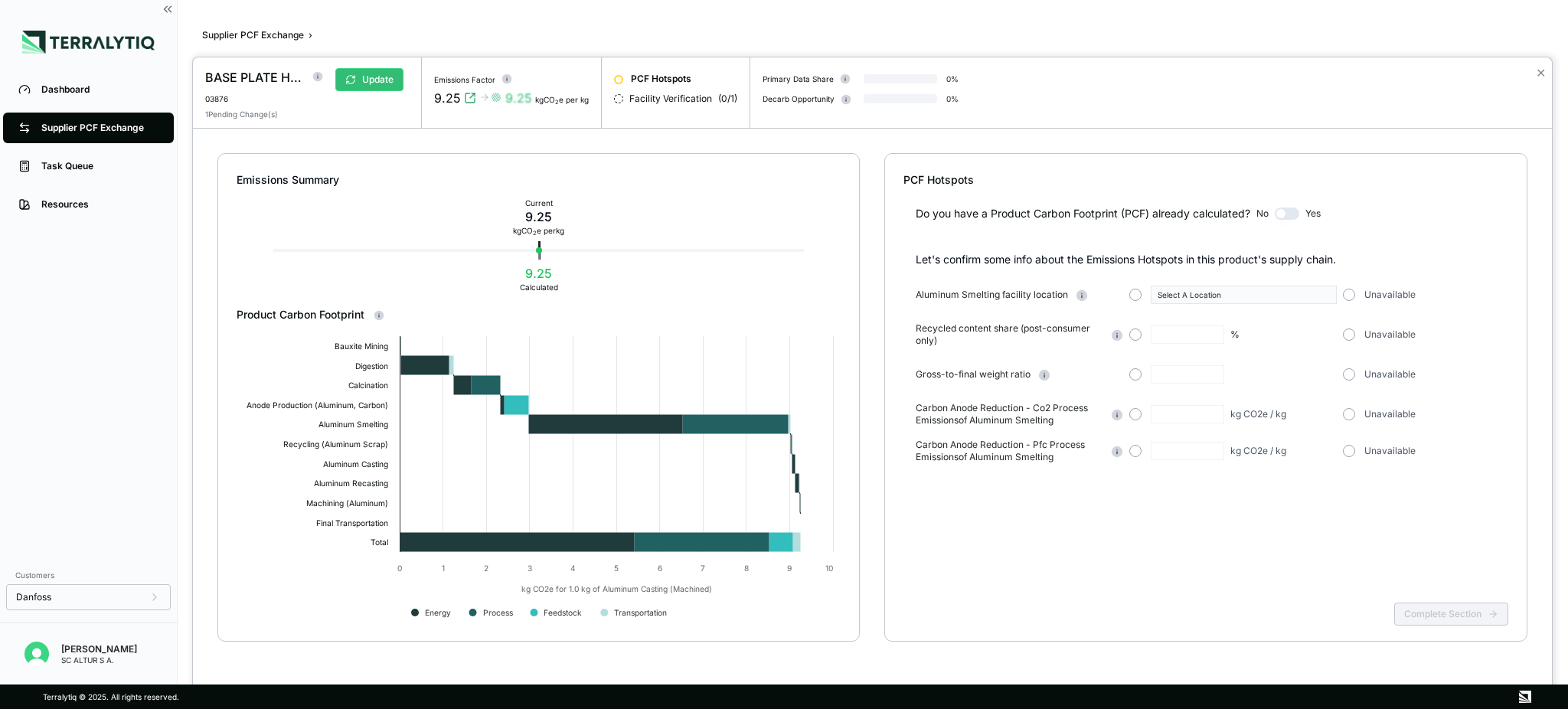
click at [439, 172] on div "Emissions Summary" at bounding box center [539, 179] width 605 height 15
click at [52, 86] on div at bounding box center [784, 354] width 1568 height 709
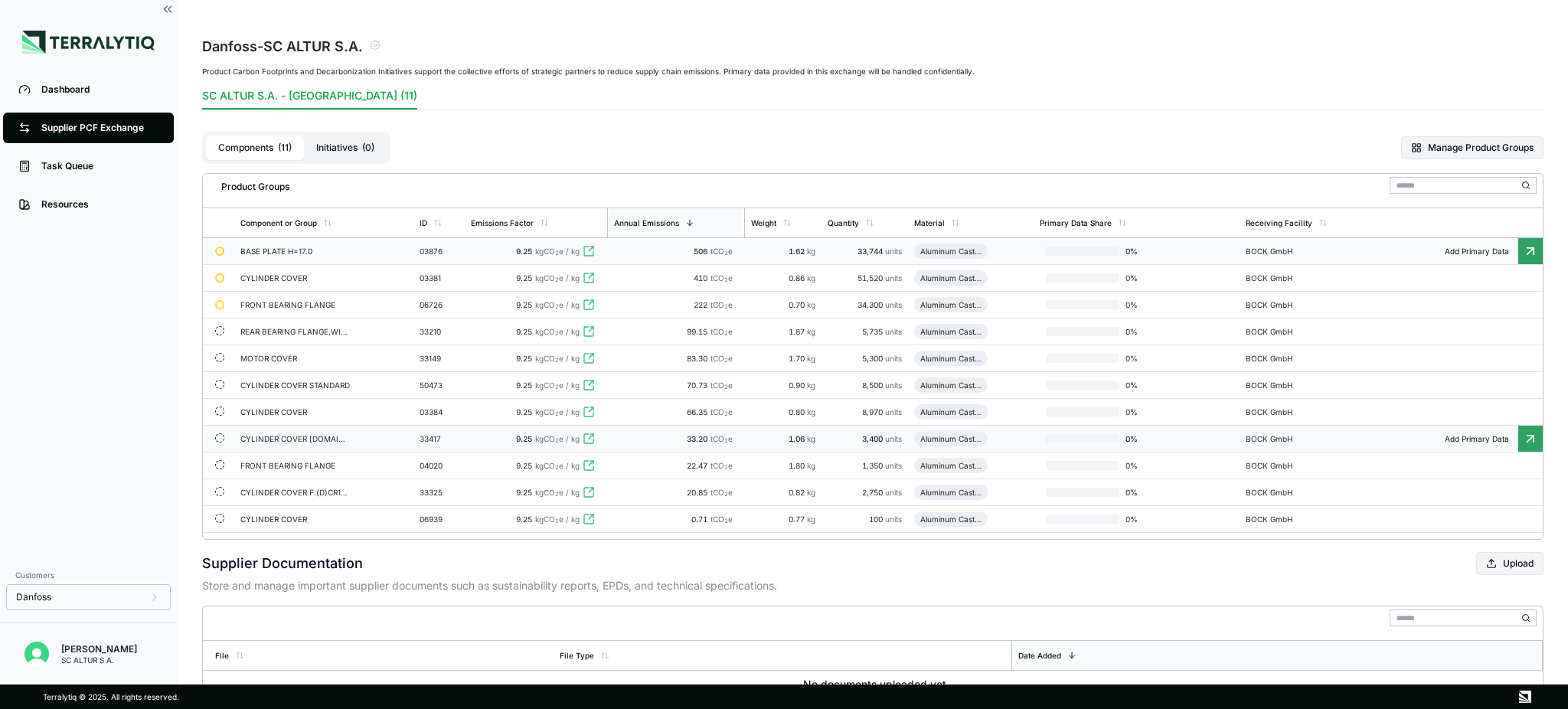
scroll to position [159, 0]
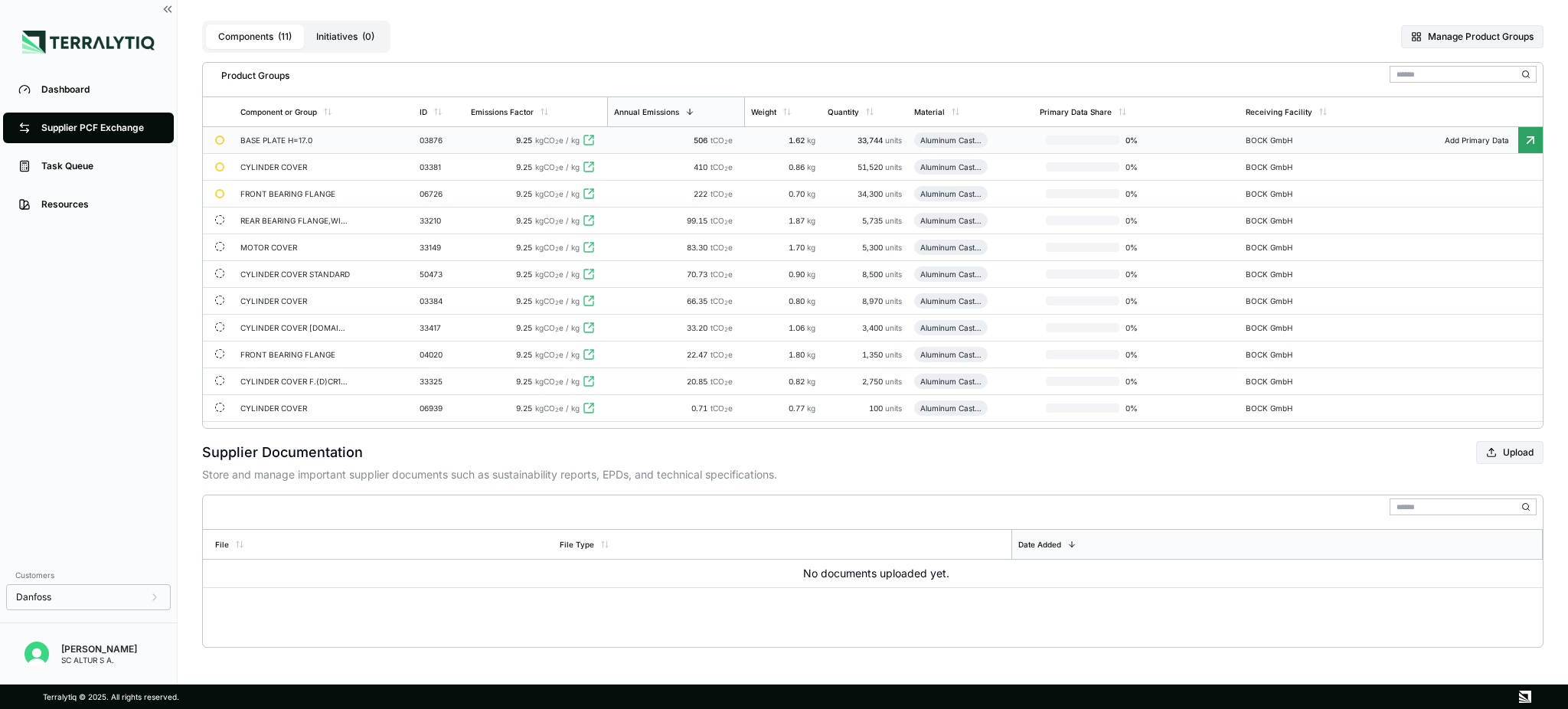
click at [363, 32] on span "( 0 )" at bounding box center [368, 37] width 12 height 12
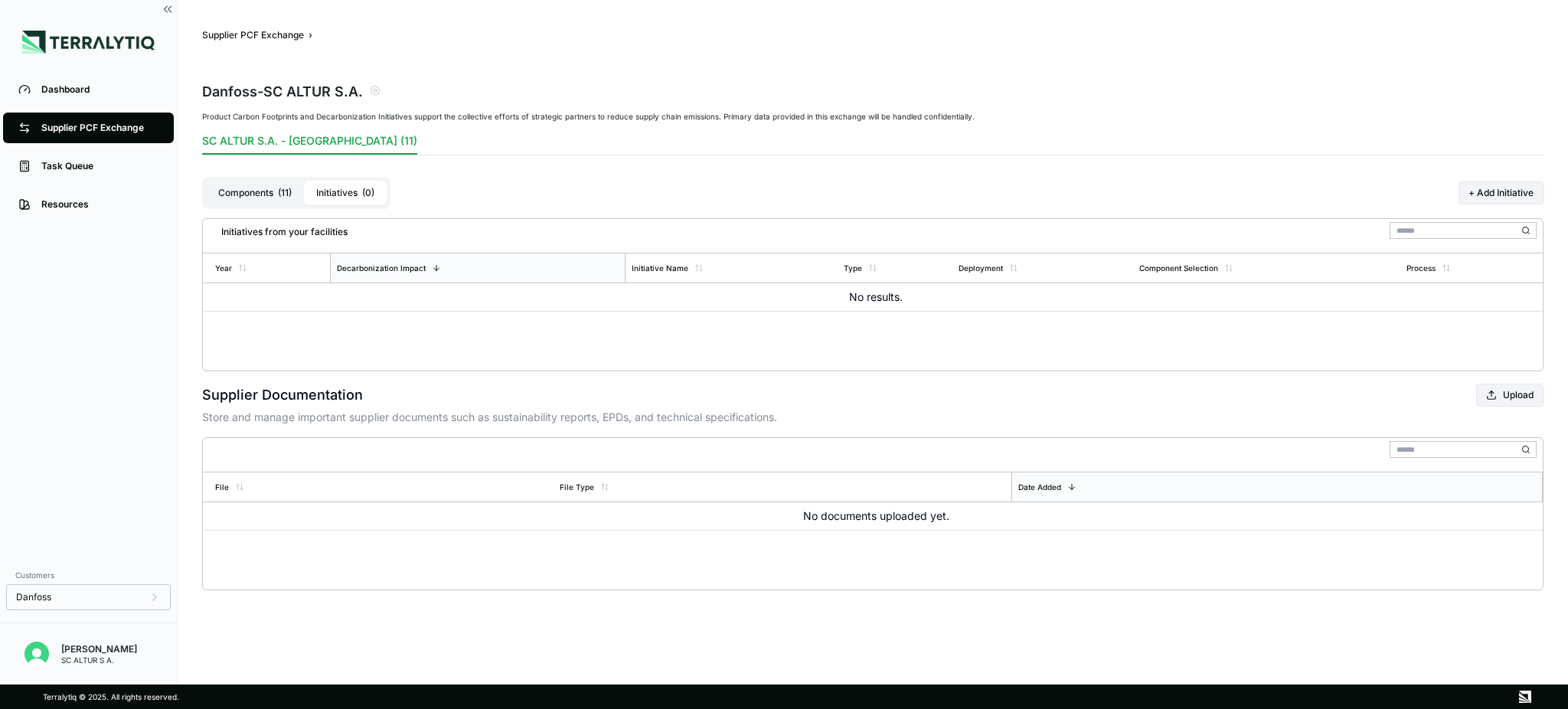
scroll to position [0, 0]
click at [68, 93] on div "Dashboard" at bounding box center [100, 89] width 117 height 12
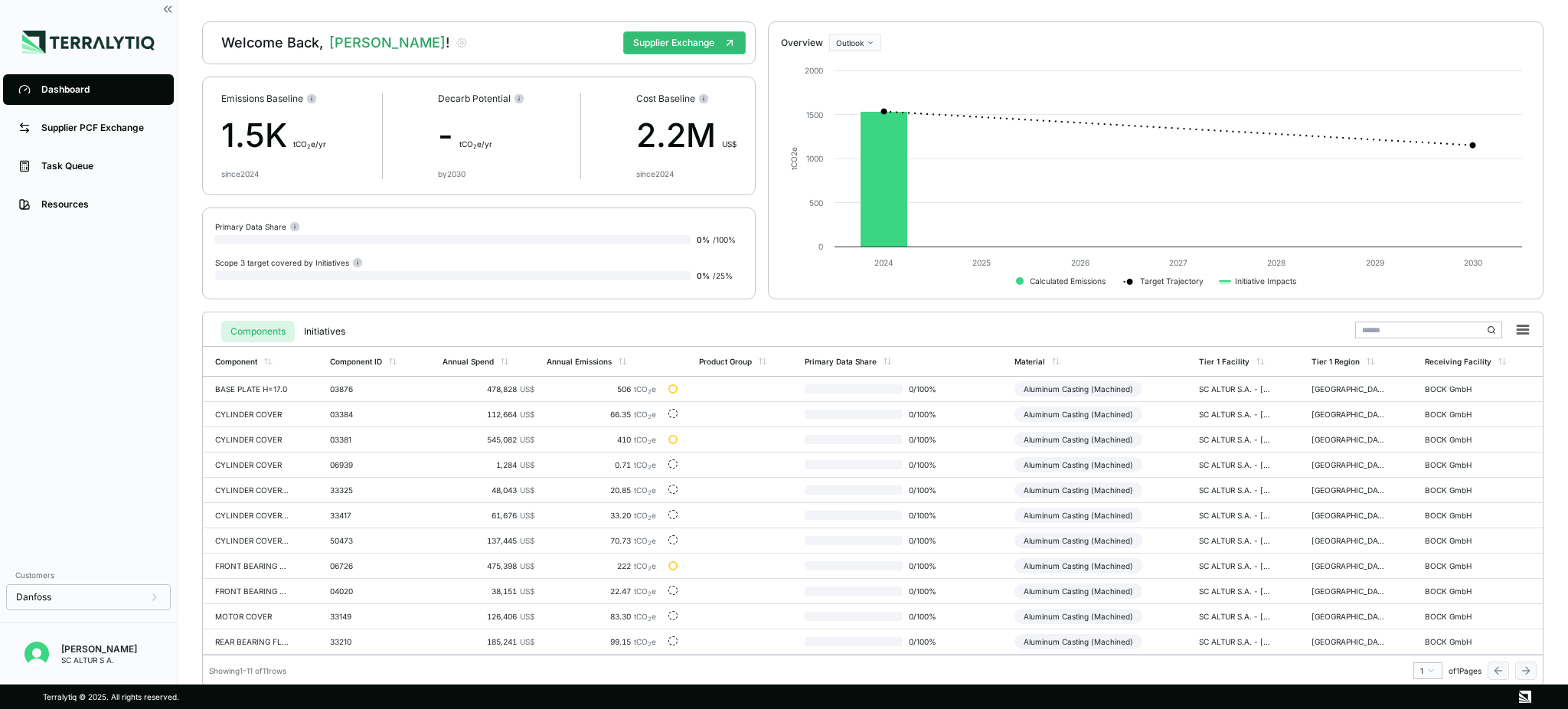
scroll to position [49, 0]
click at [691, 37] on button "Supplier Exchange" at bounding box center [684, 42] width 122 height 23
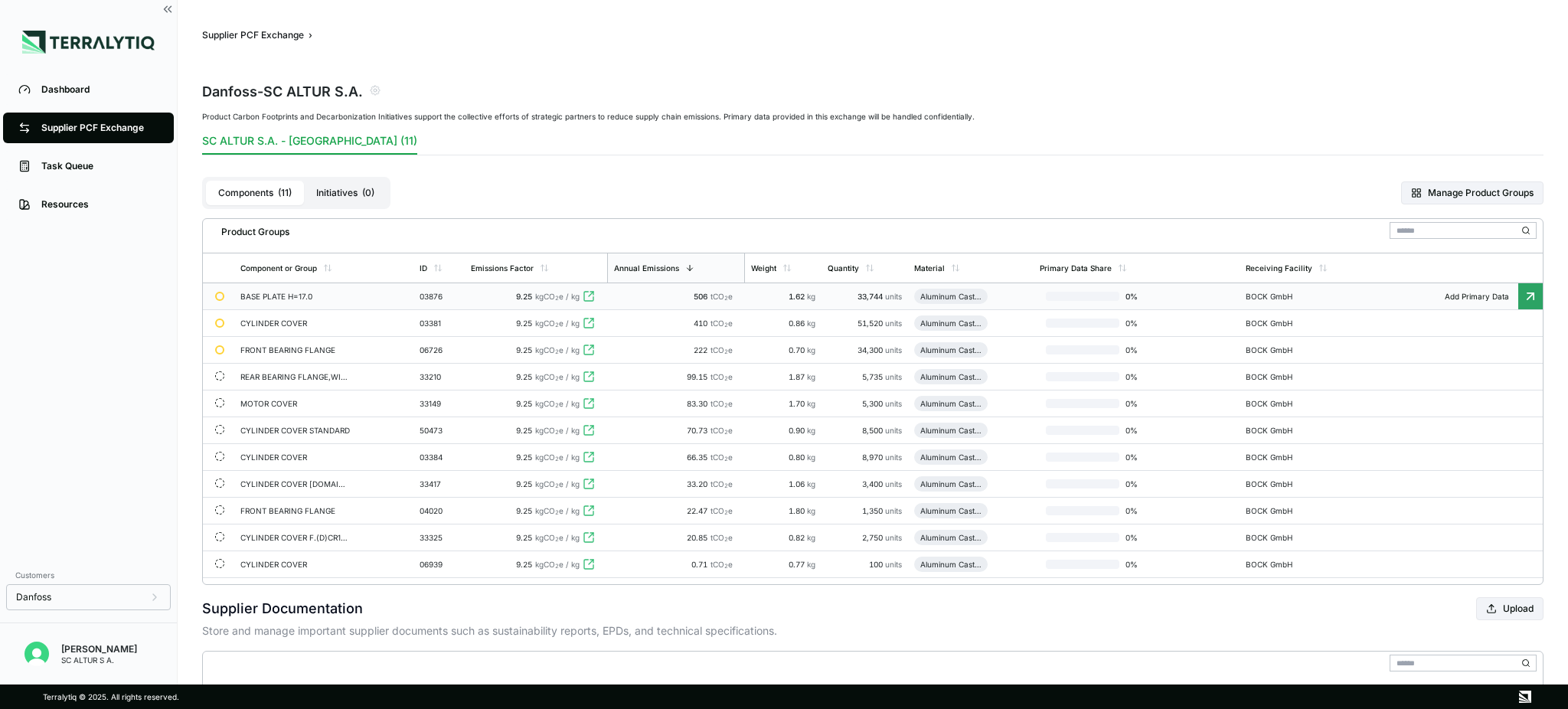
click at [296, 297] on div "BASE PLATE H=17.0" at bounding box center [295, 296] width 110 height 9
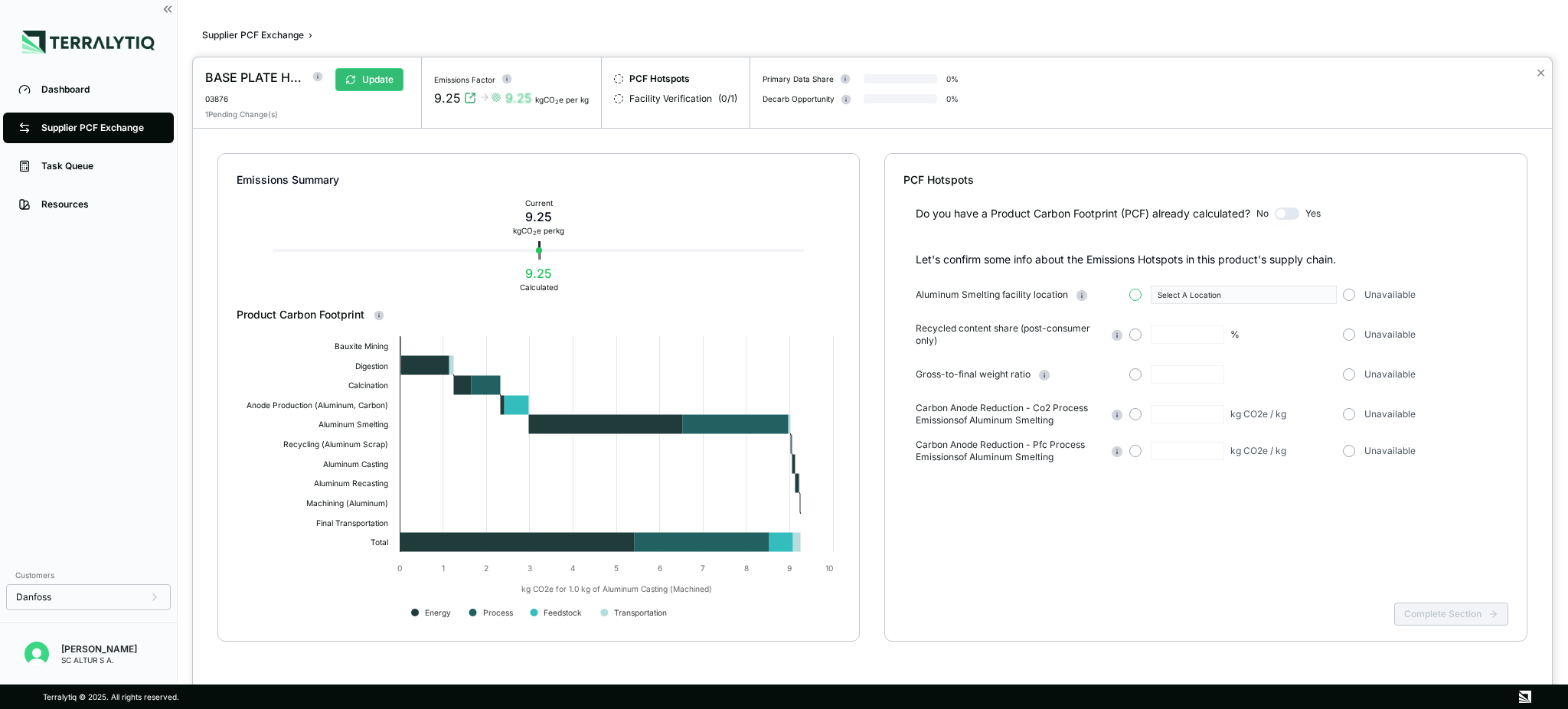
click at [1142, 295] on div "Select A Location" at bounding box center [1233, 294] width 208 height 19
click at [1134, 295] on button "button" at bounding box center [1135, 294] width 12 height 12
click at [1176, 297] on icon "button" at bounding box center [1326, 294] width 7 height 7
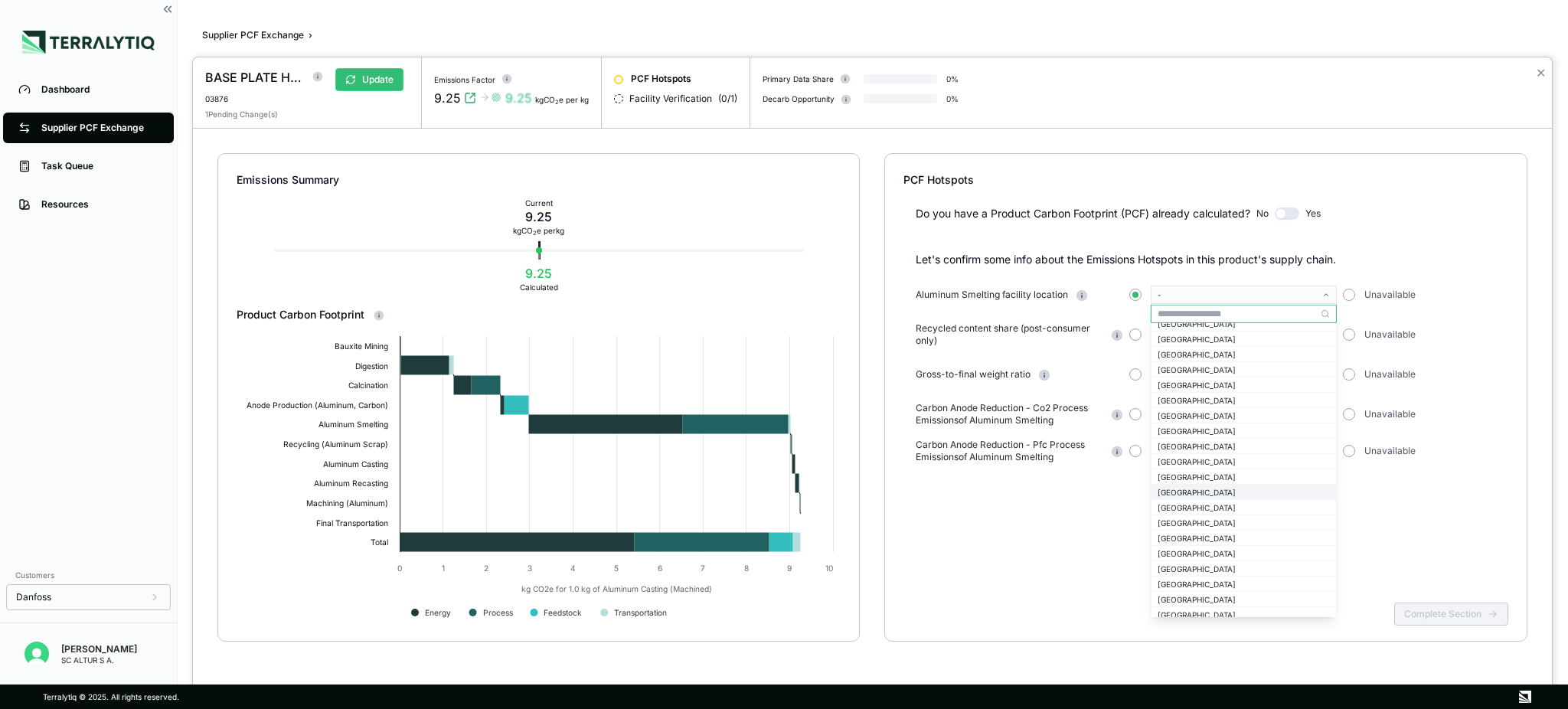
scroll to position [714, 0]
click at [1176, 504] on div "[GEOGRAPHIC_DATA]" at bounding box center [1243, 504] width 172 height 9
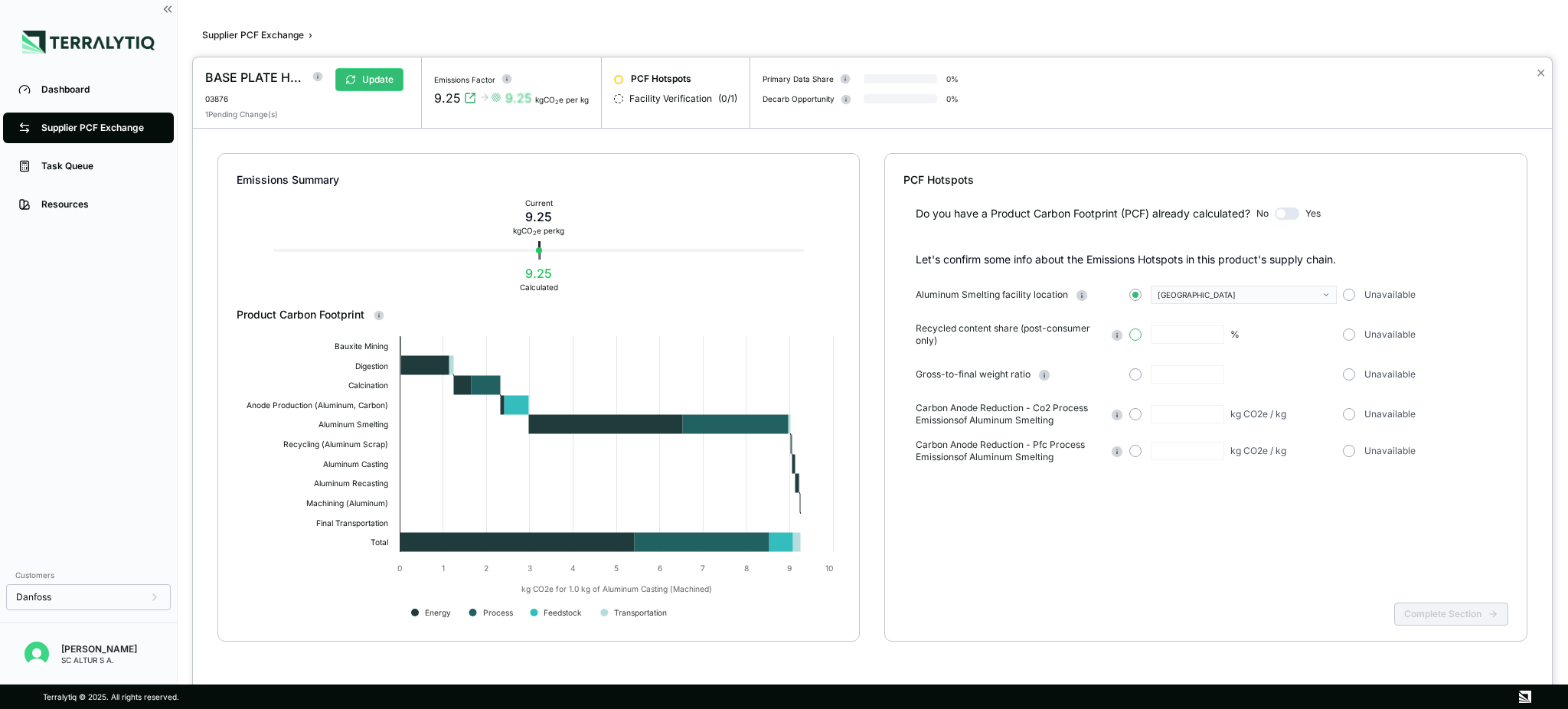
click at [1137, 332] on button "button" at bounding box center [1135, 334] width 12 height 12
click at [1173, 332] on input "text" at bounding box center [1188, 334] width 73 height 19
type input "*"
click at [1134, 374] on button "button" at bounding box center [1135, 374] width 12 height 12
click at [1169, 374] on input "text" at bounding box center [1188, 374] width 73 height 19
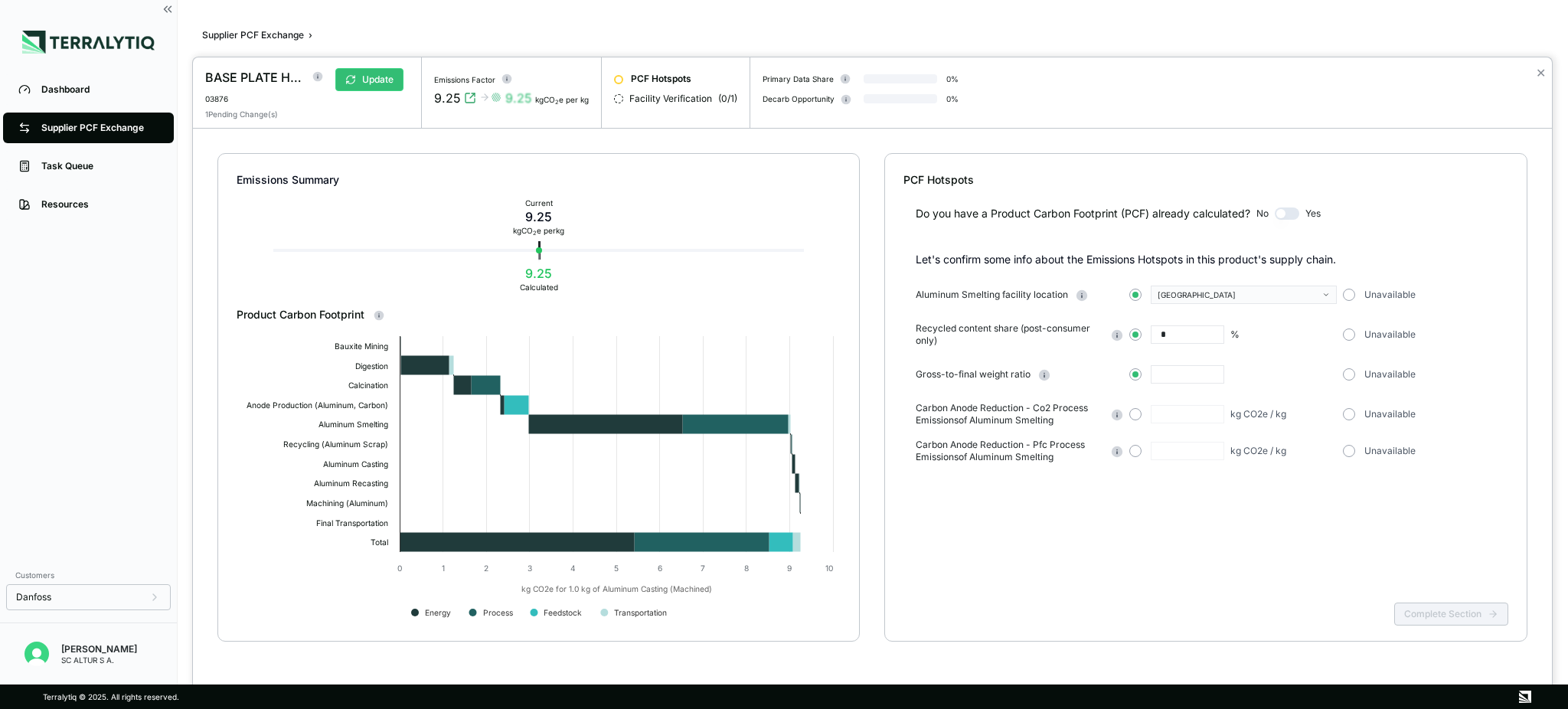
click at [1159, 374] on input "text" at bounding box center [1188, 374] width 73 height 19
click at [1155, 374] on input "text" at bounding box center [1188, 374] width 73 height 19
type input "***"
click at [1176, 411] on button "button" at bounding box center [1349, 414] width 12 height 12
click at [1176, 531] on button "Complete Section" at bounding box center [1451, 614] width 114 height 23
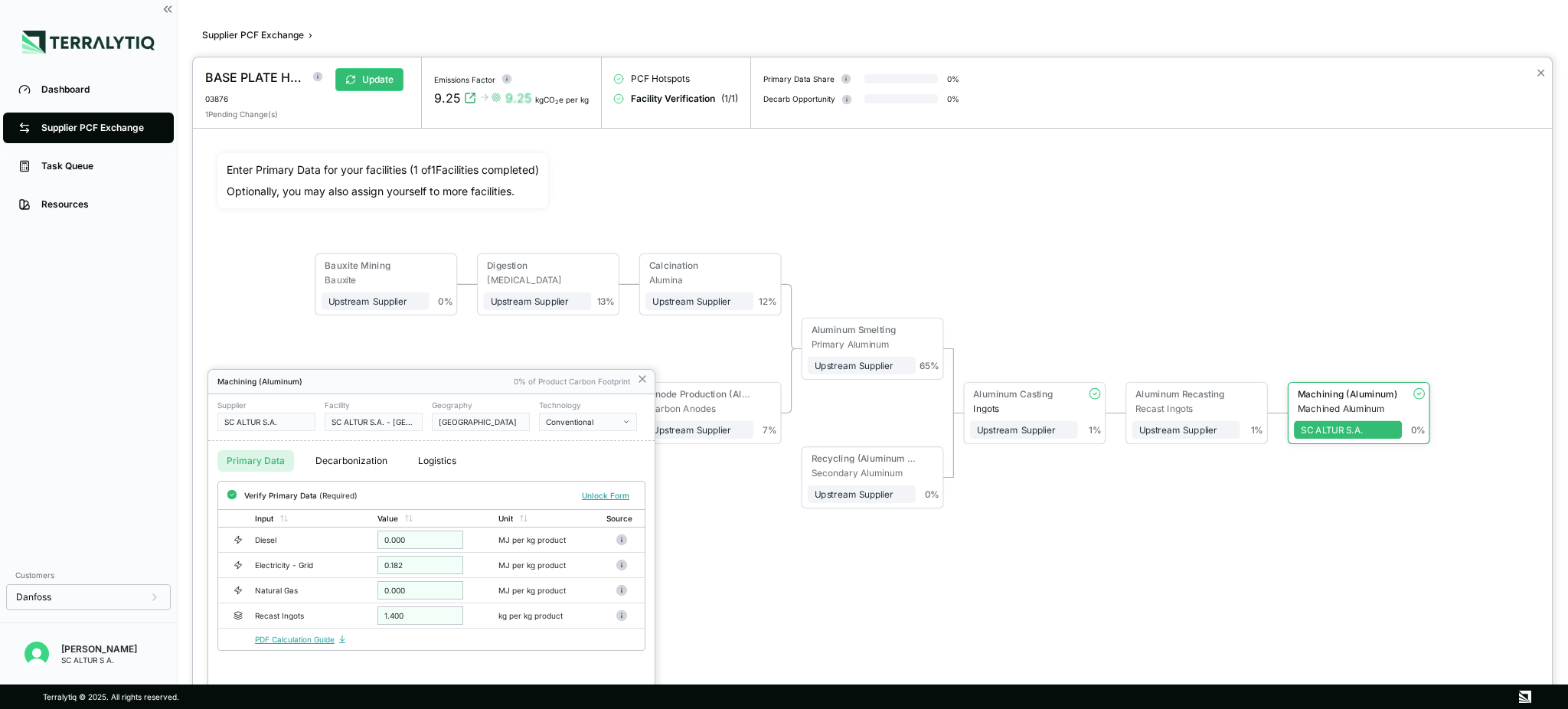
click at [316, 531] on link "PDF Calculation Guide" at bounding box center [301, 639] width 92 height 9
click at [1176, 434] on div at bounding box center [872, 382] width 1359 height 651
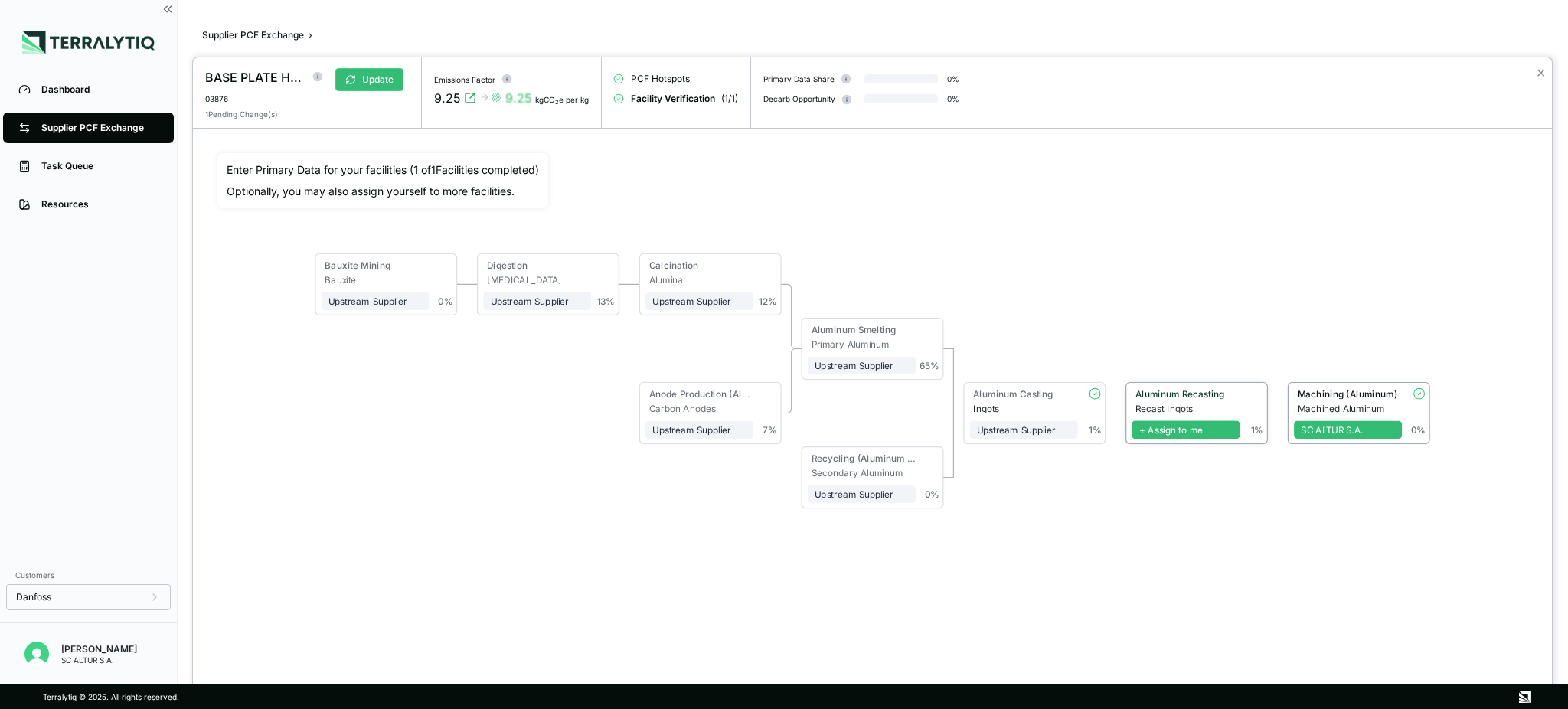
click at [1176, 435] on span "+ Assign to me" at bounding box center [1186, 430] width 108 height 19
click at [1176, 52] on p "Error assigning node: Updated facility block not found" at bounding box center [1439, 47] width 183 height 19
click at [1176, 434] on span "+ Assign to me" at bounding box center [1185, 430] width 108 height 19
click at [1176, 23] on div "ERROR Error assigning node: Updated facility block not found" at bounding box center [1428, 41] width 216 height 40
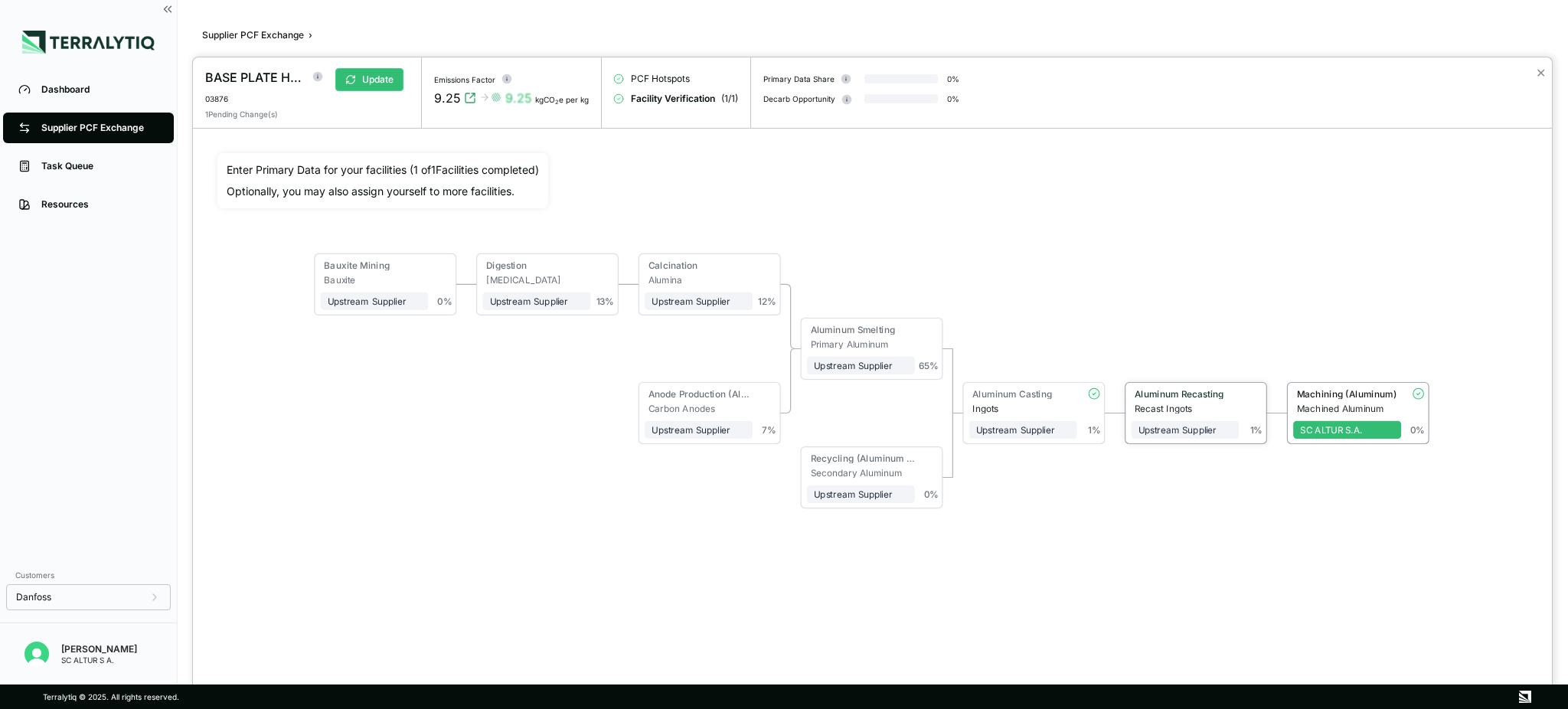
click at [1176, 392] on div "Aluminum Recasting" at bounding box center [1183, 393] width 97 height 11
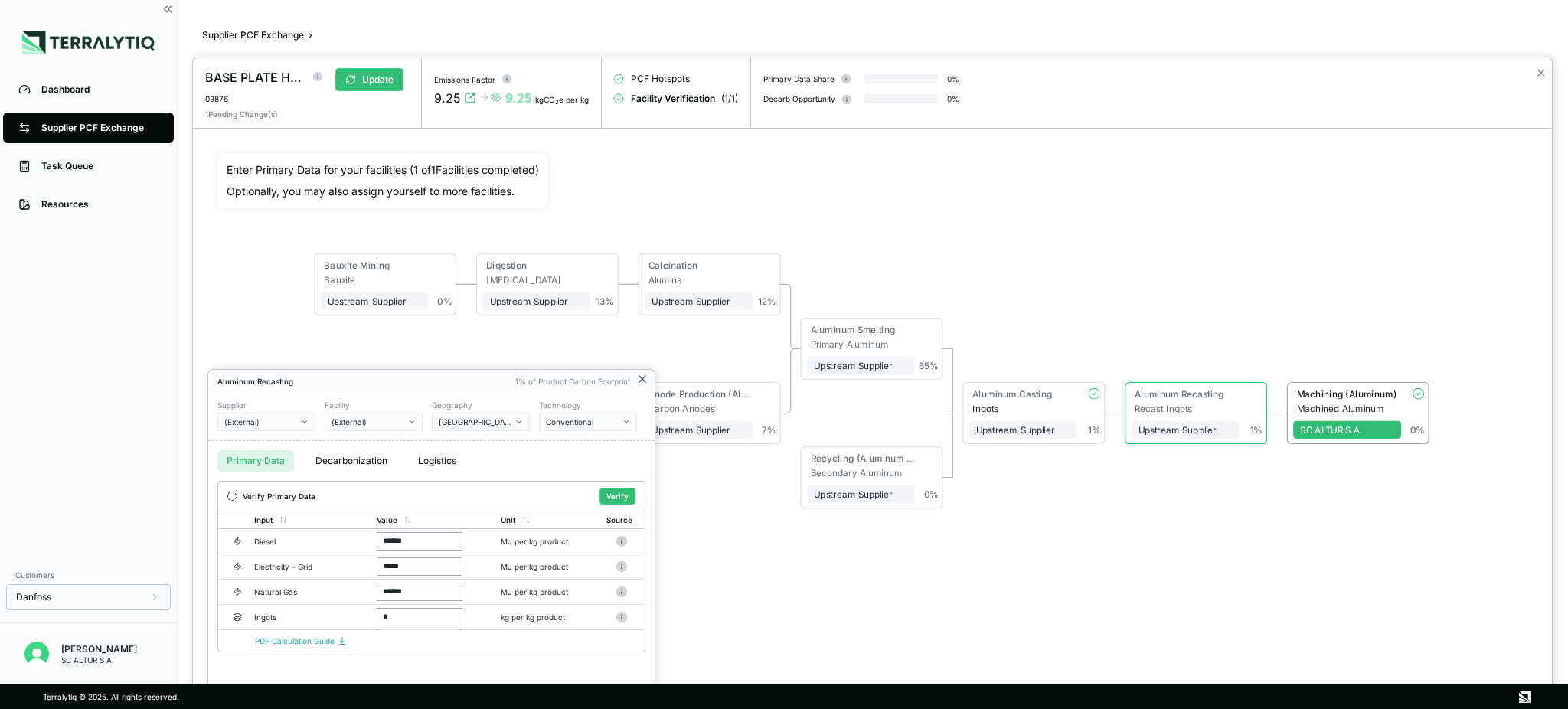
click at [647, 377] on icon at bounding box center [642, 378] width 12 height 12
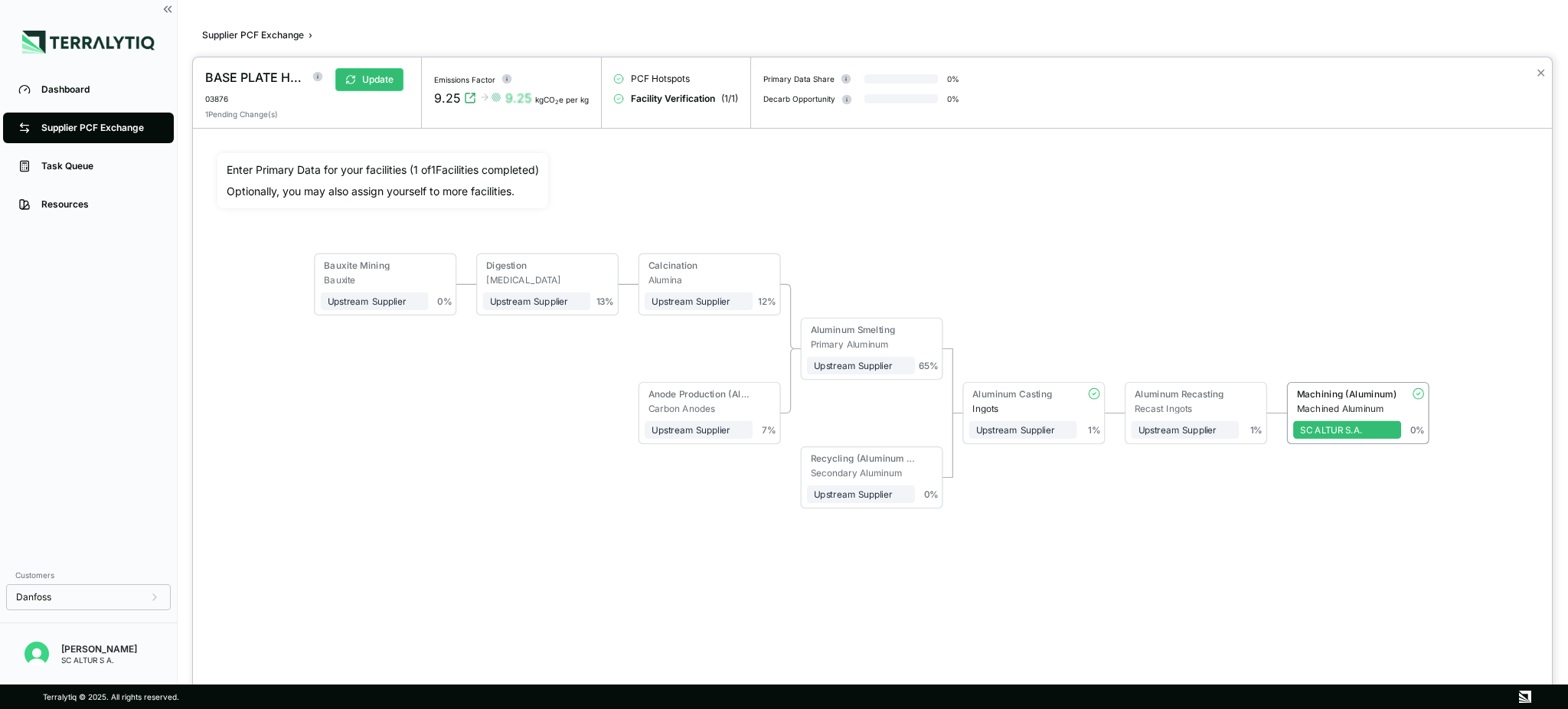
click at [689, 99] on span "Facility Verification" at bounding box center [673, 99] width 84 height 12
click at [722, 97] on span "( 1 / 1 )" at bounding box center [730, 99] width 17 height 12
click at [1176, 397] on div "Aluminum Recasting" at bounding box center [1182, 393] width 97 height 11
click at [1173, 423] on span "+ Assign to me" at bounding box center [1184, 430] width 108 height 19
click at [1176, 522] on div "Bauxite Mining Bauxite Upstream Supplier + Assign to me 0 % Digestion [MEDICAL_…" at bounding box center [872, 381] width 1310 height 455
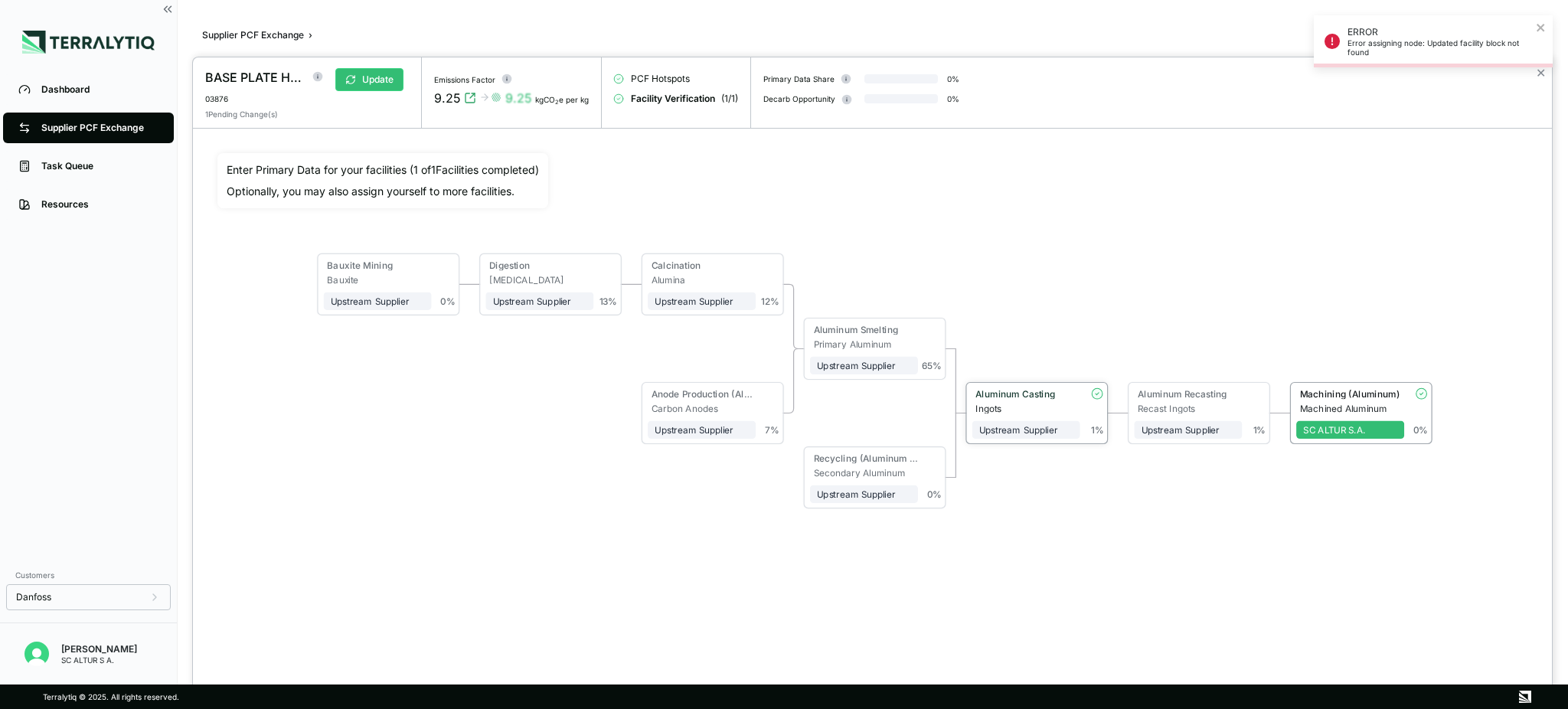
click at [1101, 397] on circle at bounding box center [1097, 393] width 11 height 11
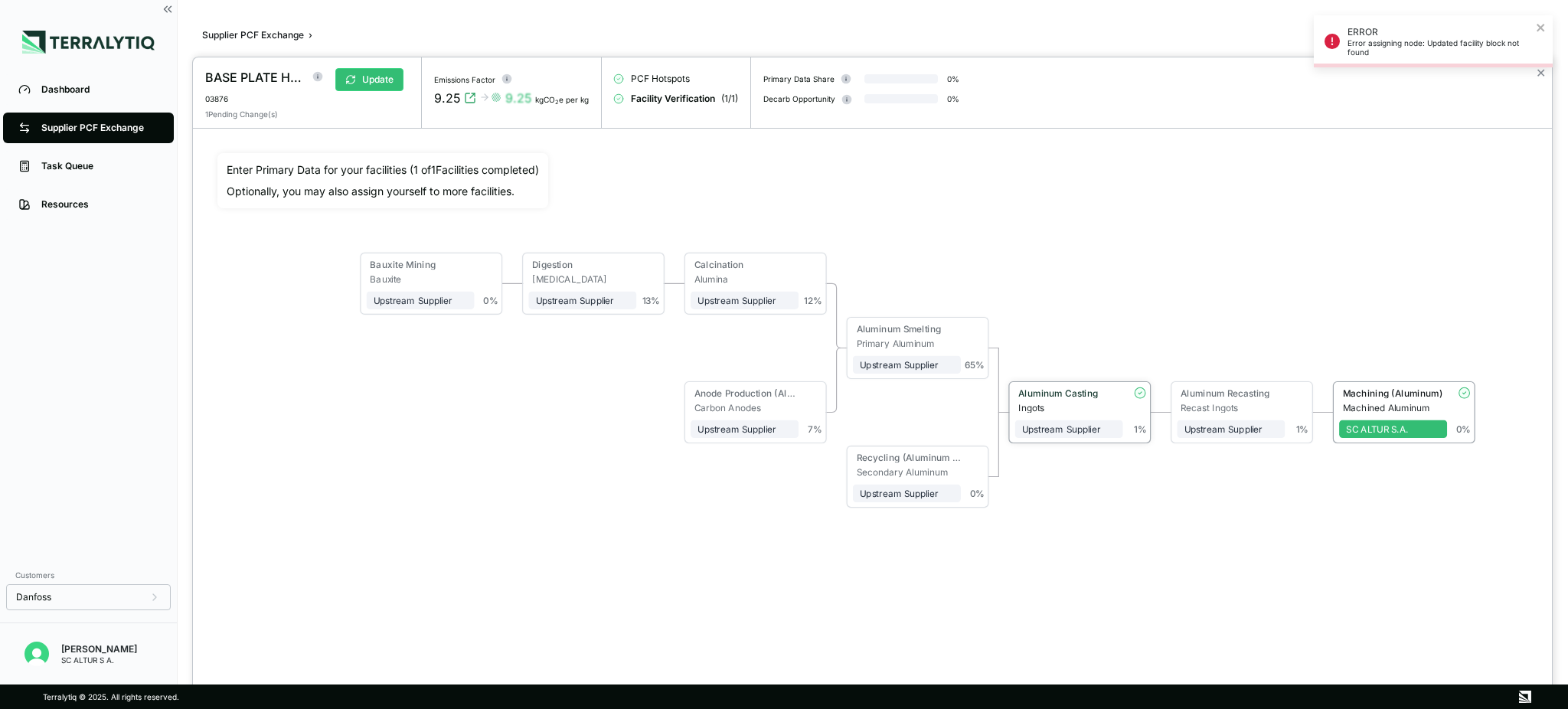
drag, startPoint x: 1113, startPoint y: 396, endPoint x: 1147, endPoint y: 396, distance: 34.0
click at [1147, 396] on div "Aluminum Casting Ingots Upstream Supplier + Assign to me 1 %" at bounding box center [1080, 412] width 141 height 60
click at [1109, 416] on div "Upstream Supplier + Assign to me" at bounding box center [1068, 425] width 108 height 25
click at [1176, 441] on div "Machining (Aluminum) Machined Aluminum SC ALTUR S.A. 0 %" at bounding box center [1404, 412] width 141 height 60
click at [1176, 434] on div "SC ALTUR S.A." at bounding box center [1393, 428] width 94 height 11
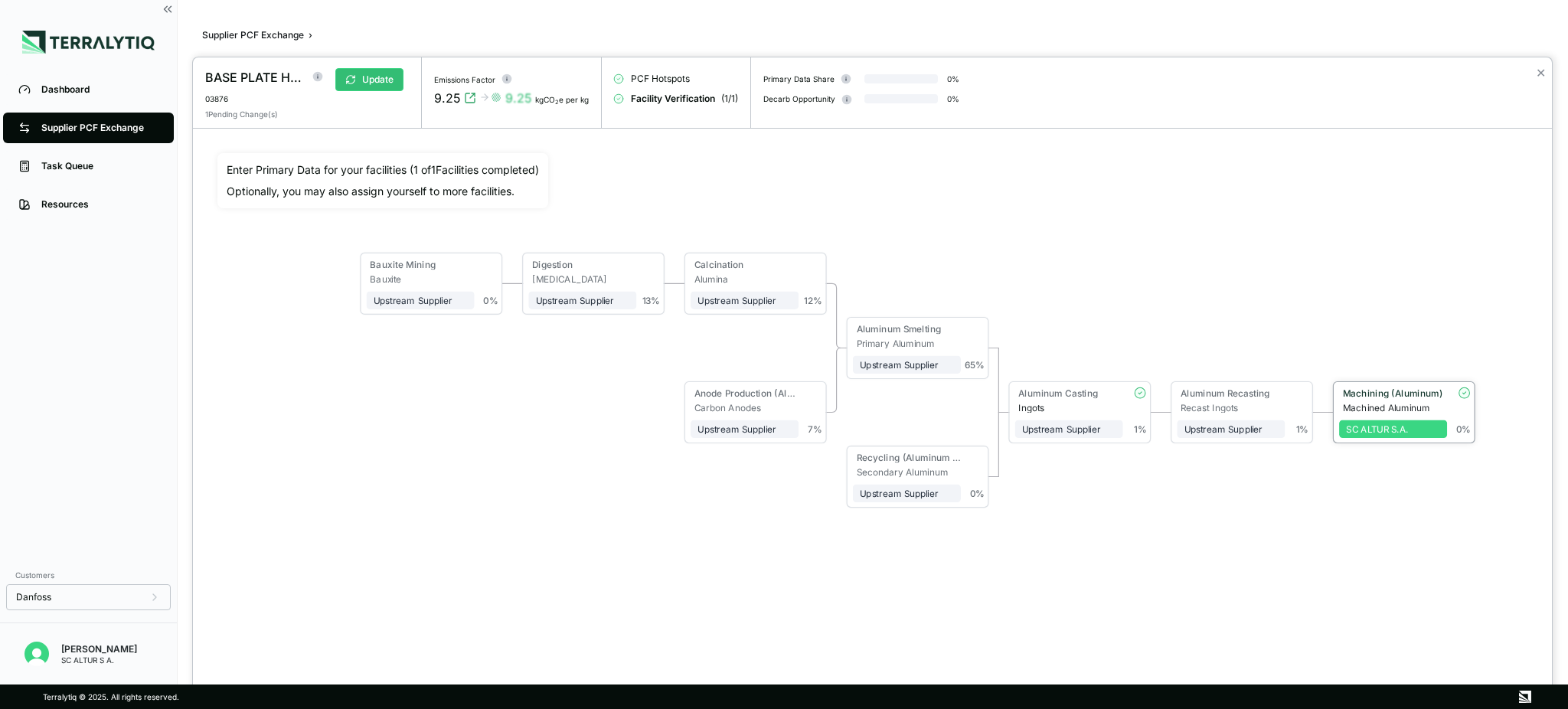
click at [1176, 428] on div "SC ALTUR S.A." at bounding box center [1393, 428] width 94 height 11
click at [1176, 387] on circle at bounding box center [1464, 392] width 11 height 11
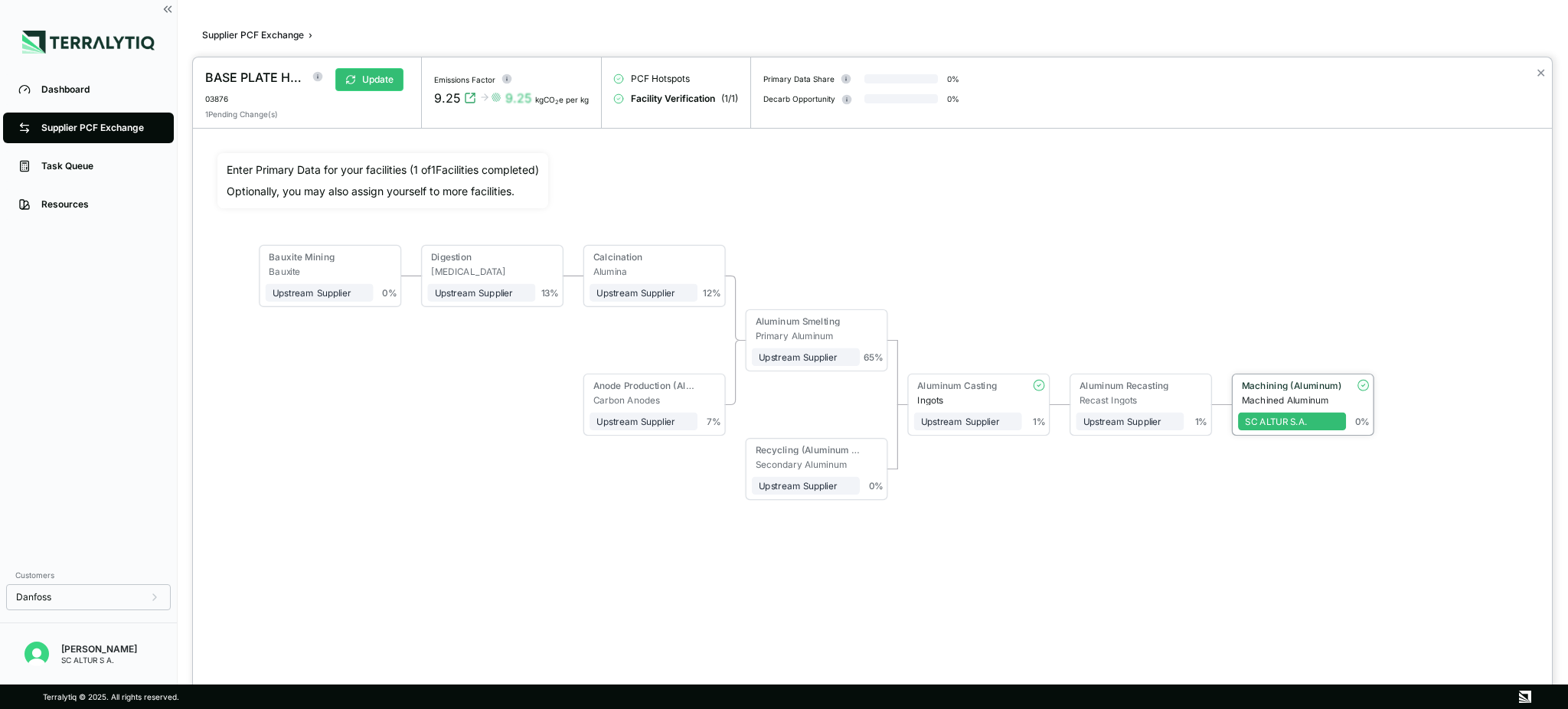
drag, startPoint x: 1464, startPoint y: 396, endPoint x: 1363, endPoint y: 390, distance: 101.2
click at [1176, 390] on circle at bounding box center [1363, 385] width 11 height 11
drag, startPoint x: 1256, startPoint y: 410, endPoint x: 1253, endPoint y: 434, distance: 24.2
click at [1176, 413] on div "SC ALTUR S.A." at bounding box center [1292, 417] width 108 height 25
click at [1176, 429] on div "SC ALTUR S.A." at bounding box center [1292, 424] width 94 height 11
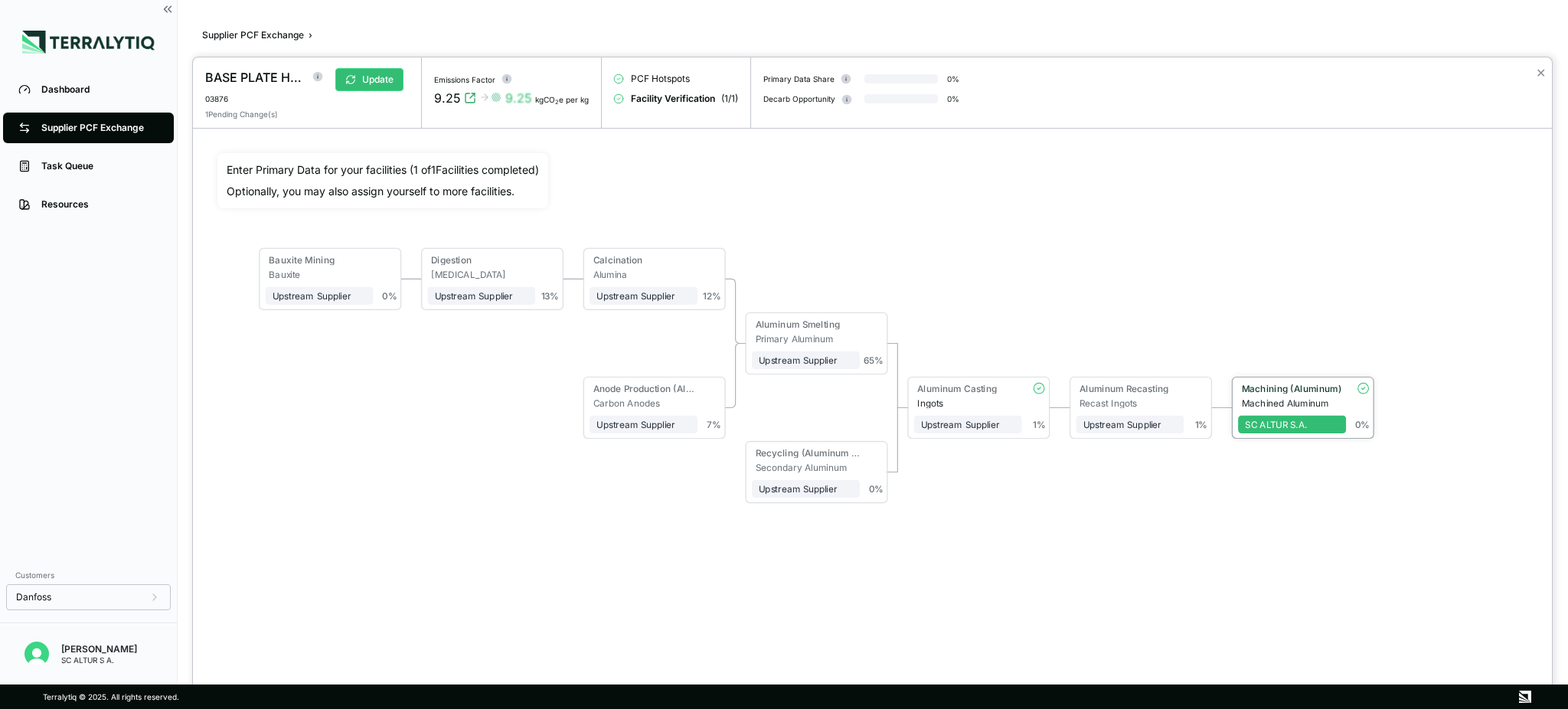
drag, startPoint x: 1288, startPoint y: 389, endPoint x: 1390, endPoint y: 457, distance: 122.6
click at [1176, 473] on div "Bauxite Mining Bauxite Upstream Supplier + Assign to me 0 % Digestion [MEDICAL_…" at bounding box center [872, 381] width 1310 height 455
click at [1176, 420] on div "SC ALTUR S.A." at bounding box center [1282, 422] width 94 height 11
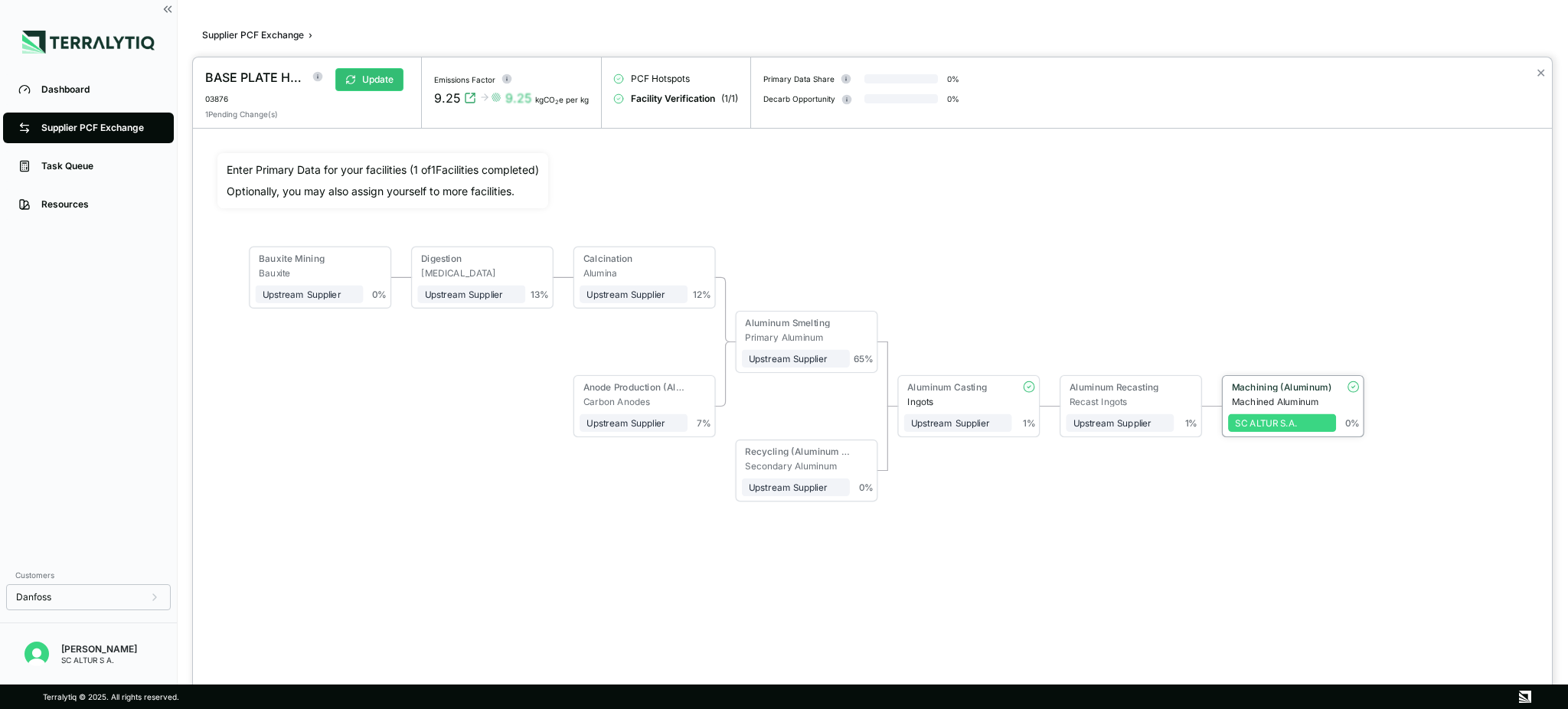
click at [1176, 420] on div "SC ALTUR S.A." at bounding box center [1282, 422] width 94 height 11
click at [1176, 387] on circle at bounding box center [1354, 386] width 11 height 11
click at [1176, 387] on circle at bounding box center [1353, 386] width 11 height 11
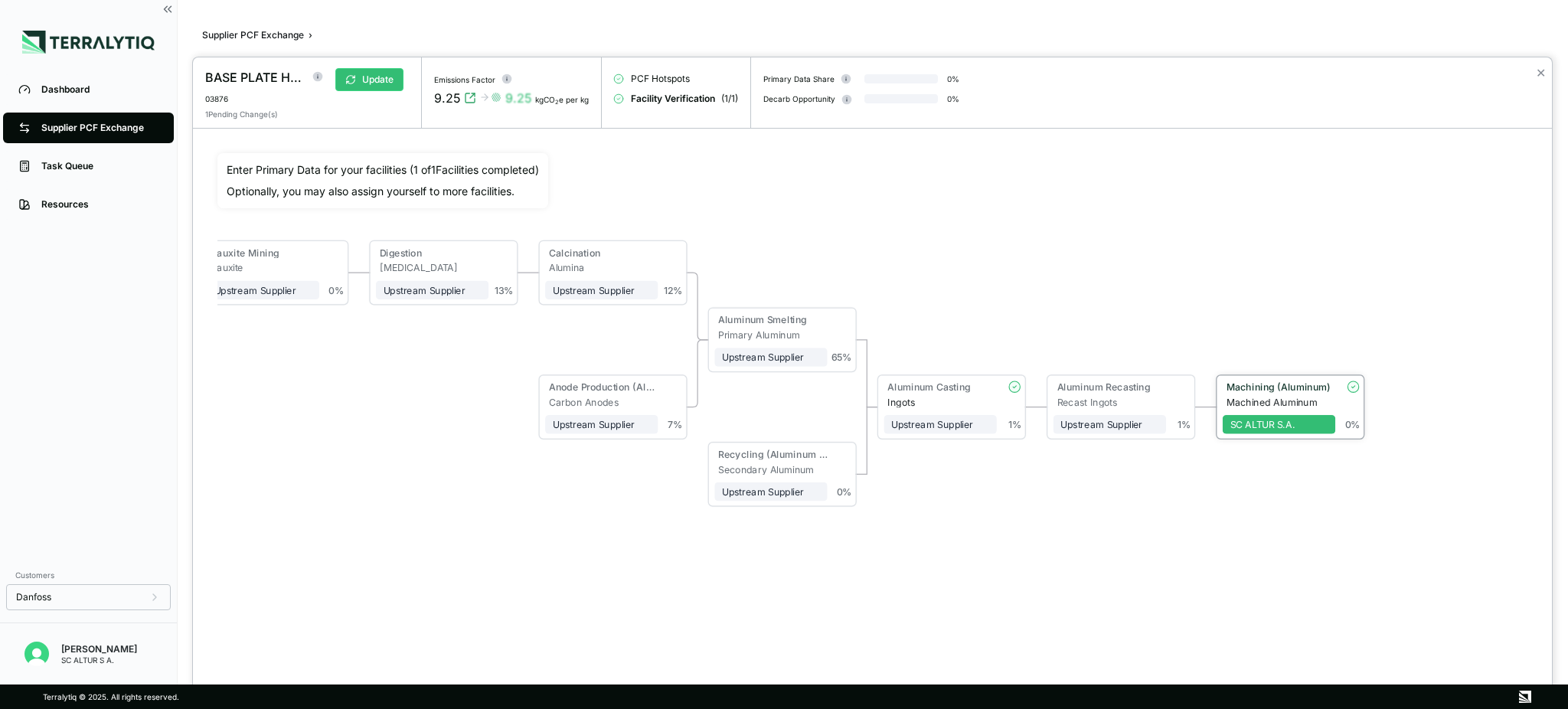
click at [1176, 384] on circle at bounding box center [1353, 385] width 11 height 11
click at [1176, 395] on div "Machining (Aluminum)" at bounding box center [1277, 389] width 108 height 15
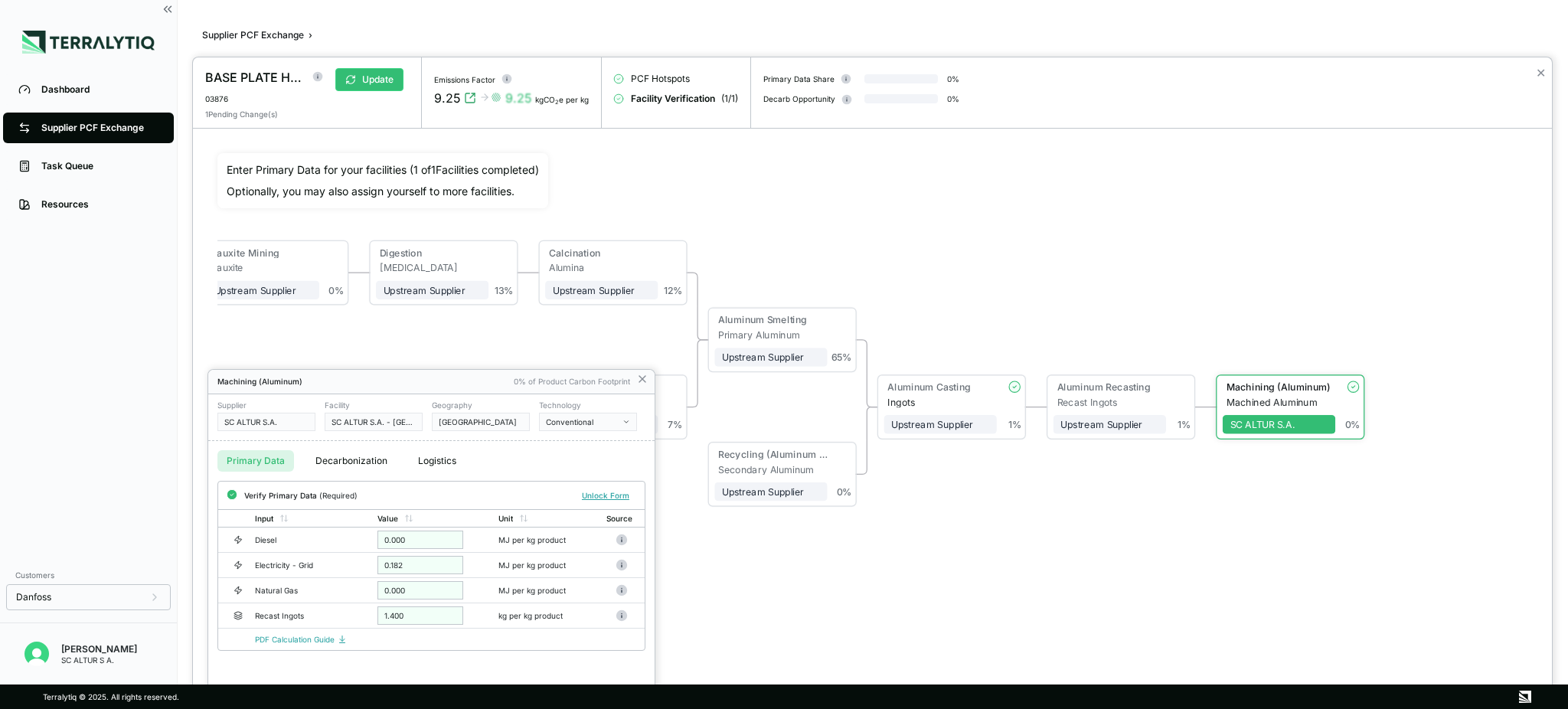
drag, startPoint x: 1158, startPoint y: 392, endPoint x: 1244, endPoint y: 295, distance: 129.6
click at [1176, 295] on div at bounding box center [872, 382] width 1359 height 651
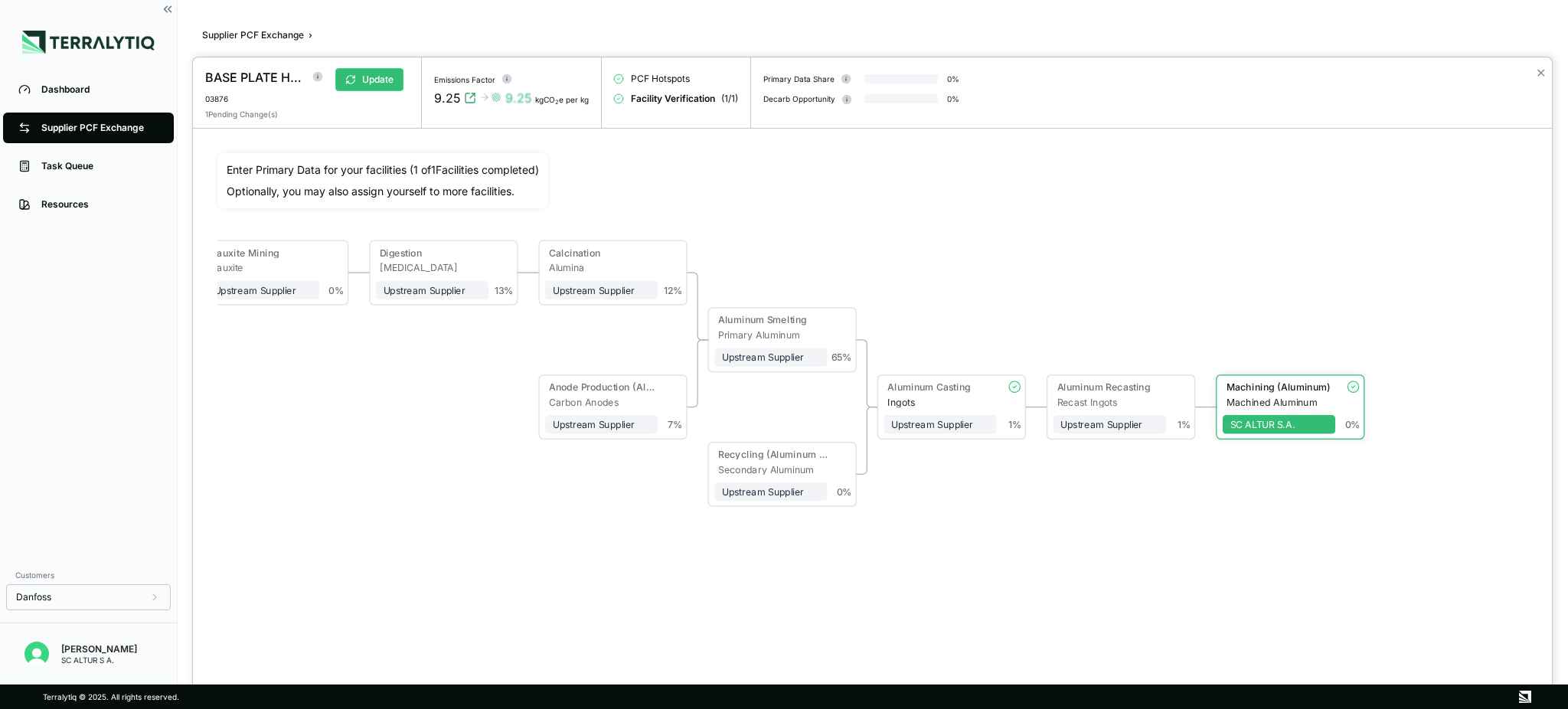
click at [1139, 376] on div "Bauxite Mining Bauxite Upstream Supplier + Assign to me 0 % Digestion [MEDICAL_…" at bounding box center [872, 381] width 1310 height 455
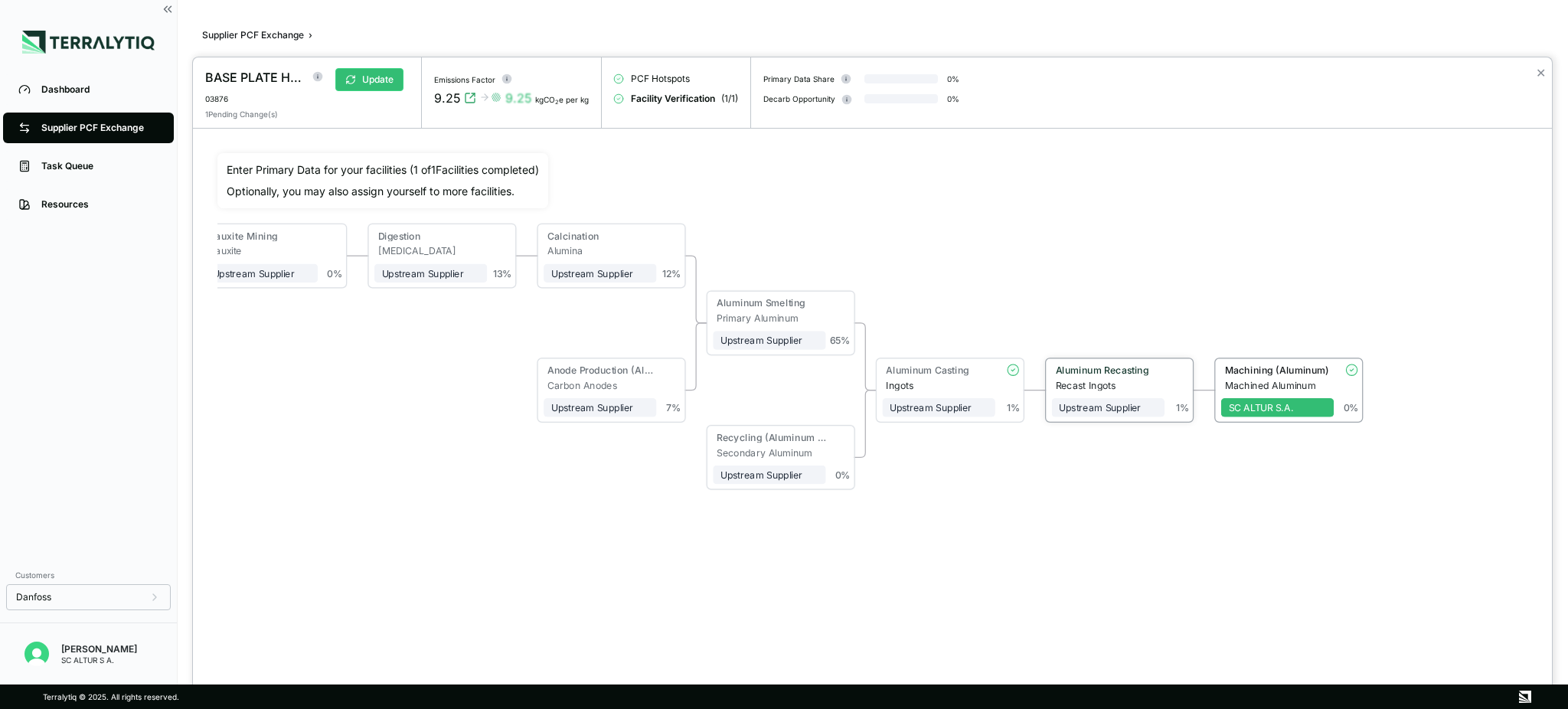
drag, startPoint x: 1123, startPoint y: 404, endPoint x: 1133, endPoint y: 375, distance: 30.7
click at [1133, 380] on div "Recast Ingots" at bounding box center [1110, 385] width 109 height 11
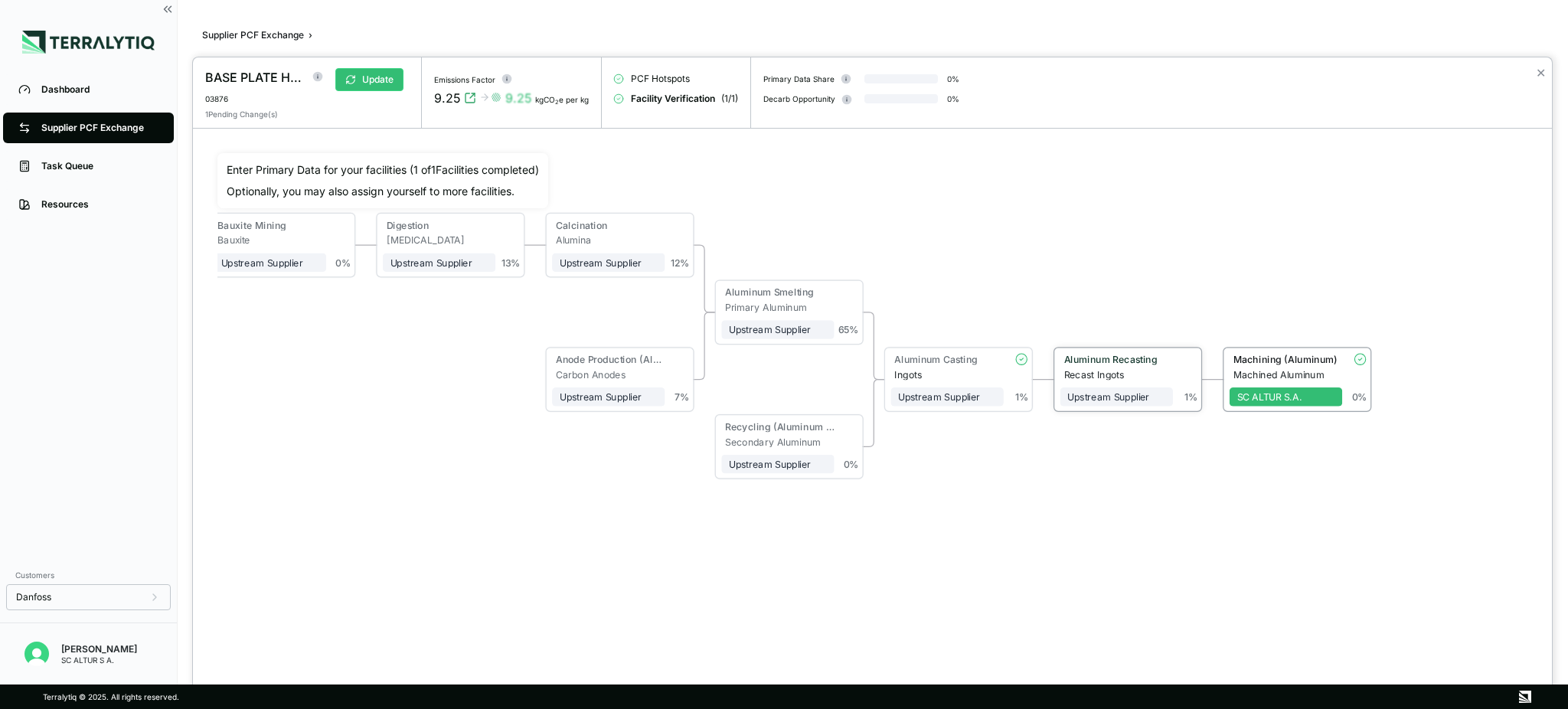
click at [1133, 375] on div "Recast Ingots" at bounding box center [1118, 375] width 109 height 11
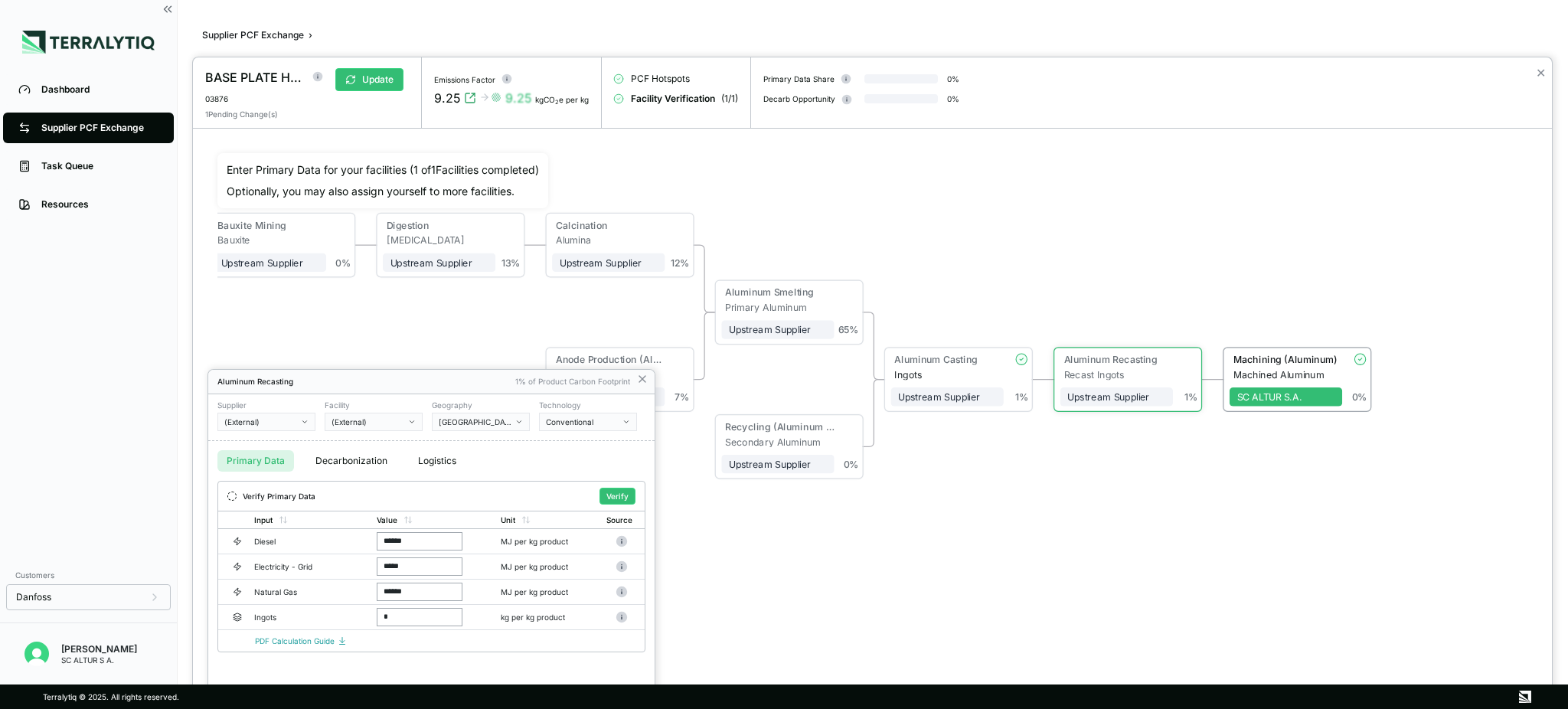
click at [289, 415] on button "(External)" at bounding box center [267, 421] width 98 height 19
click at [308, 425] on icon "button" at bounding box center [304, 421] width 7 height 7
click at [280, 444] on input "text" at bounding box center [267, 440] width 96 height 19
click at [358, 426] on button "(External)" at bounding box center [373, 421] width 98 height 19
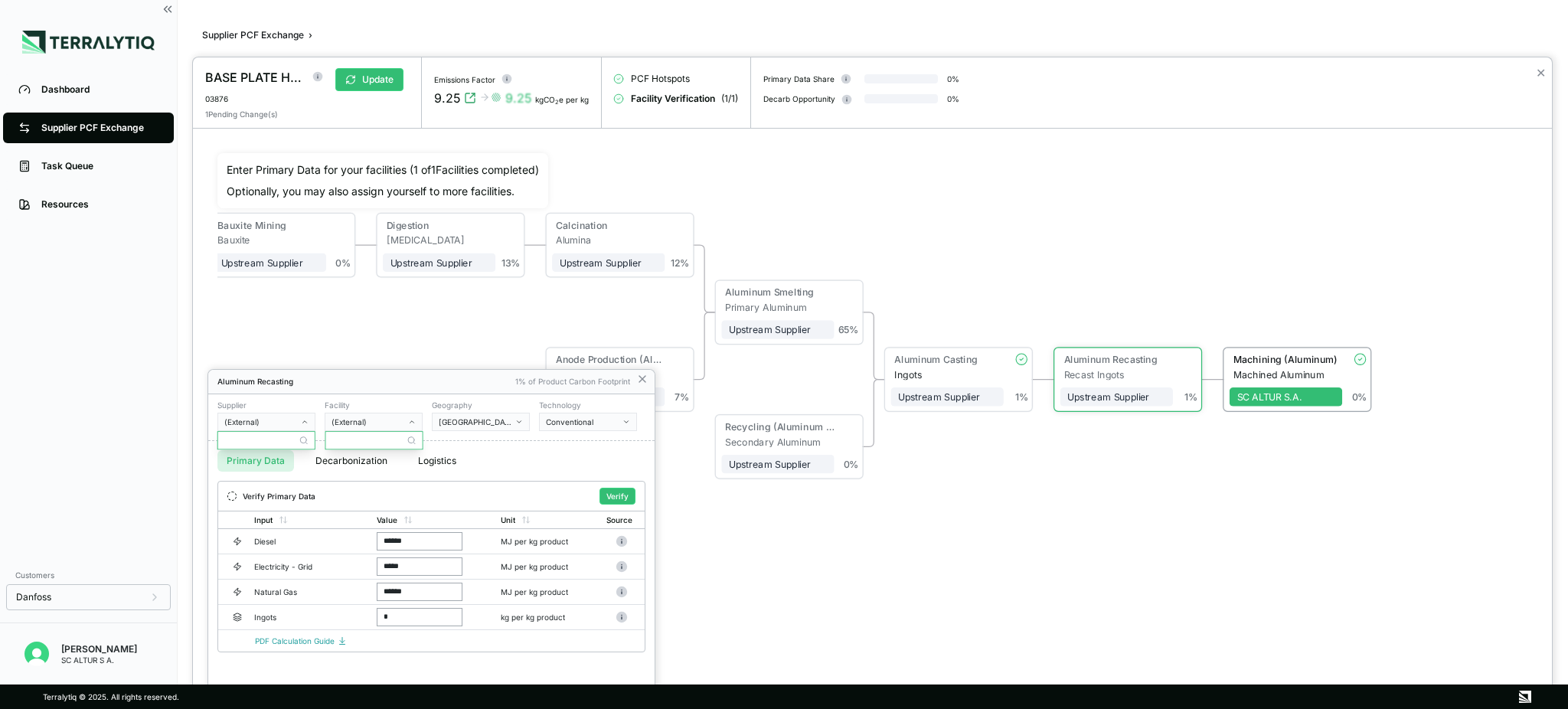
click at [373, 420] on div "(External)" at bounding box center [369, 421] width 73 height 9
click at [476, 418] on div "[GEOGRAPHIC_DATA]" at bounding box center [475, 421] width 73 height 9
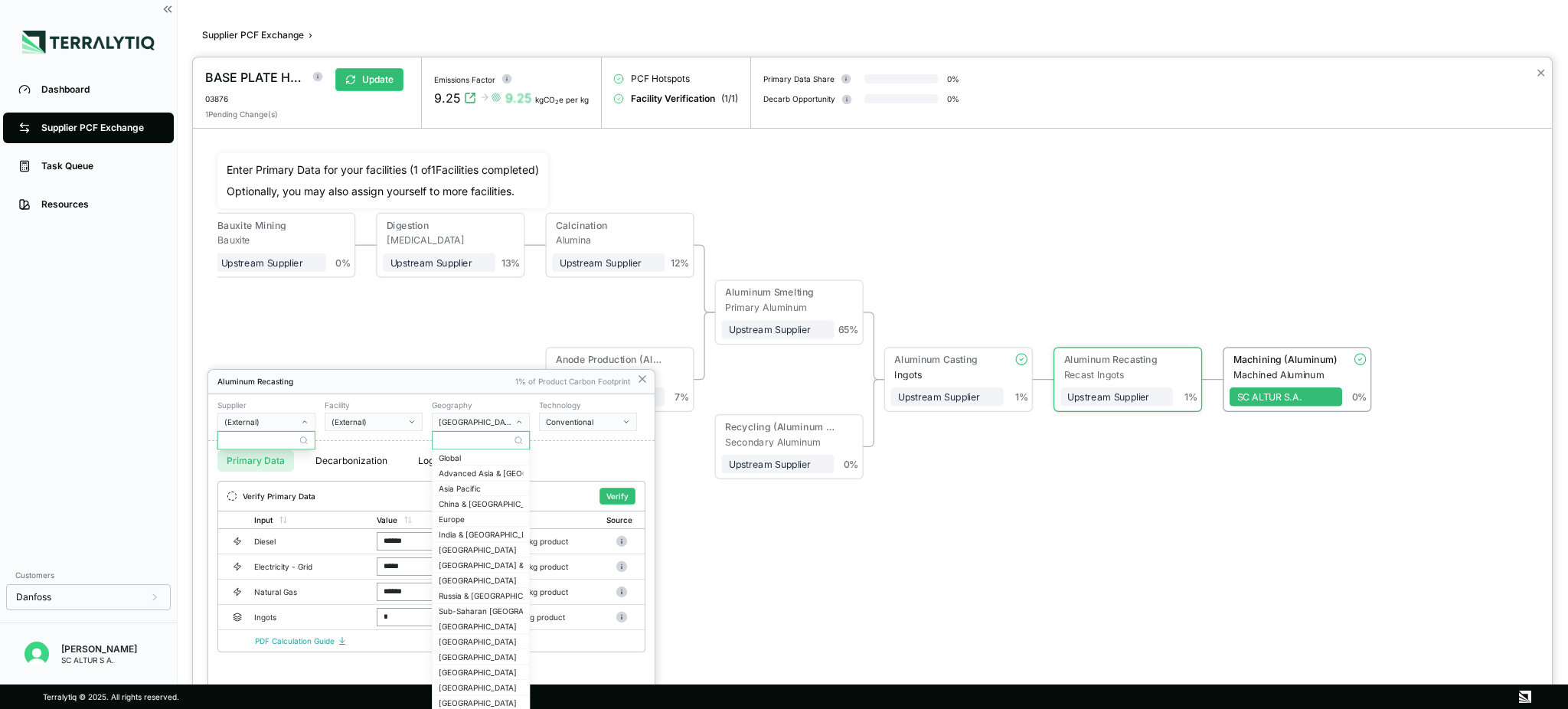
click at [568, 423] on div "Conventional" at bounding box center [583, 421] width 73 height 9
drag, startPoint x: 568, startPoint y: 423, endPoint x: 576, endPoint y: 423, distance: 8.0
click at [570, 423] on div "Conventional" at bounding box center [583, 421] width 73 height 9
click at [776, 531] on div at bounding box center [872, 382] width 1359 height 651
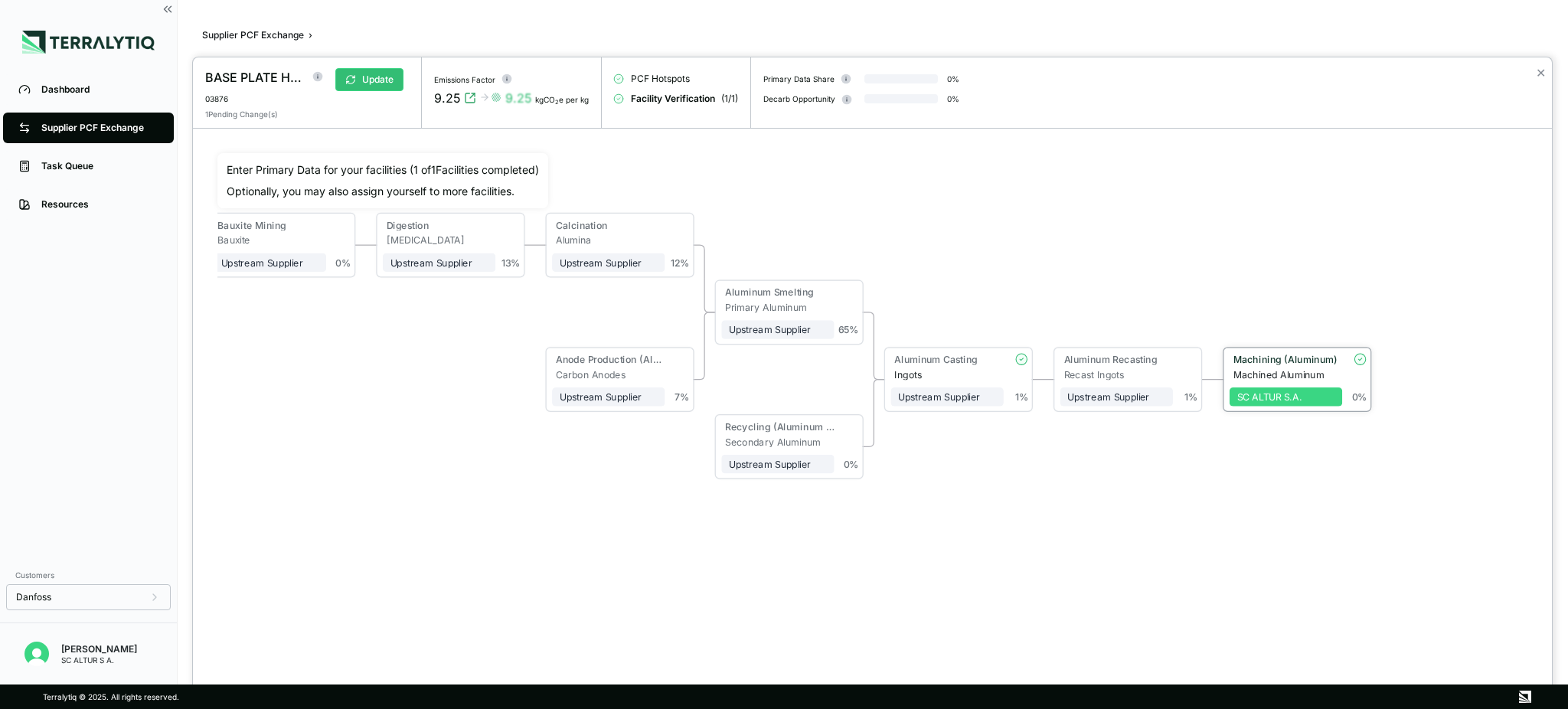
click at [1176, 396] on div "SC ALTUR S.A." at bounding box center [1287, 397] width 98 height 11
click at [1169, 372] on div "Recast Ingots" at bounding box center [1118, 375] width 109 height 11
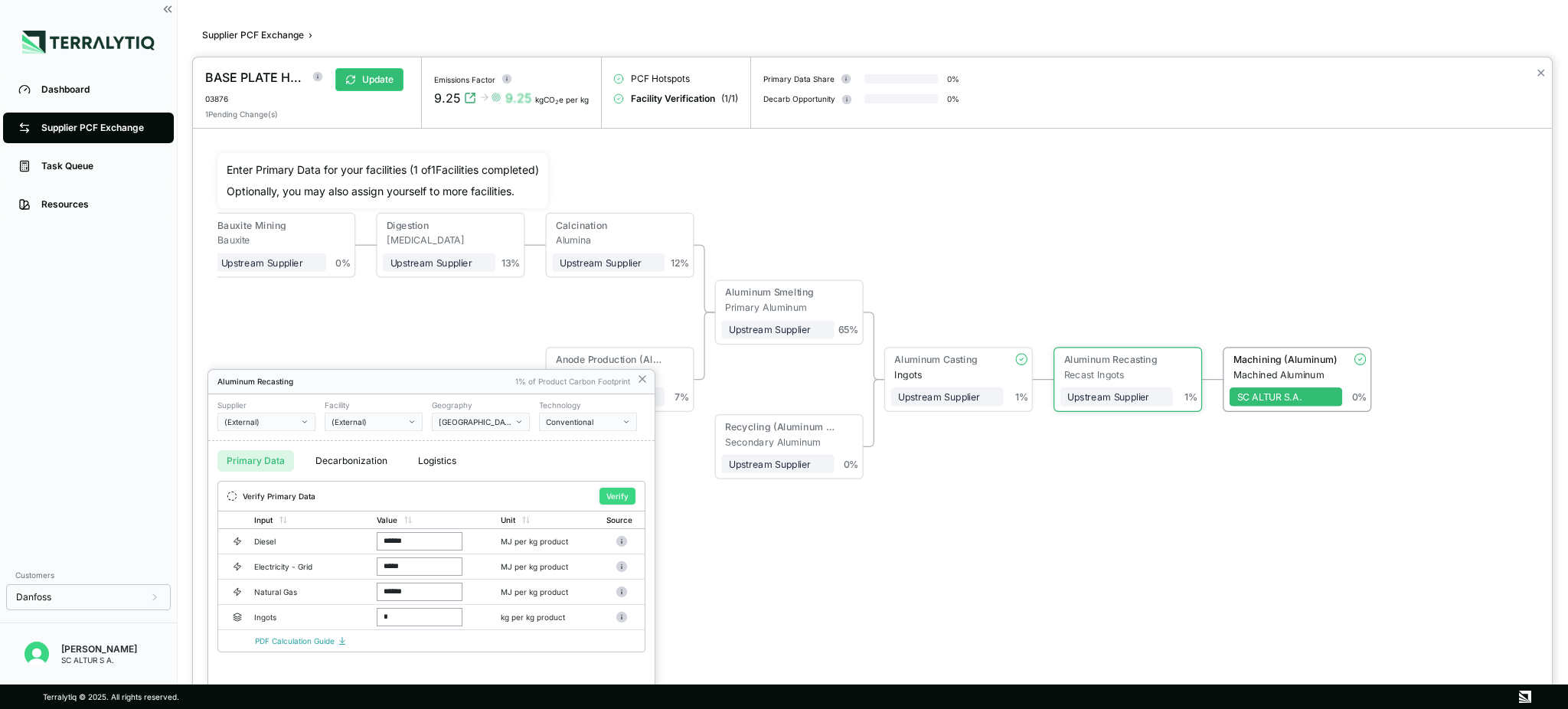
click at [621, 500] on button "Verify" at bounding box center [617, 495] width 36 height 17
click at [291, 420] on div "(External)" at bounding box center [261, 421] width 73 height 9
click at [310, 440] on input "text" at bounding box center [267, 440] width 96 height 19
click at [375, 421] on div "(External)" at bounding box center [369, 421] width 73 height 9
click at [378, 421] on div "(External)" at bounding box center [369, 421] width 73 height 9
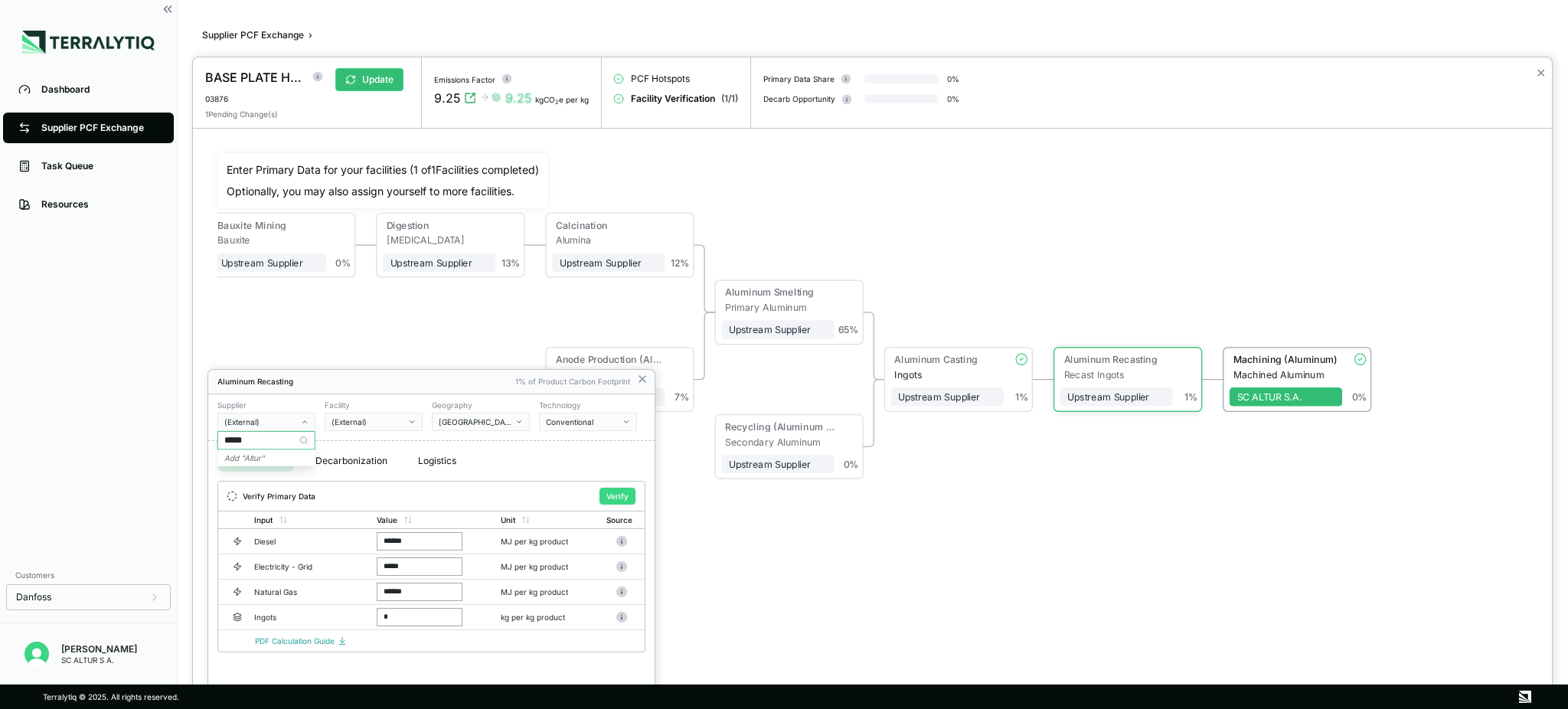
click at [625, 498] on button "Verify" at bounding box center [617, 495] width 36 height 17
drag, startPoint x: 276, startPoint y: 438, endPoint x: 121, endPoint y: 427, distance: 155.4
click at [123, 423] on body "ERROR Error updating RFI data: Updated facility block not found Dashboard Suppl…" at bounding box center [784, 354] width 1568 height 709
type input "*"
type input "**********"
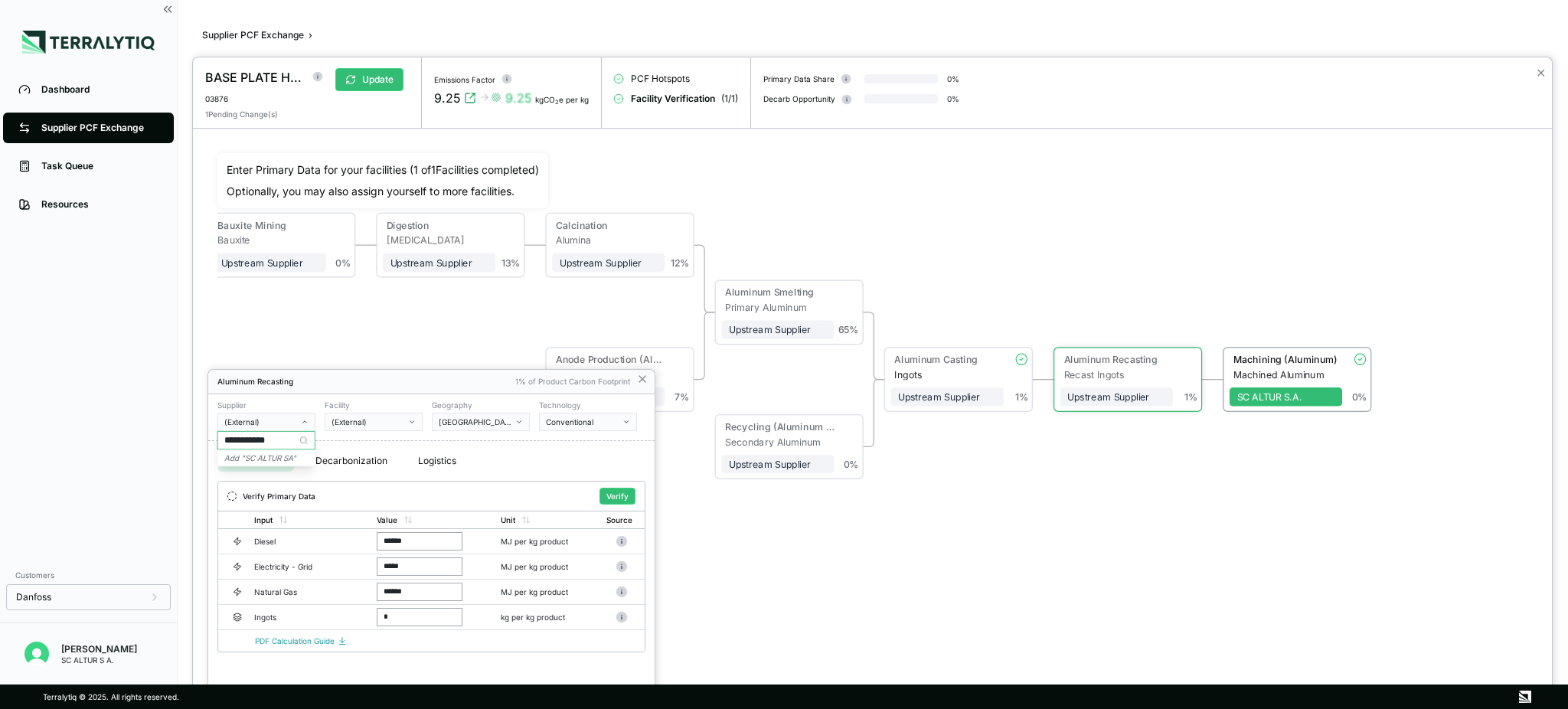
click at [303, 443] on circle at bounding box center [303, 440] width 7 height 7
click at [286, 455] on icon "Add " SC ALTUR SA "" at bounding box center [260, 457] width 72 height 9
click at [396, 421] on div "-" at bounding box center [369, 421] width 73 height 9
click at [387, 436] on input "text" at bounding box center [374, 440] width 96 height 19
type input "*******"
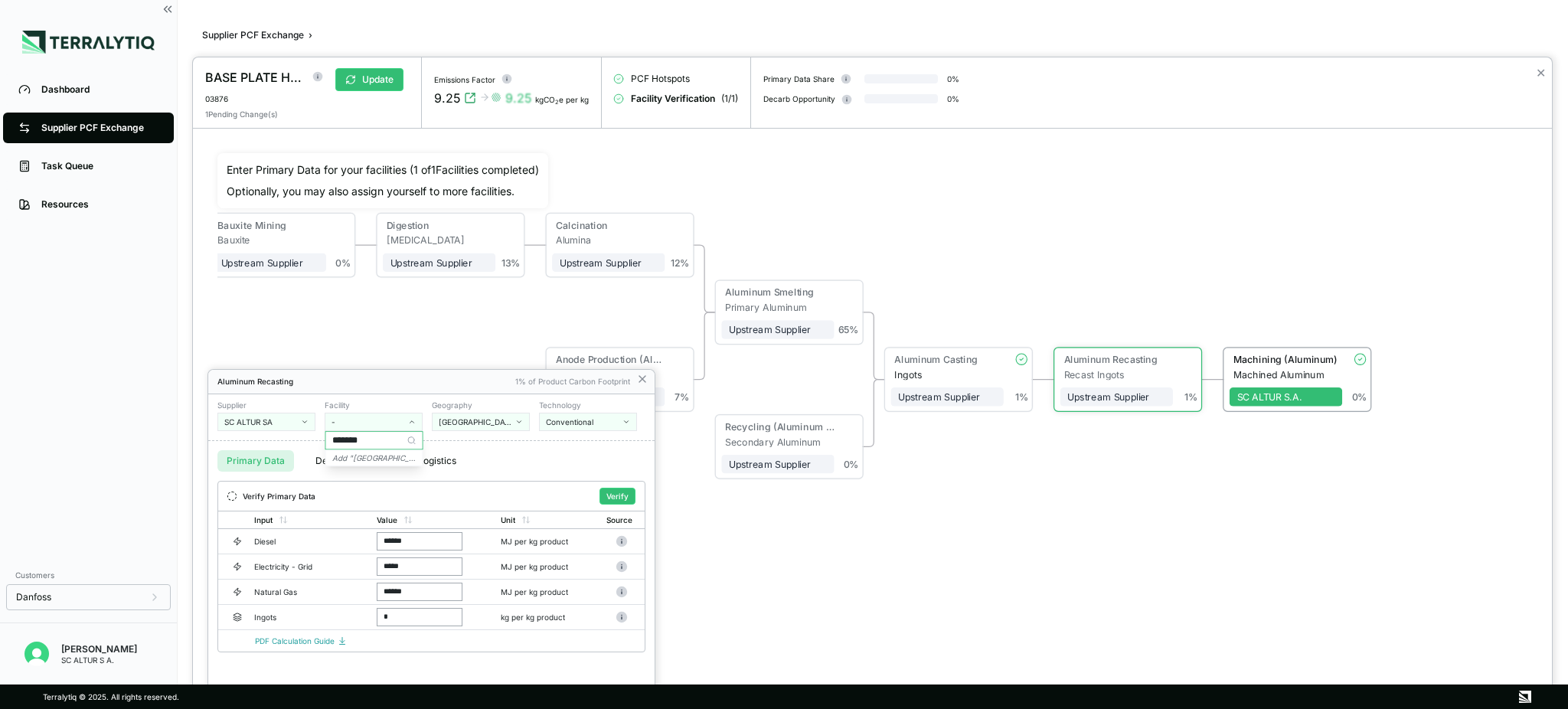
click at [410, 439] on icon at bounding box center [412, 439] width 9 height 9
click at [382, 459] on icon "Add " [GEOGRAPHIC_DATA] "" at bounding box center [384, 457] width 103 height 9
click at [616, 495] on button "Verify" at bounding box center [617, 495] width 36 height 17
click at [889, 531] on div at bounding box center [872, 382] width 1359 height 651
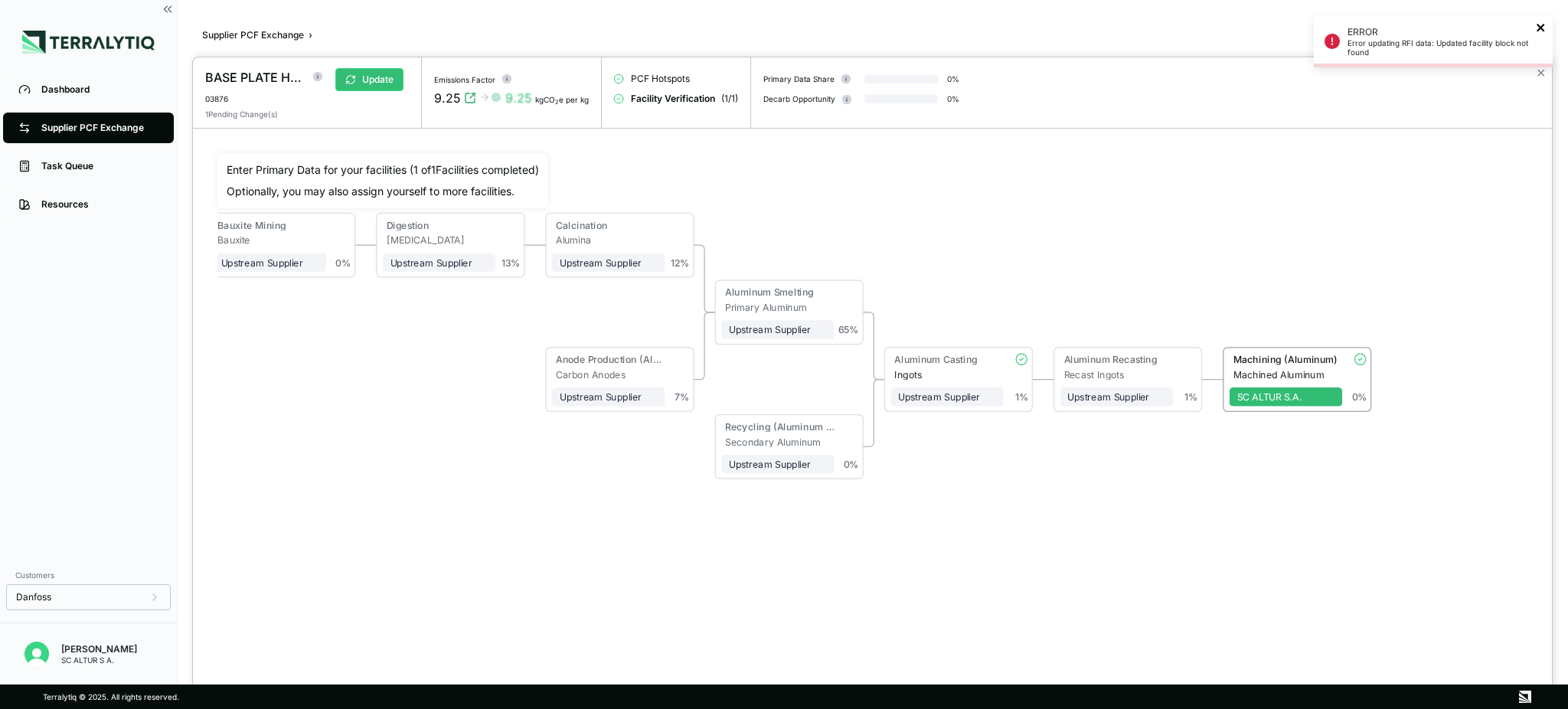
click at [1176, 97] on body "ERROR Error updating RFI data: Updated facility block not found ERROR Error upd…" at bounding box center [784, 354] width 1568 height 709
click at [1176, 29] on icon "close" at bounding box center [1540, 27] width 7 height 7
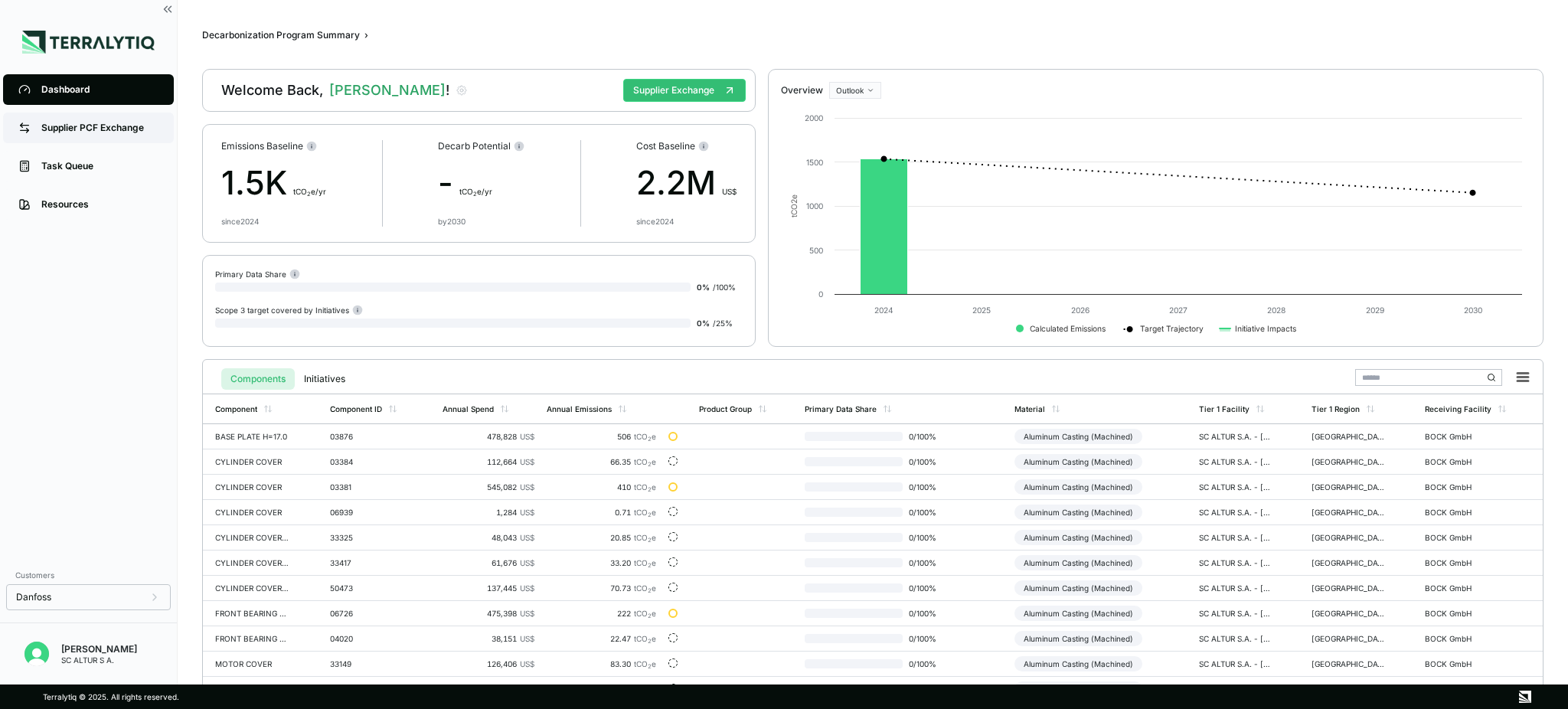
click at [111, 126] on div "Supplier PCF Exchange" at bounding box center [100, 127] width 117 height 12
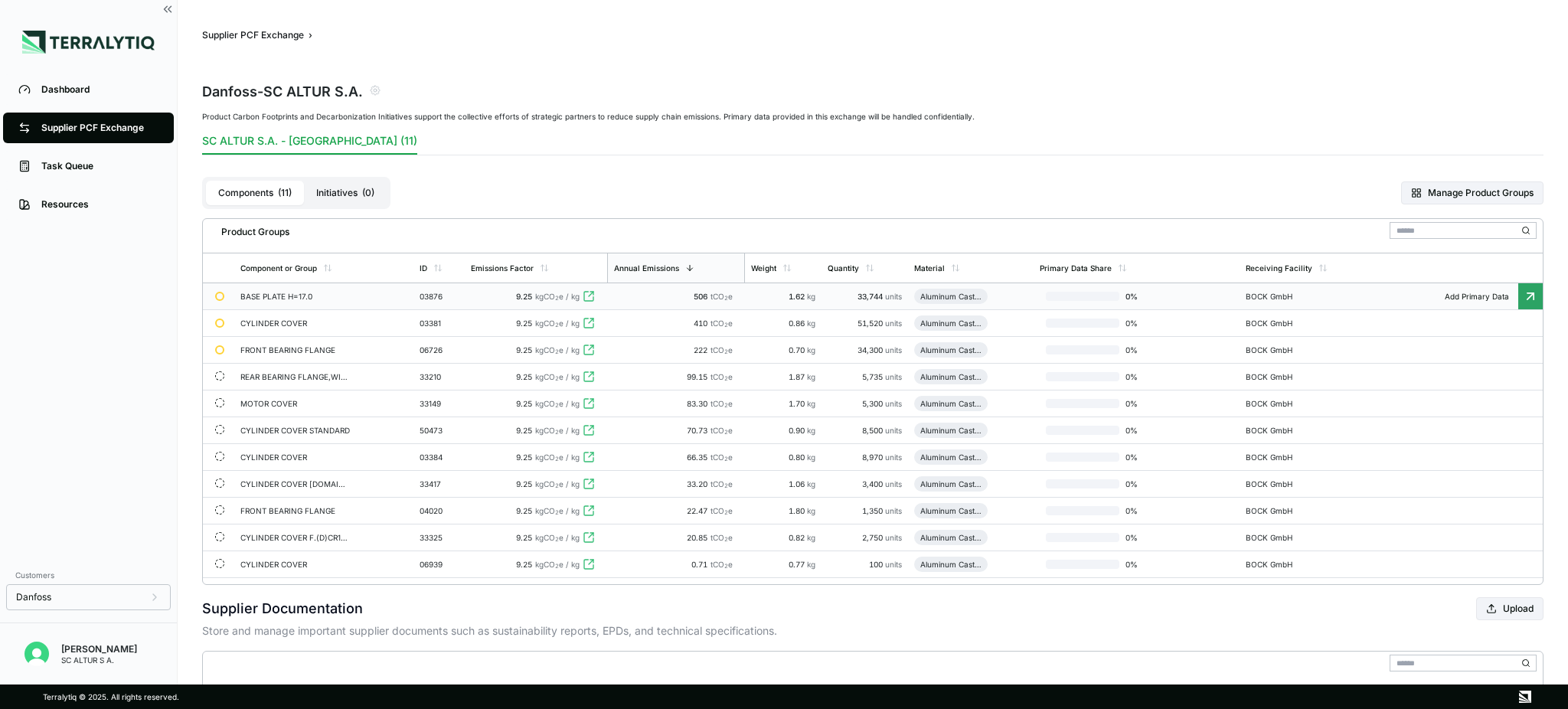
click at [284, 295] on div "BASE PLATE H=17.0" at bounding box center [295, 296] width 110 height 9
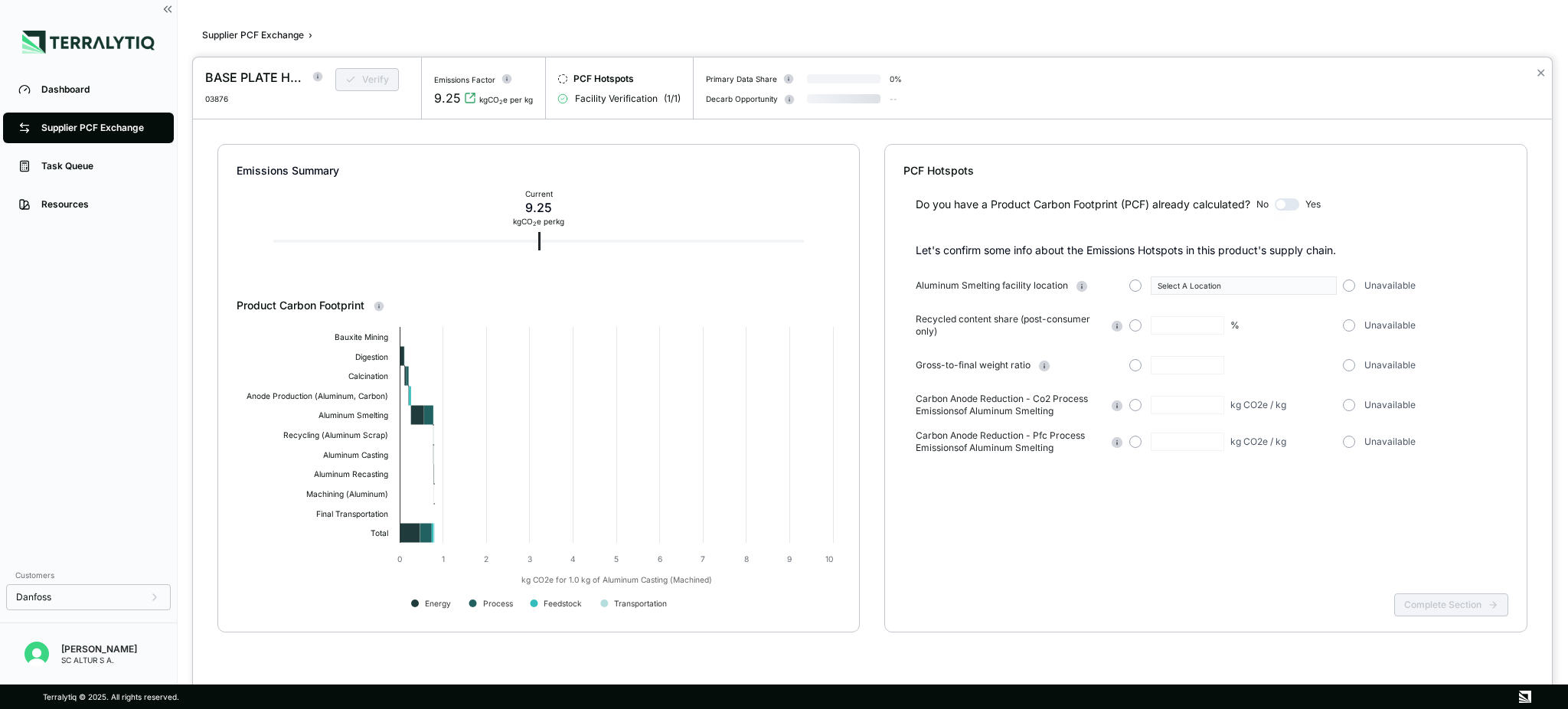
type input "*"
type input "***"
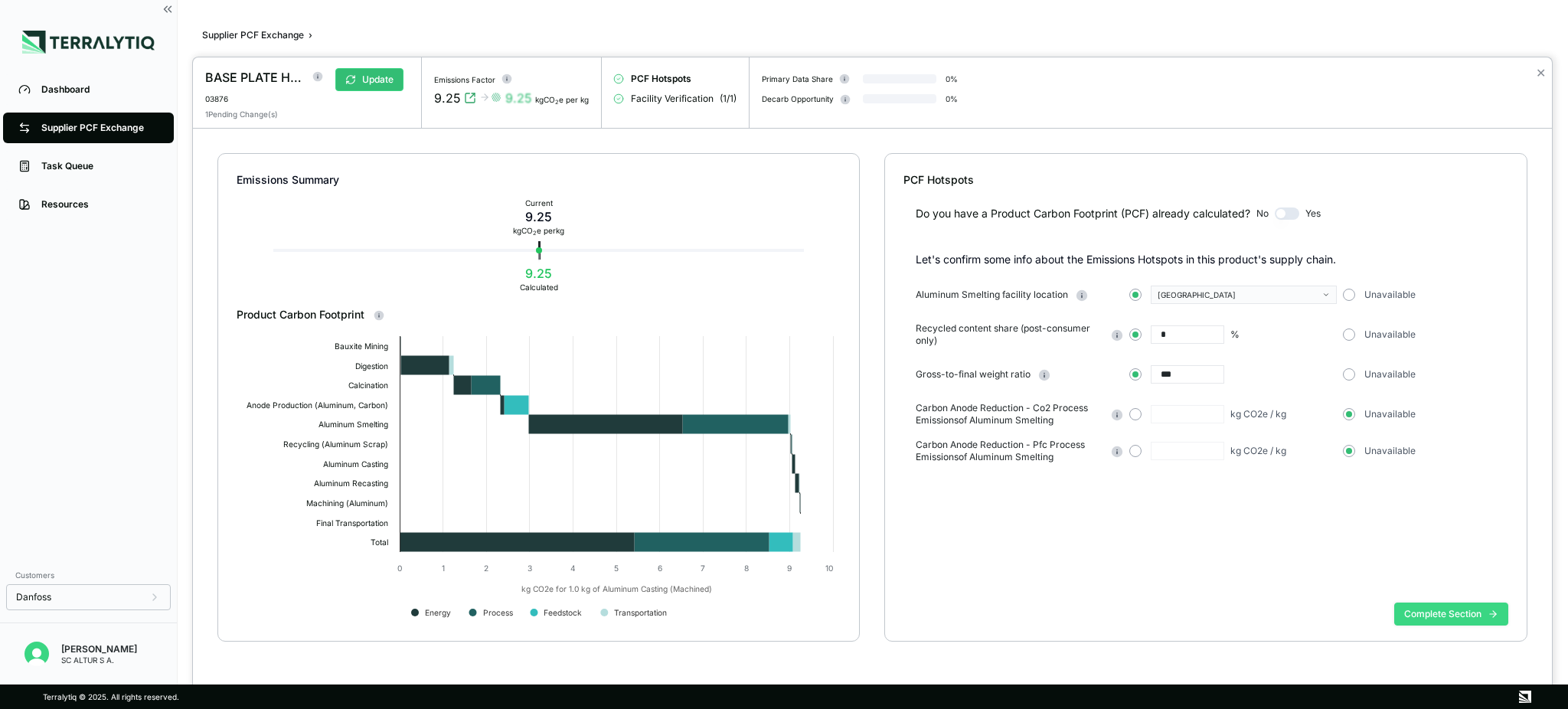
click at [1449, 611] on button "Complete Section" at bounding box center [1451, 614] width 114 height 23
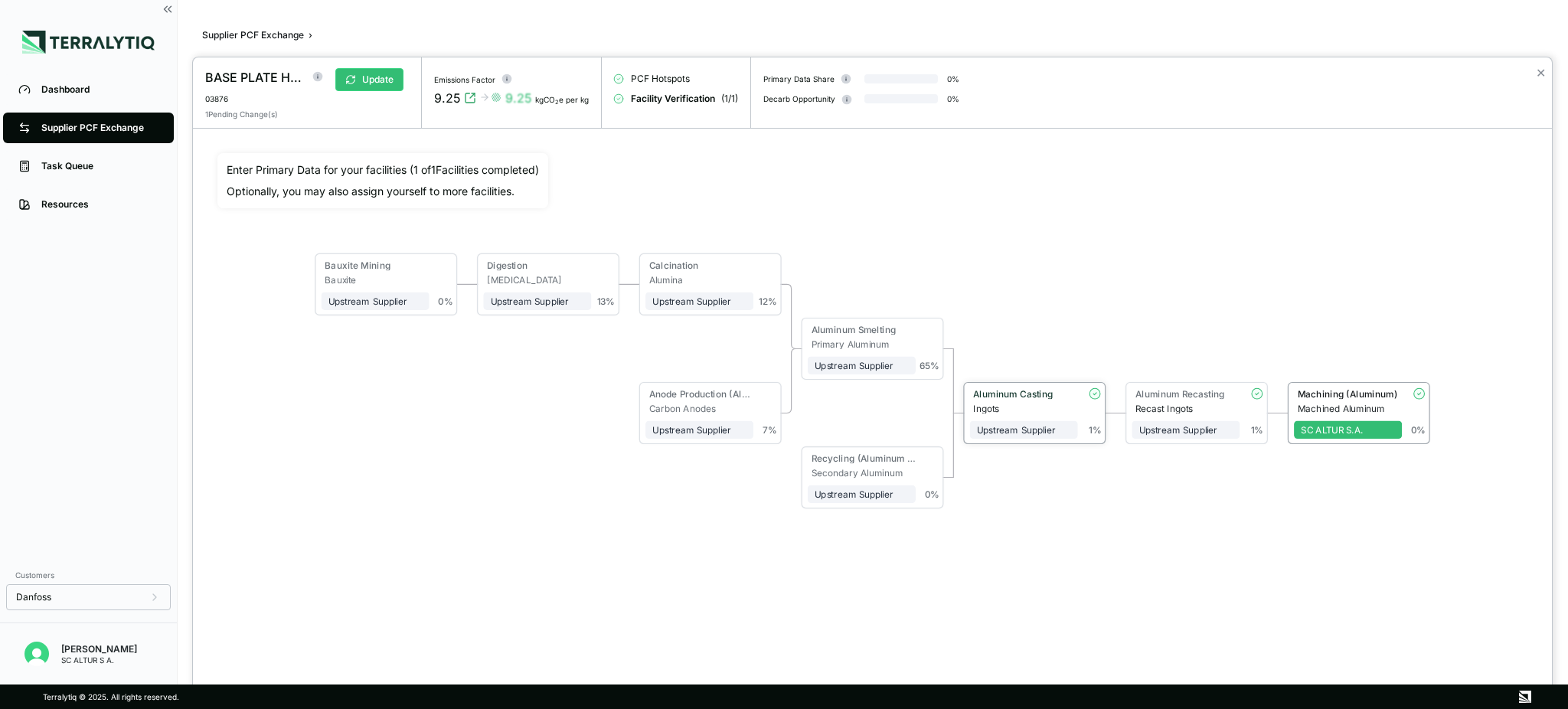
click at [1093, 399] on icon at bounding box center [1094, 392] width 12 height 12
click at [1174, 433] on span "+ Assign to me" at bounding box center [1186, 430] width 108 height 19
click at [1043, 434] on span "+ Assign to me" at bounding box center [1023, 430] width 108 height 19
click at [1098, 397] on icon at bounding box center [1093, 391] width 12 height 12
click at [1220, 402] on div "Recast Ingots" at bounding box center [1186, 407] width 104 height 11
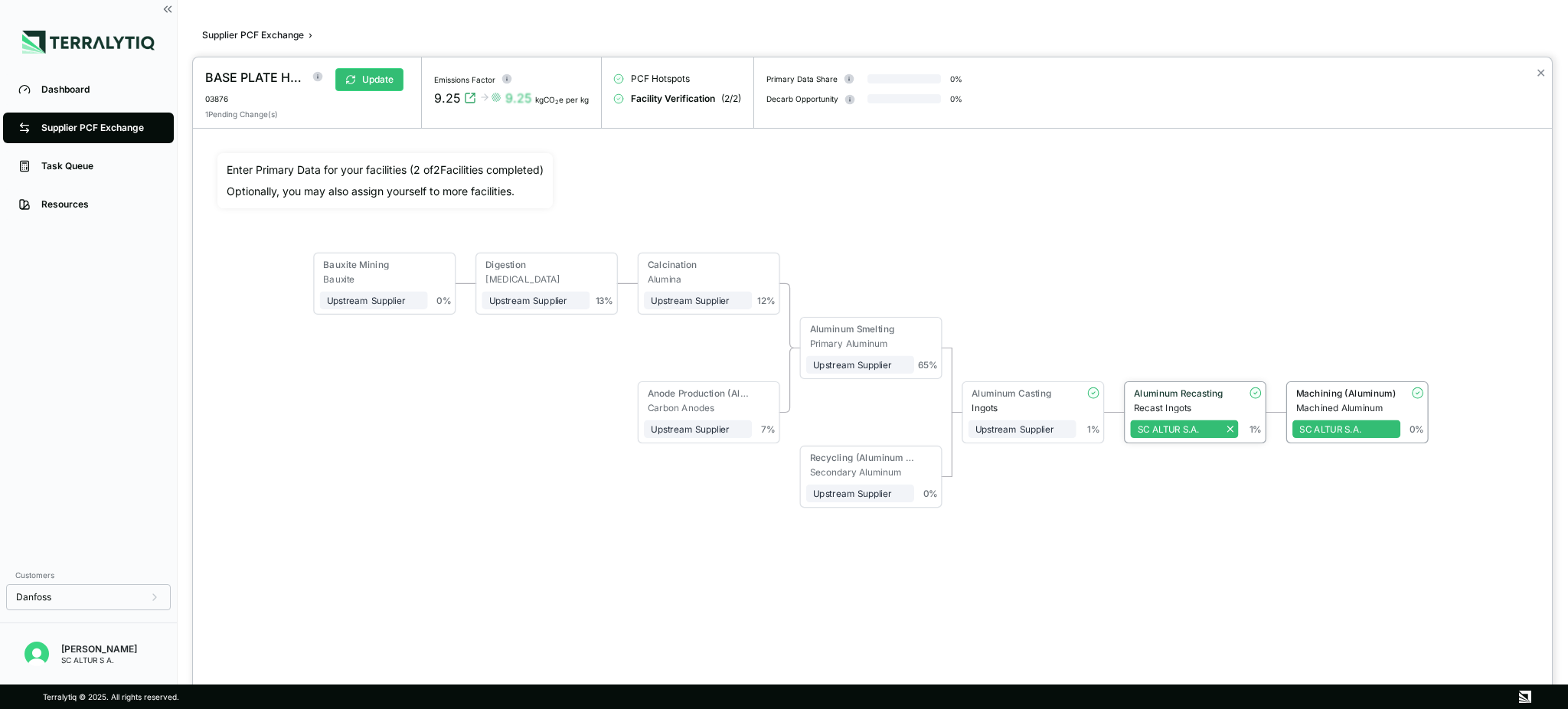
click at [1205, 400] on div "Aluminum Recasting" at bounding box center [1181, 394] width 101 height 15
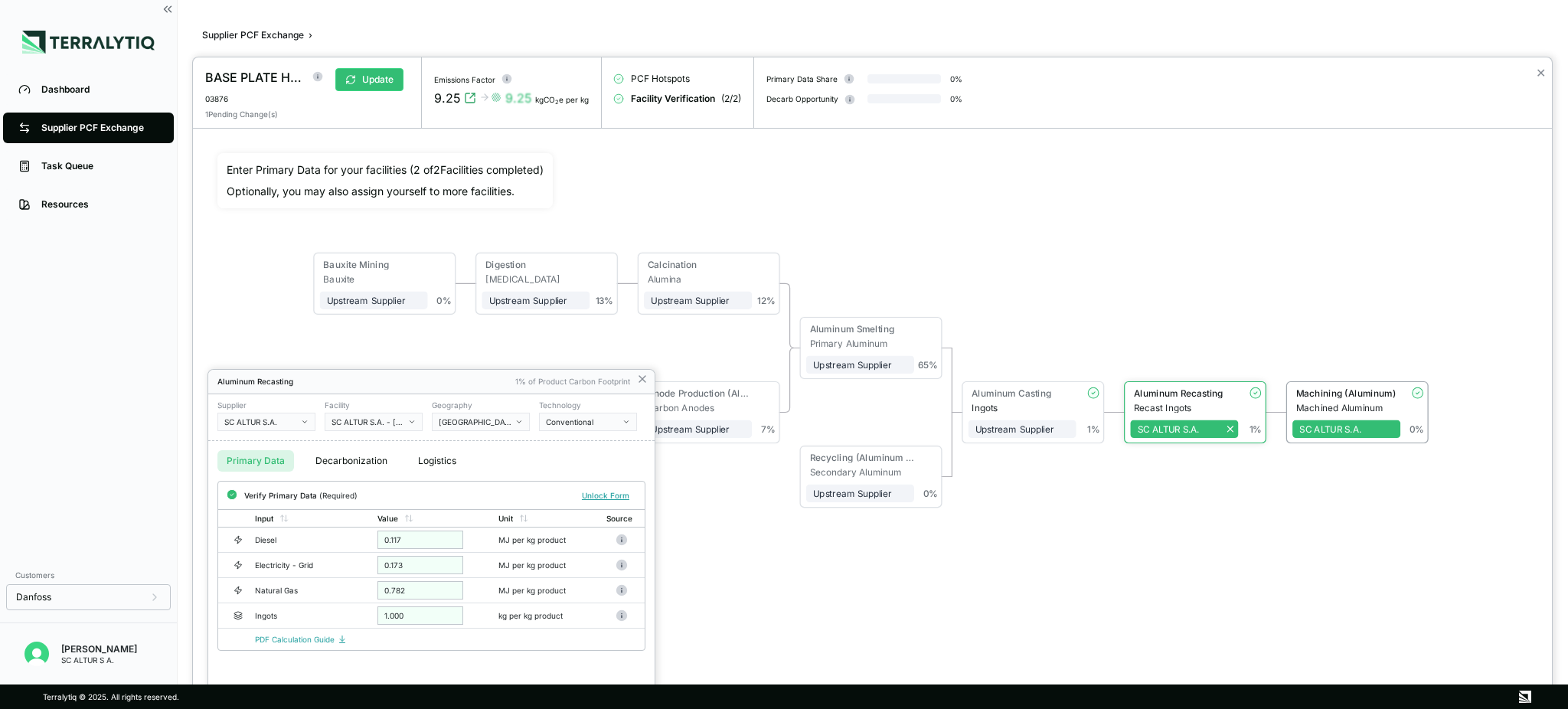
click at [1211, 548] on div at bounding box center [872, 382] width 1359 height 651
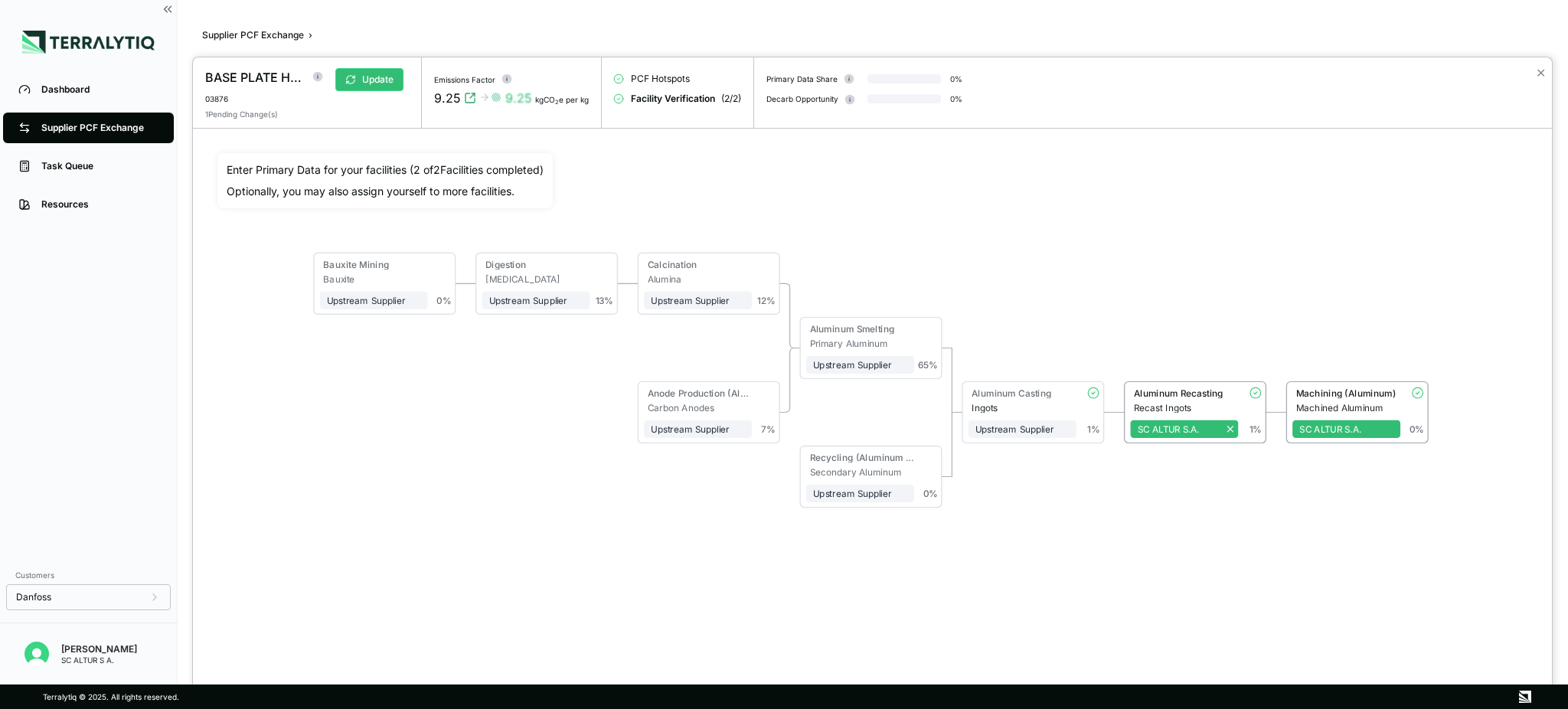
click at [69, 205] on div at bounding box center [784, 354] width 1568 height 709
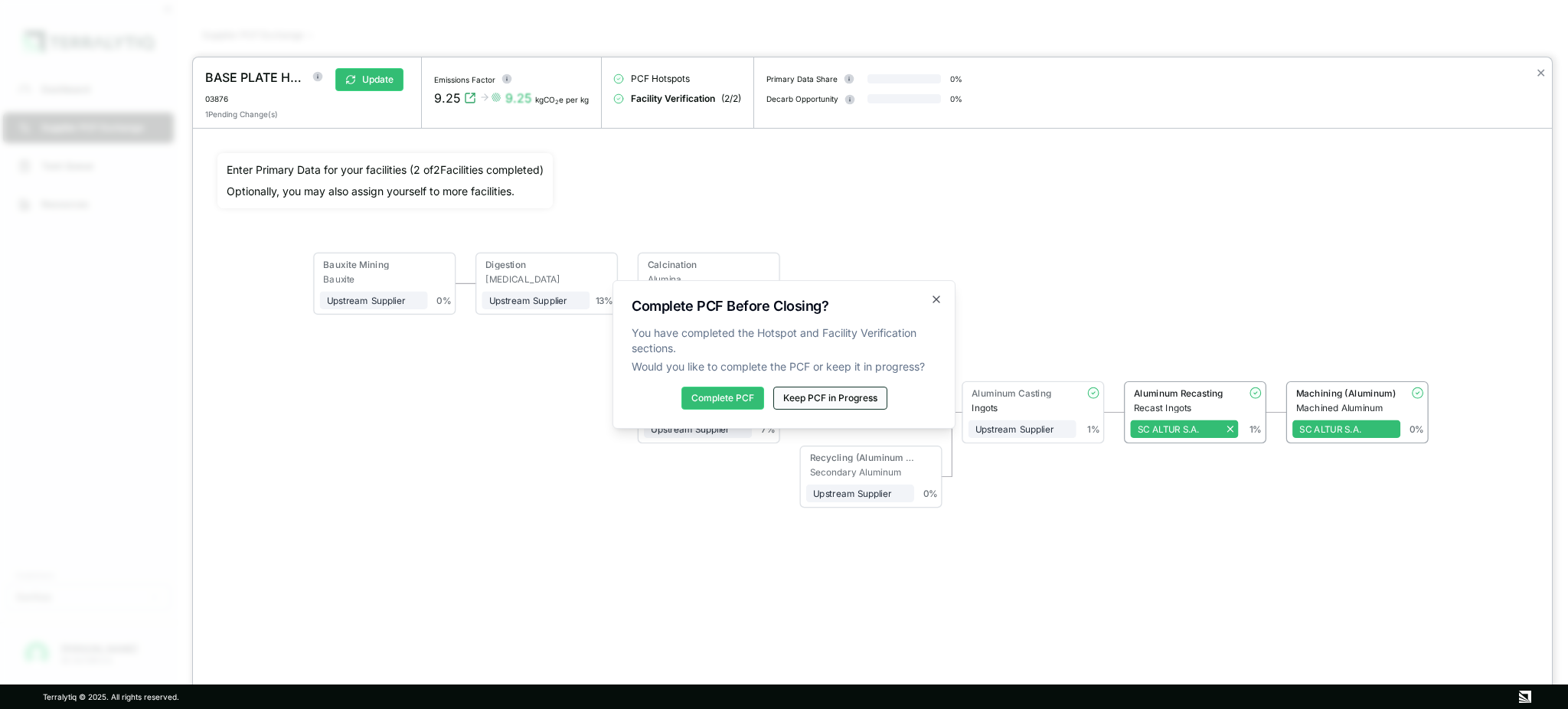
click at [851, 395] on button "Keep PCF in Progress" at bounding box center [831, 398] width 114 height 23
